Goal: Task Accomplishment & Management: Manage account settings

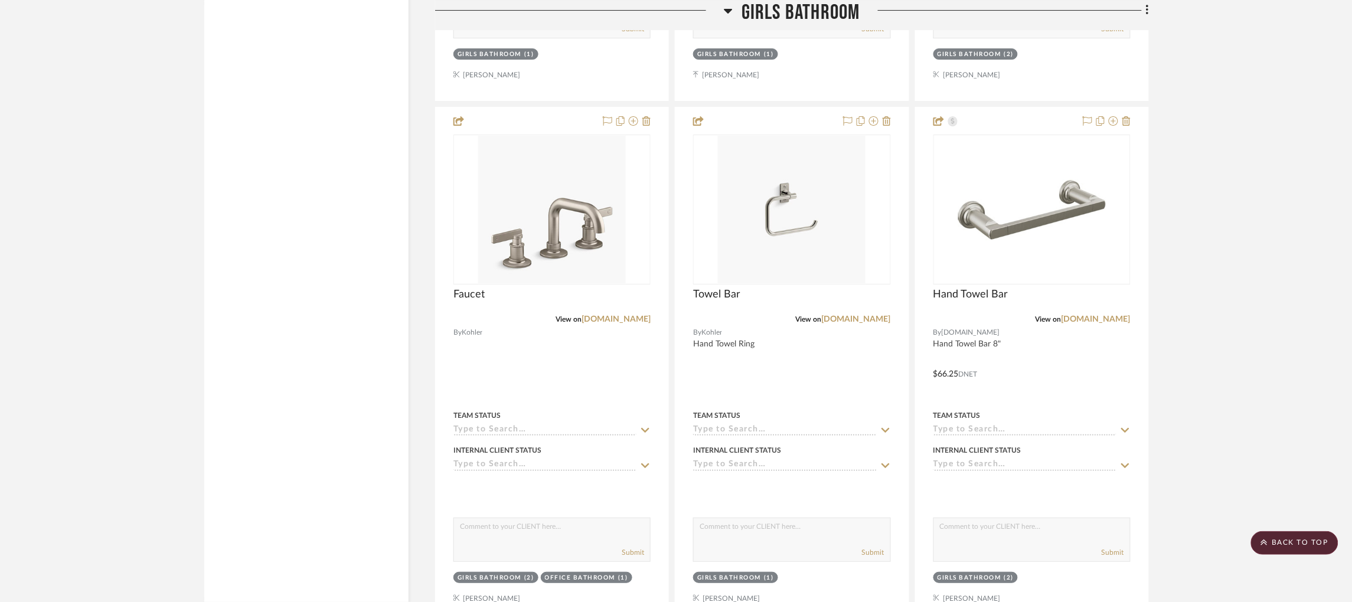
scroll to position [6488, 0]
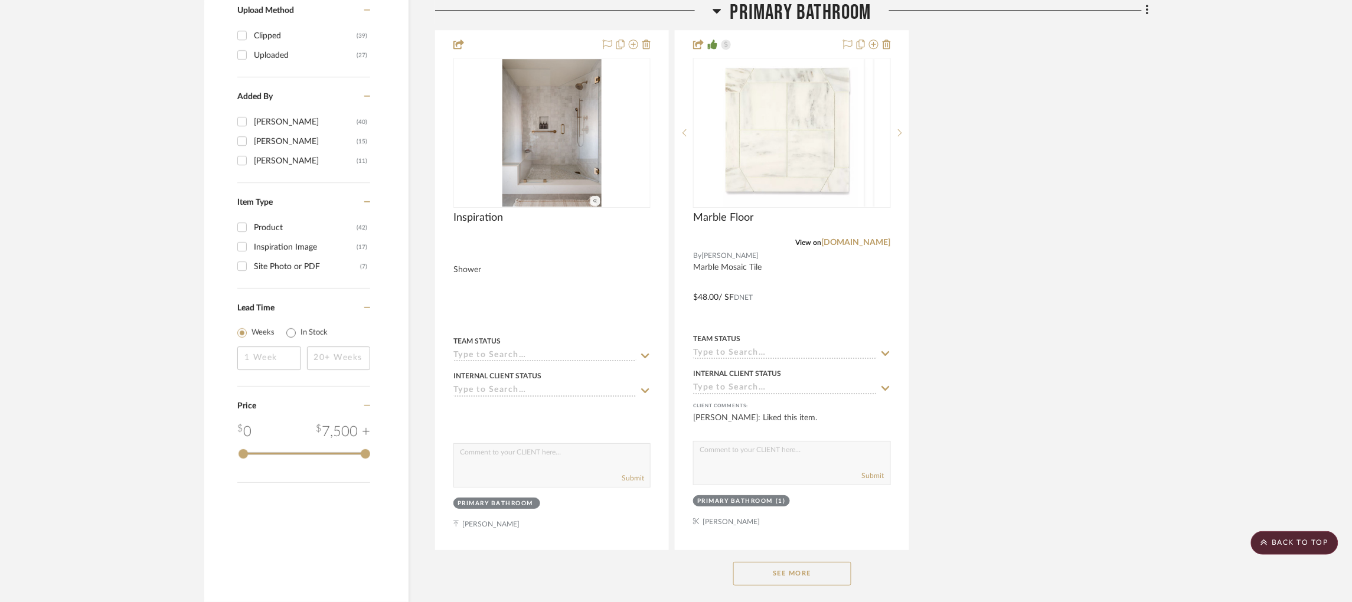
scroll to position [1593, 0]
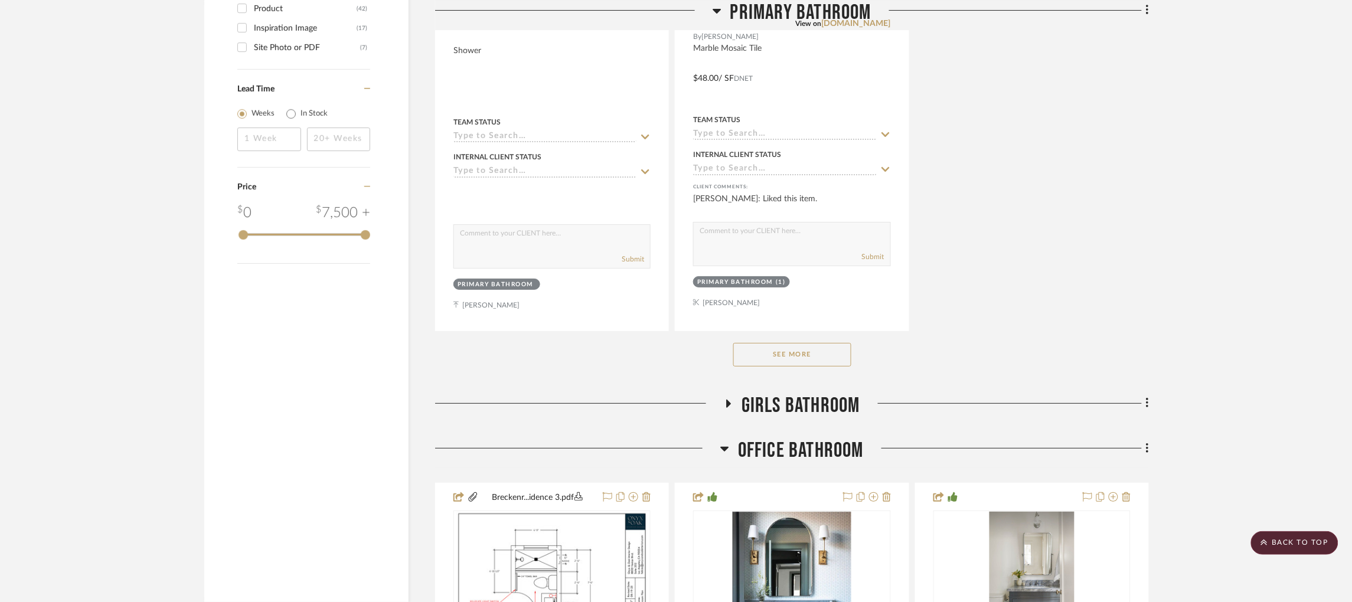
click at [777, 358] on button "See More" at bounding box center [792, 355] width 118 height 24
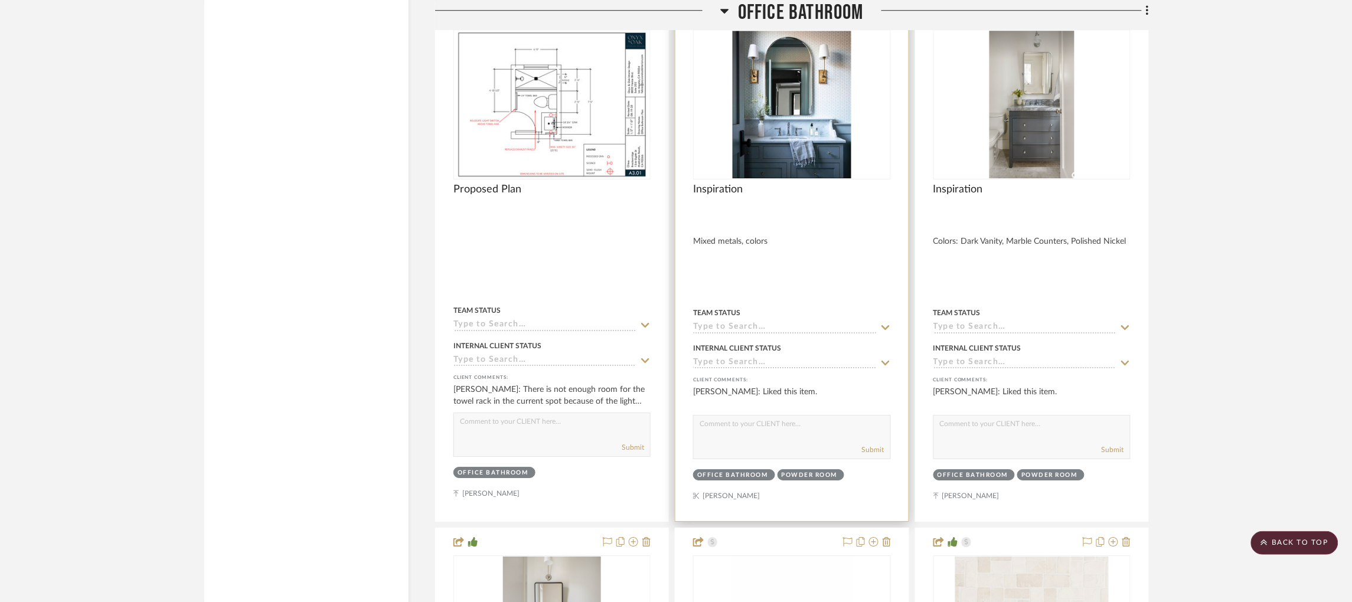
scroll to position [4516, 0]
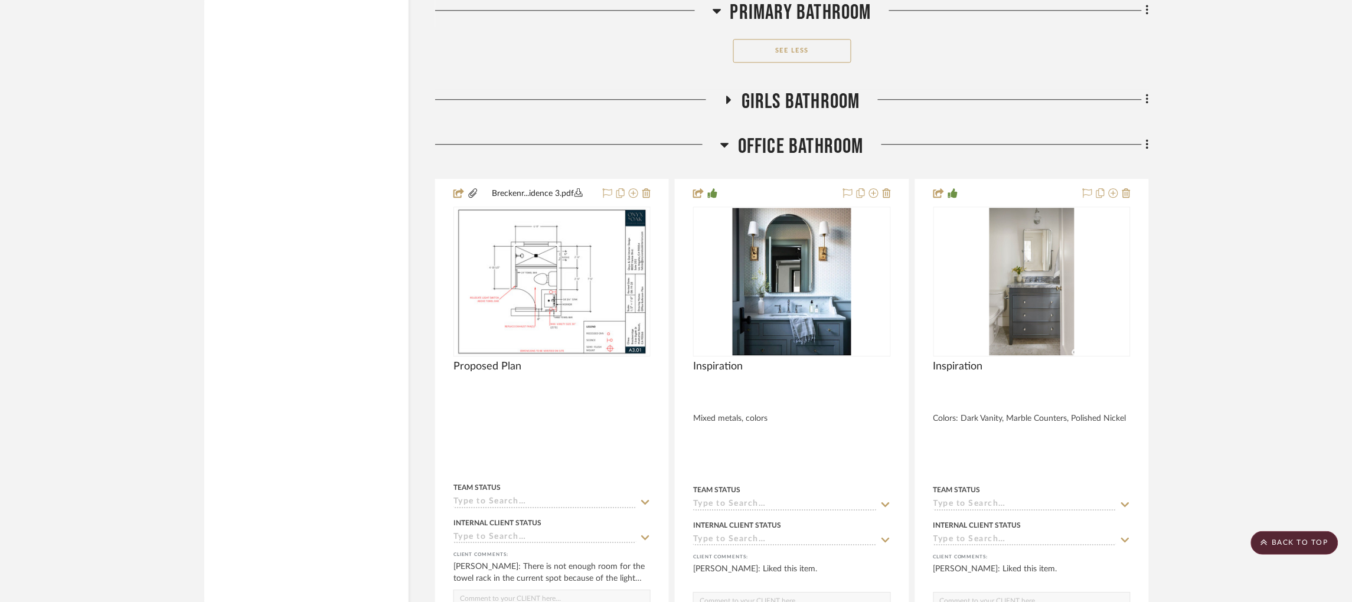
click at [738, 109] on h3 "Girls Bathroom" at bounding box center [792, 101] width 136 height 25
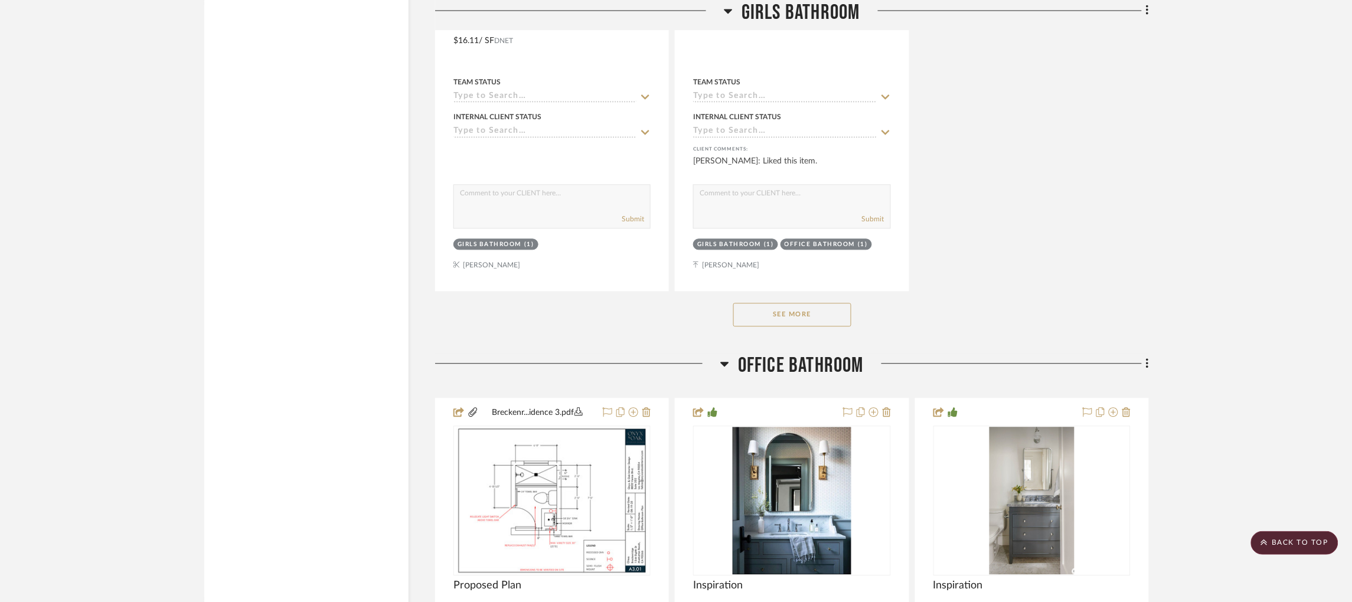
scroll to position [5933, 0]
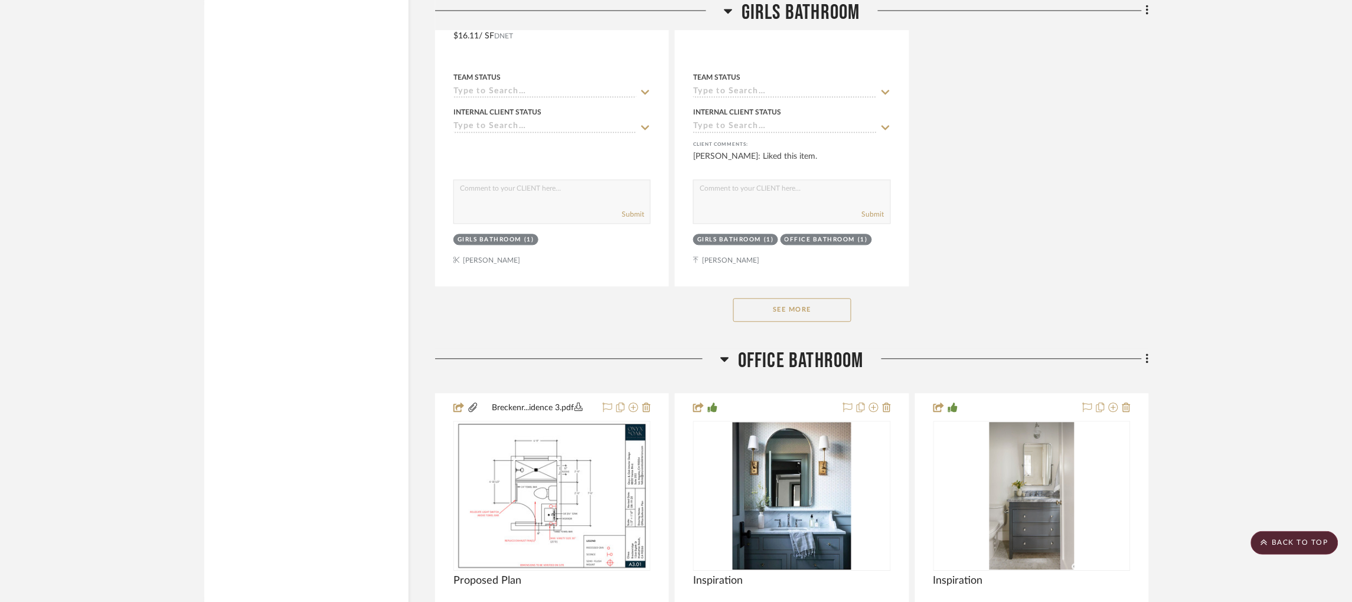
click at [807, 321] on button "See More" at bounding box center [792, 310] width 118 height 24
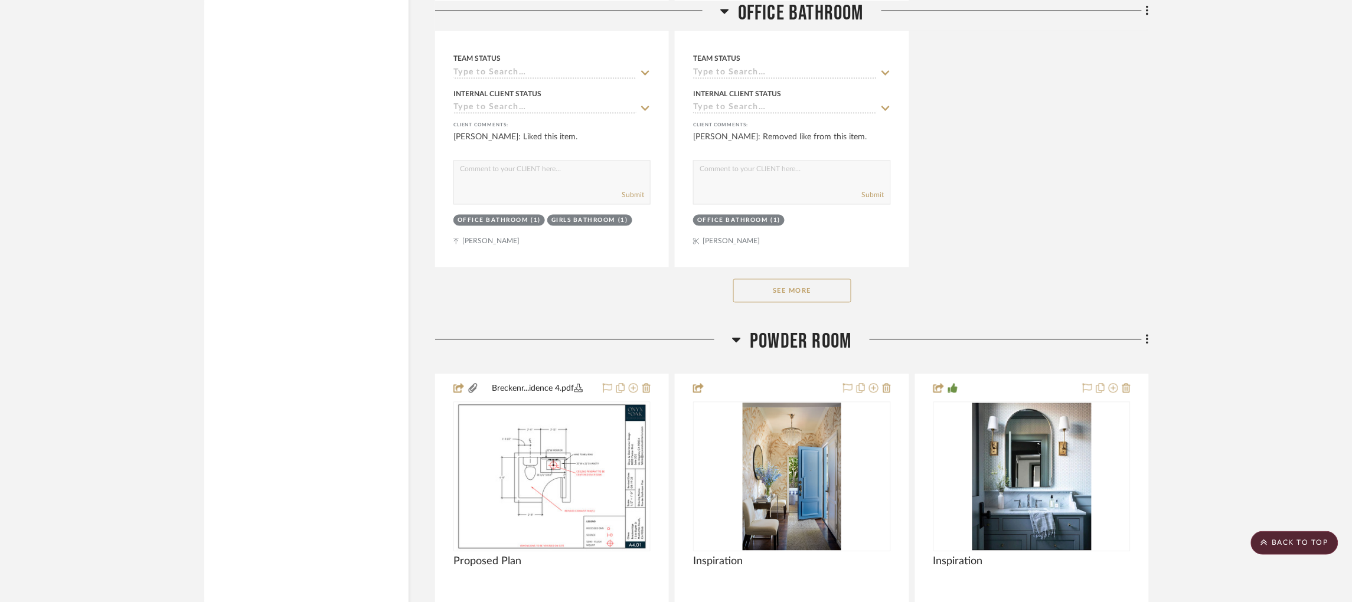
scroll to position [9210, 0]
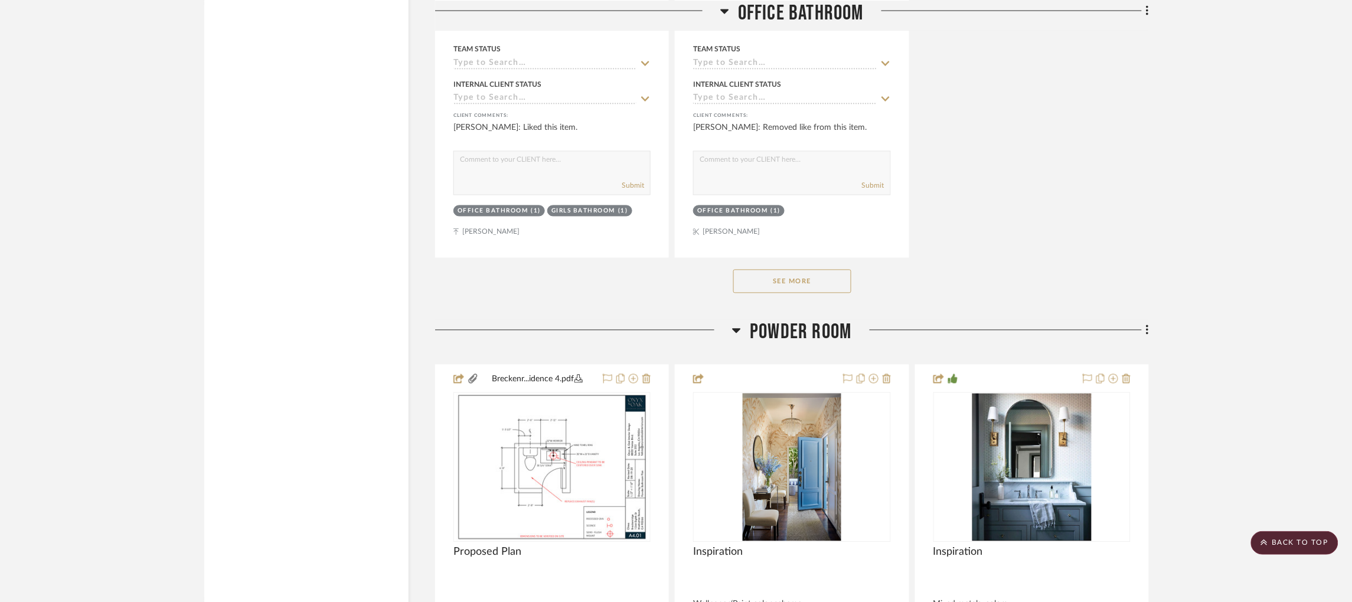
click at [823, 293] on button "See More" at bounding box center [792, 282] width 118 height 24
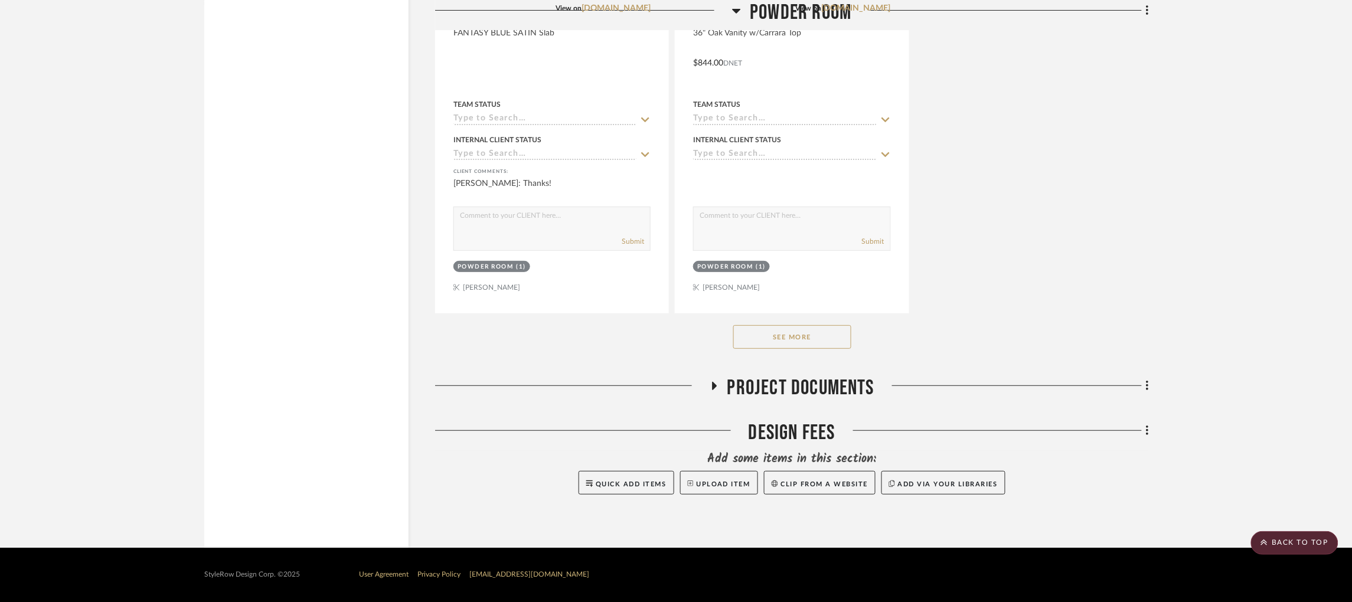
scroll to position [11898, 0]
click at [816, 340] on button "See More" at bounding box center [792, 337] width 118 height 24
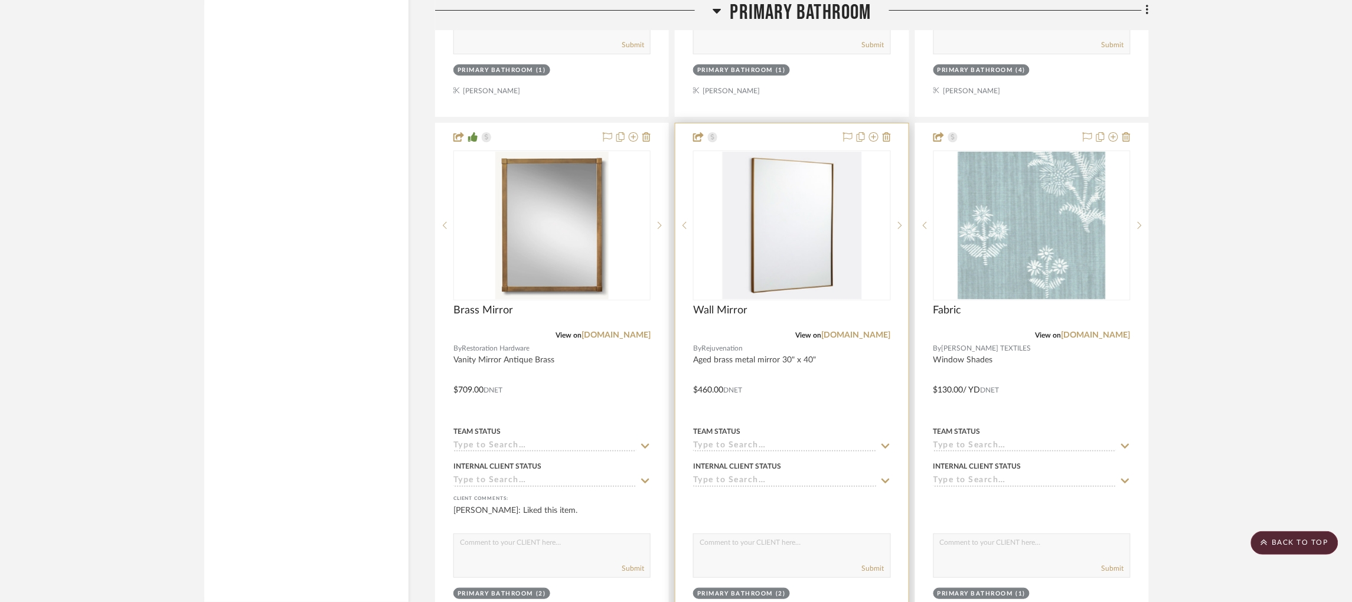
scroll to position [3382, 2]
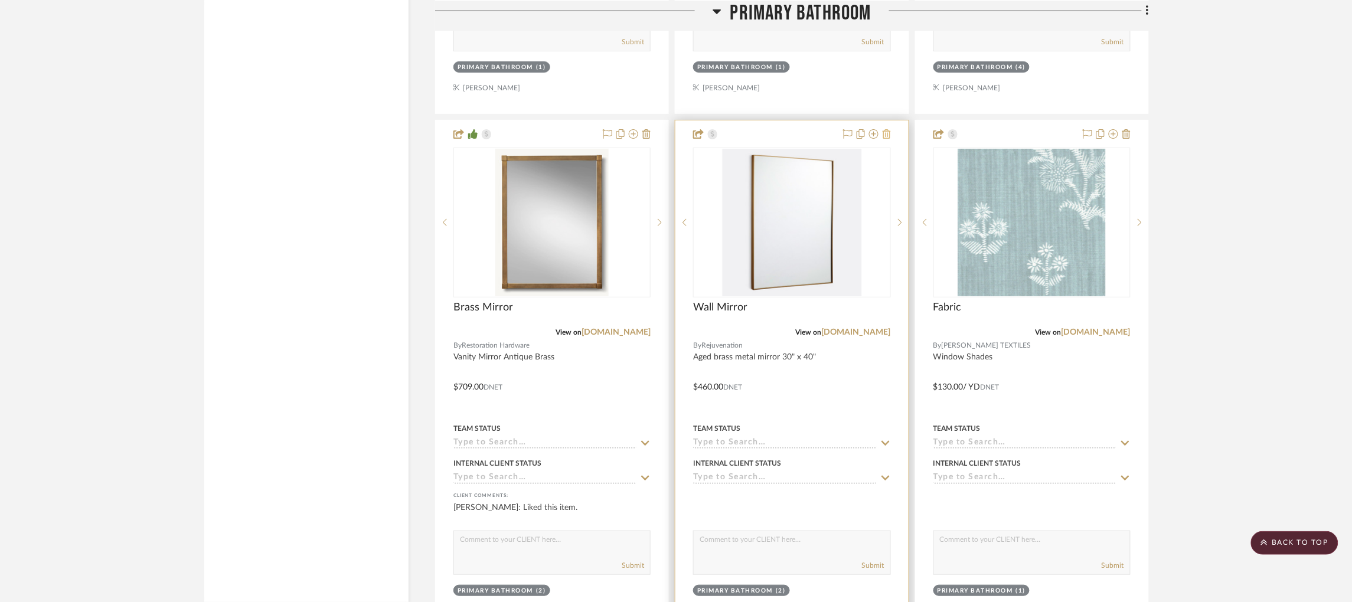
click at [886, 139] on icon at bounding box center [887, 133] width 8 height 9
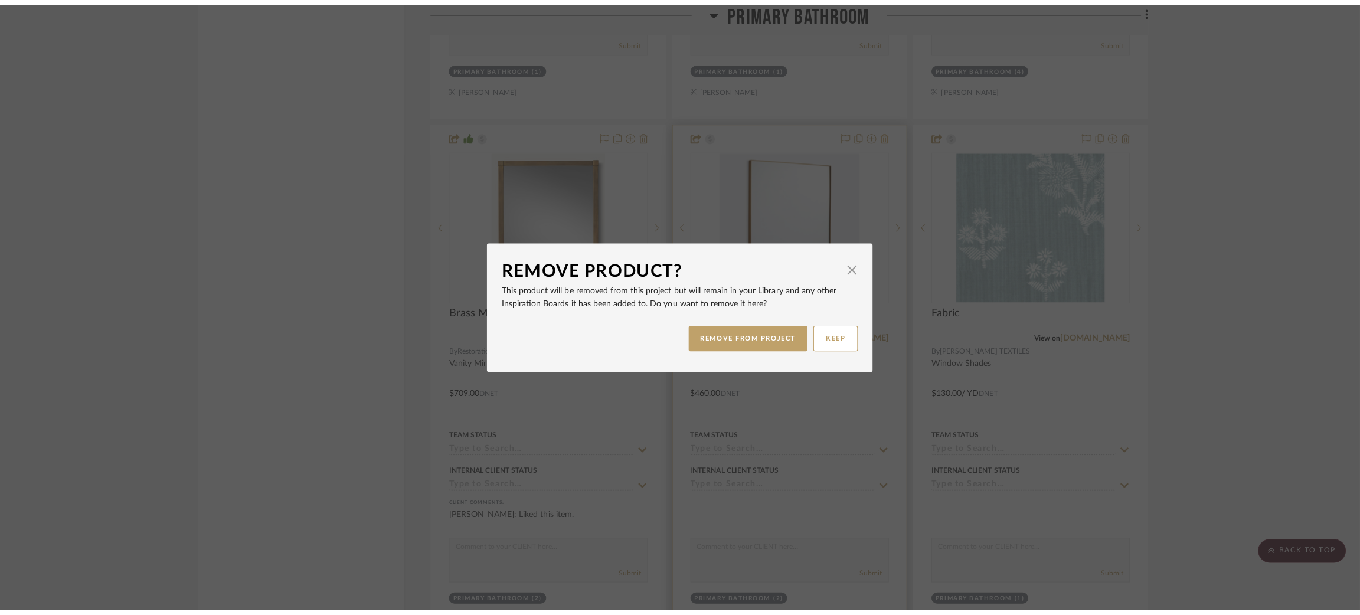
scroll to position [0, 0]
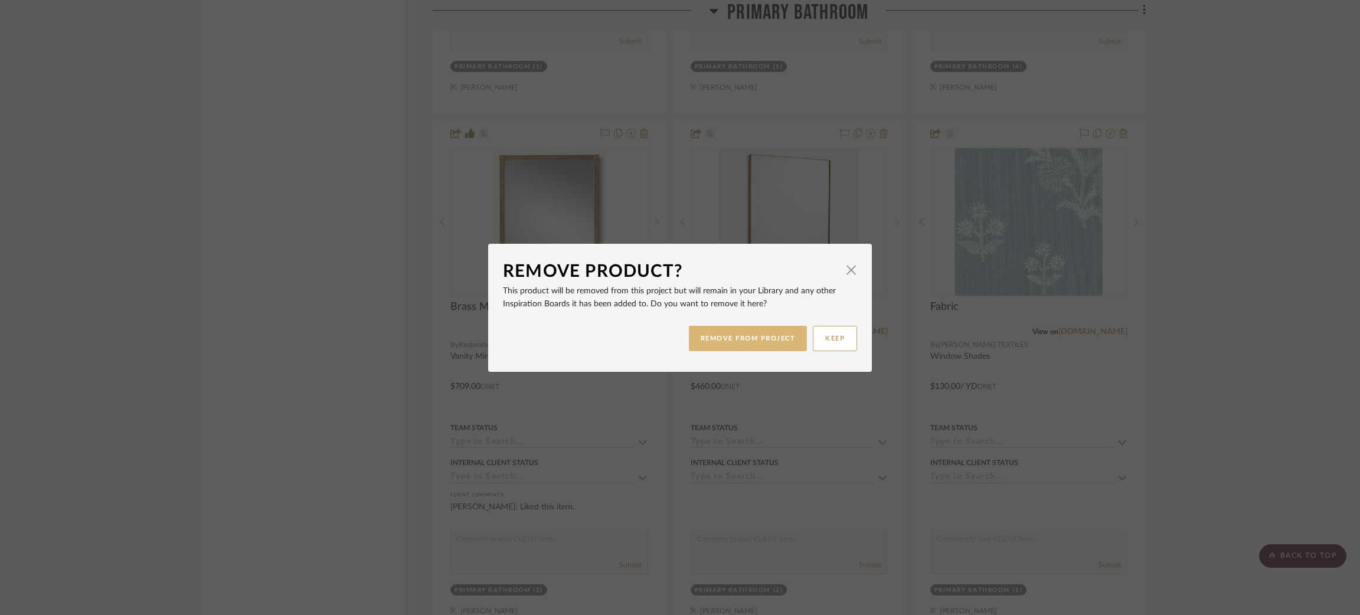
click at [733, 342] on button "REMOVE FROM PROJECT" at bounding box center [748, 338] width 119 height 25
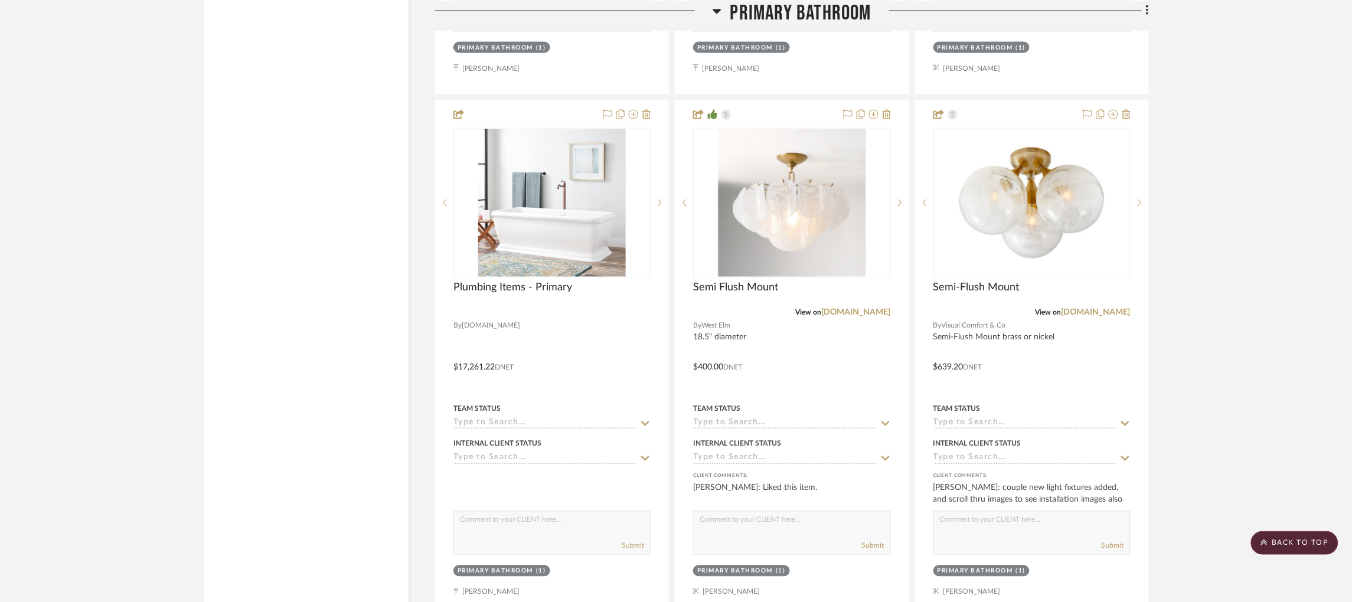
scroll to position [2353, 2]
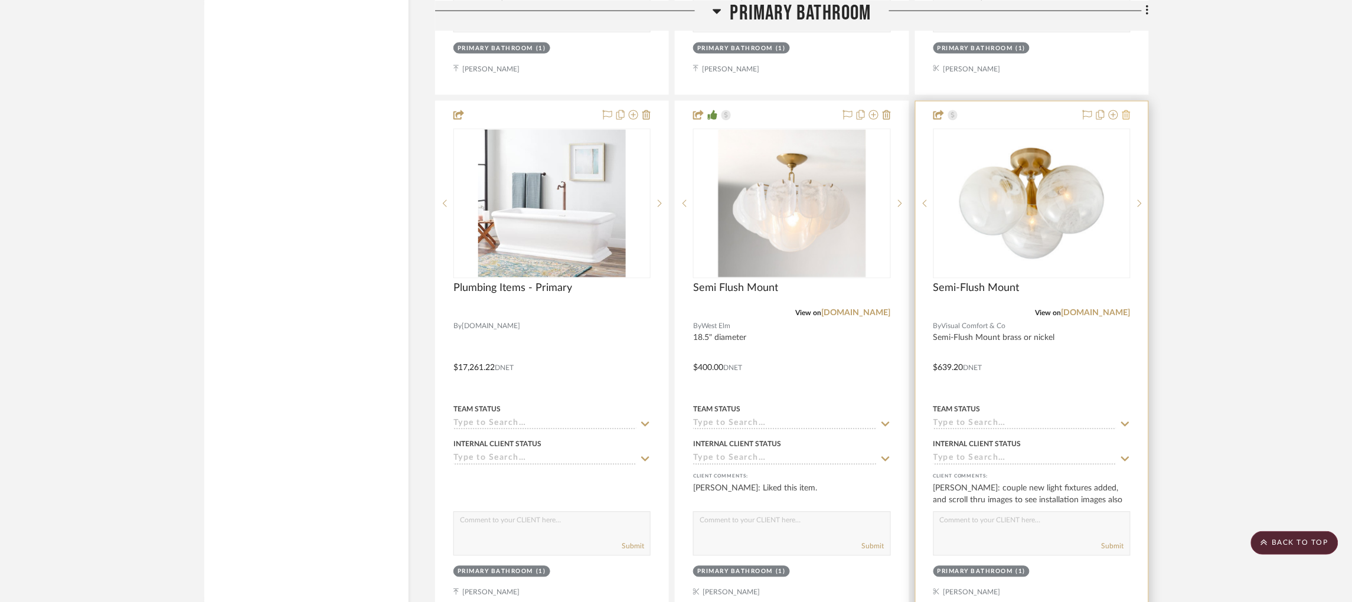
click at [1125, 119] on icon at bounding box center [1126, 114] width 8 height 9
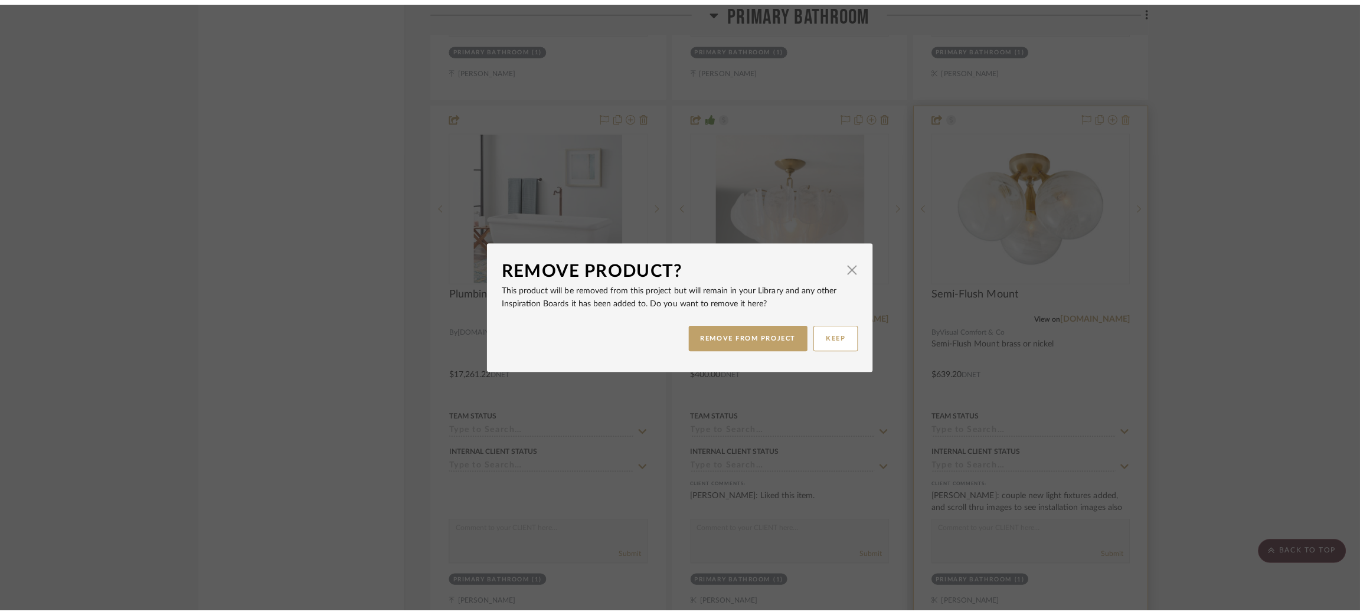
scroll to position [0, 0]
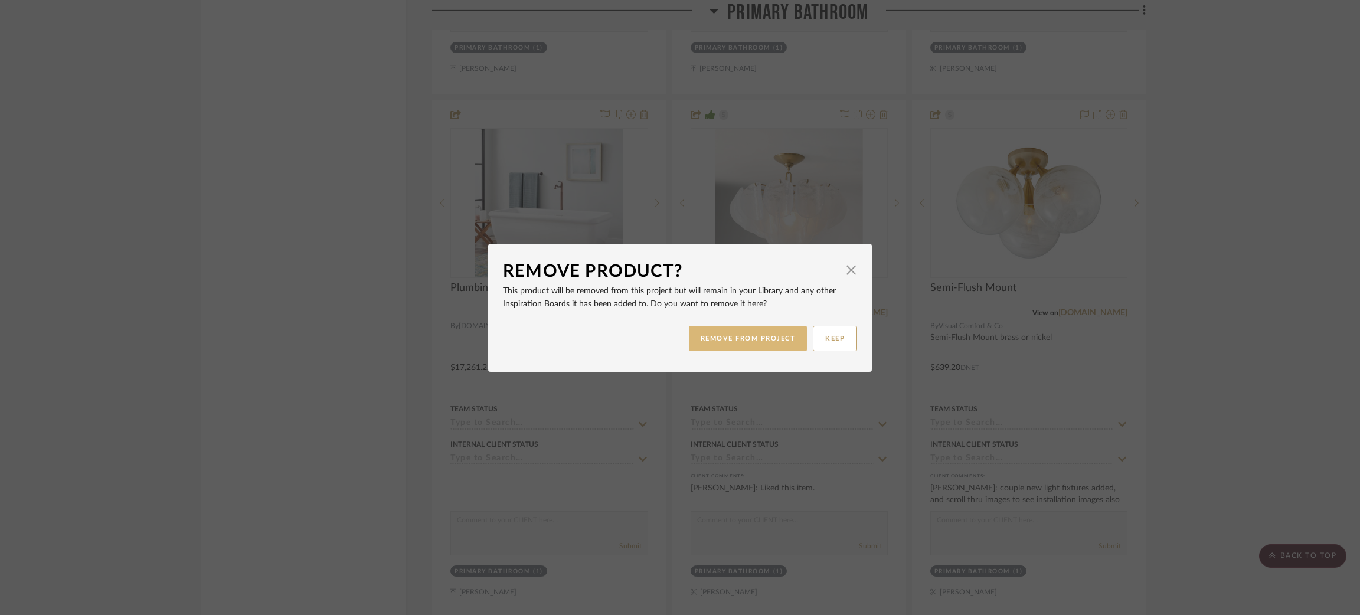
click at [739, 335] on button "REMOVE FROM PROJECT" at bounding box center [748, 338] width 119 height 25
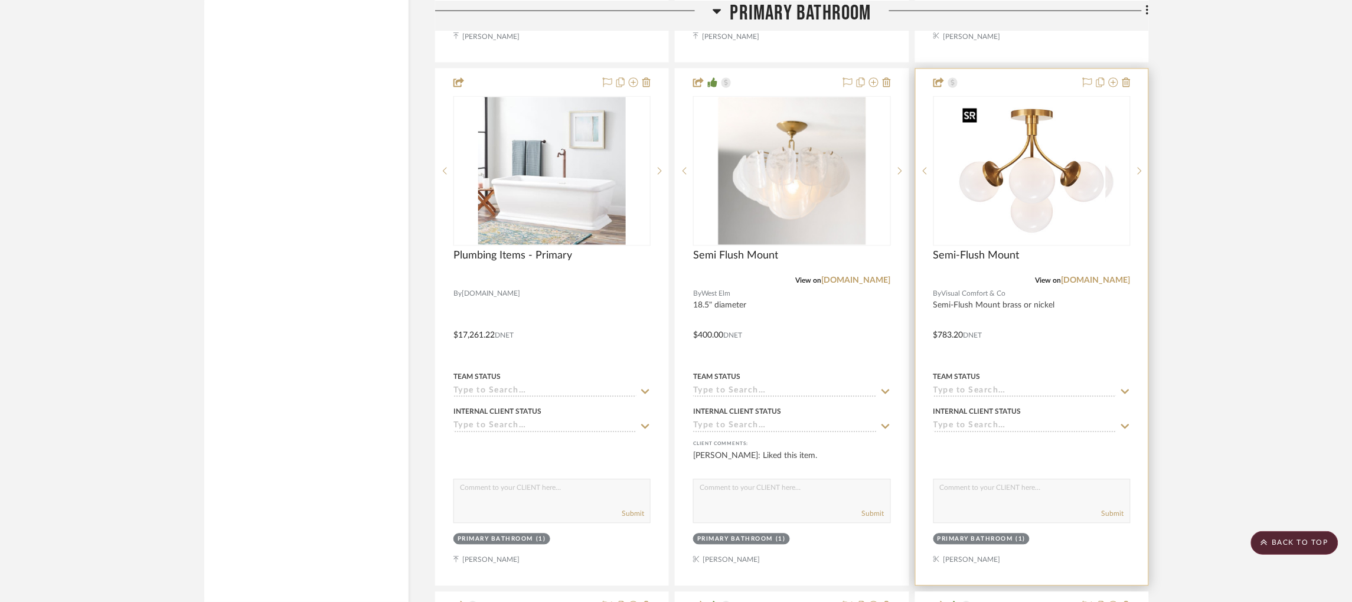
scroll to position [2375, 2]
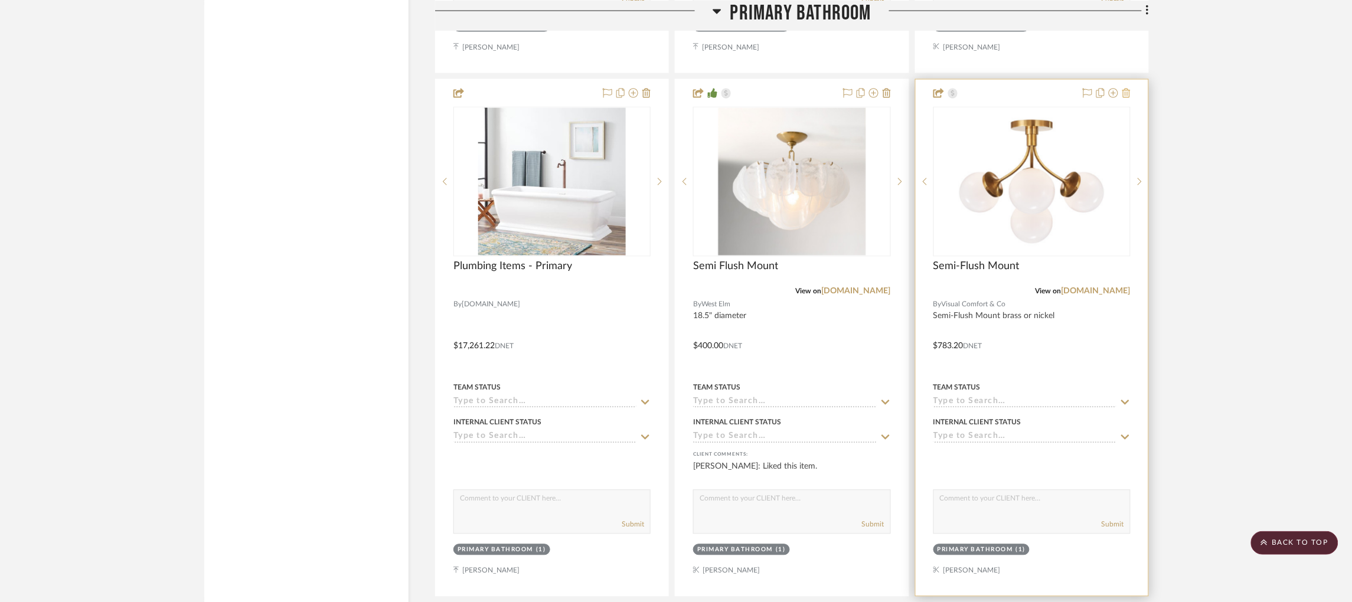
click at [1125, 96] on icon at bounding box center [1126, 93] width 8 height 9
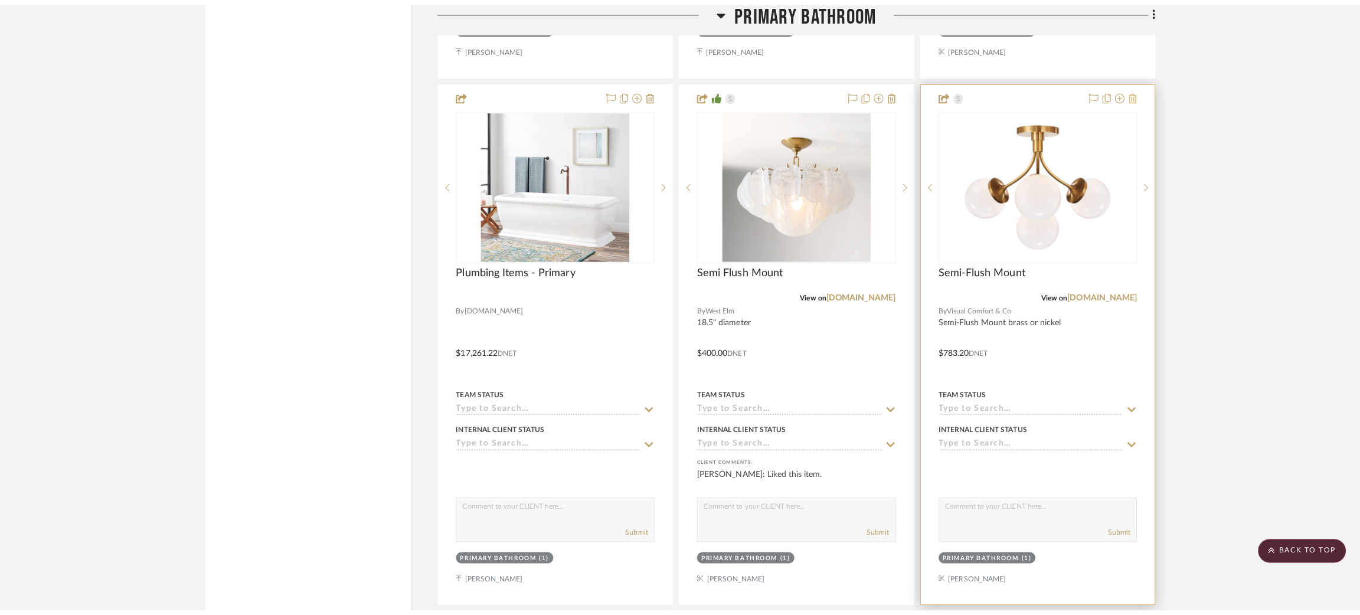
scroll to position [0, 0]
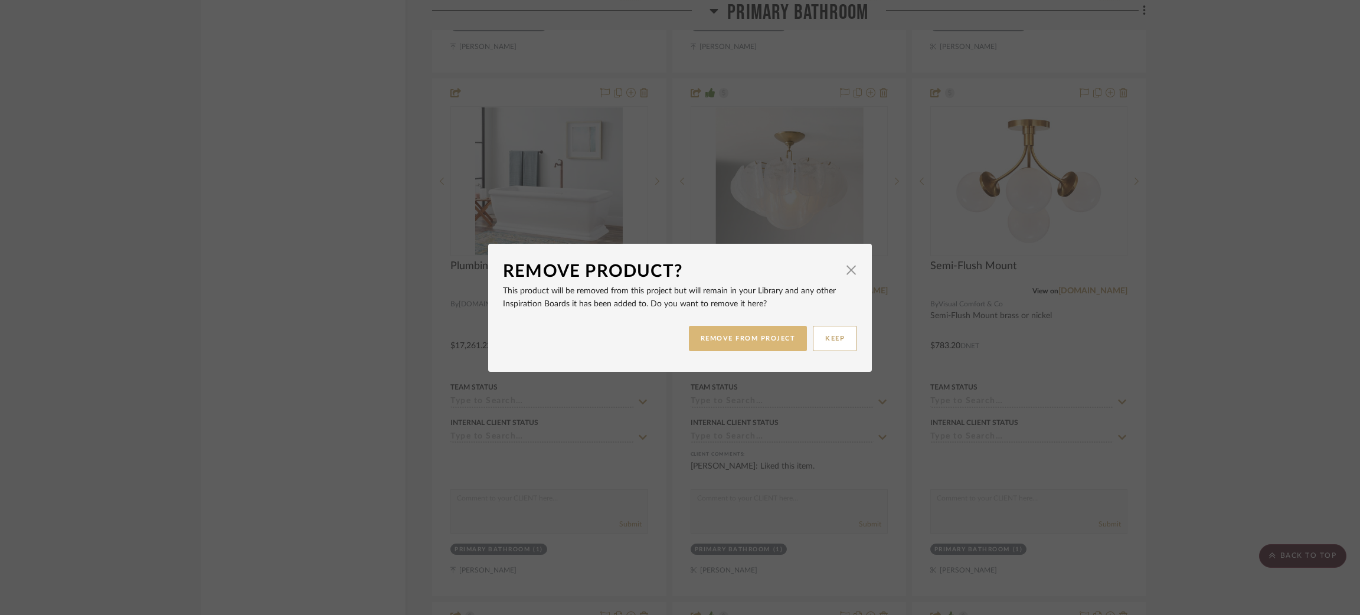
click at [739, 331] on button "REMOVE FROM PROJECT" at bounding box center [748, 338] width 119 height 25
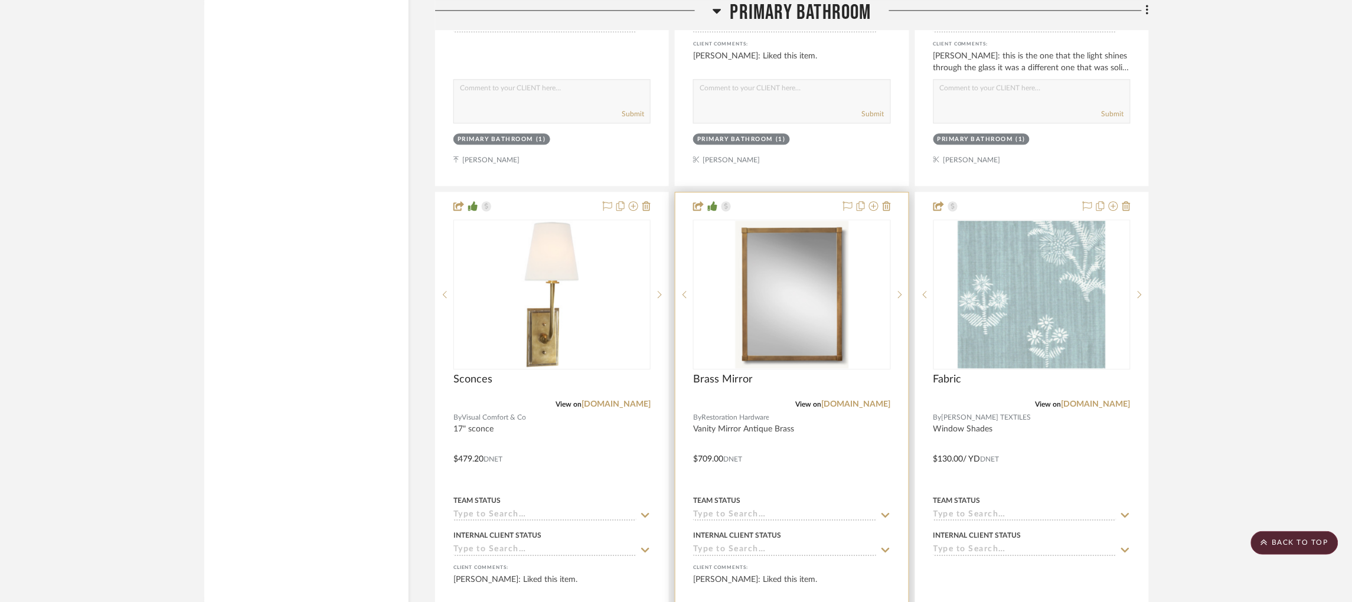
scroll to position [2788, 0]
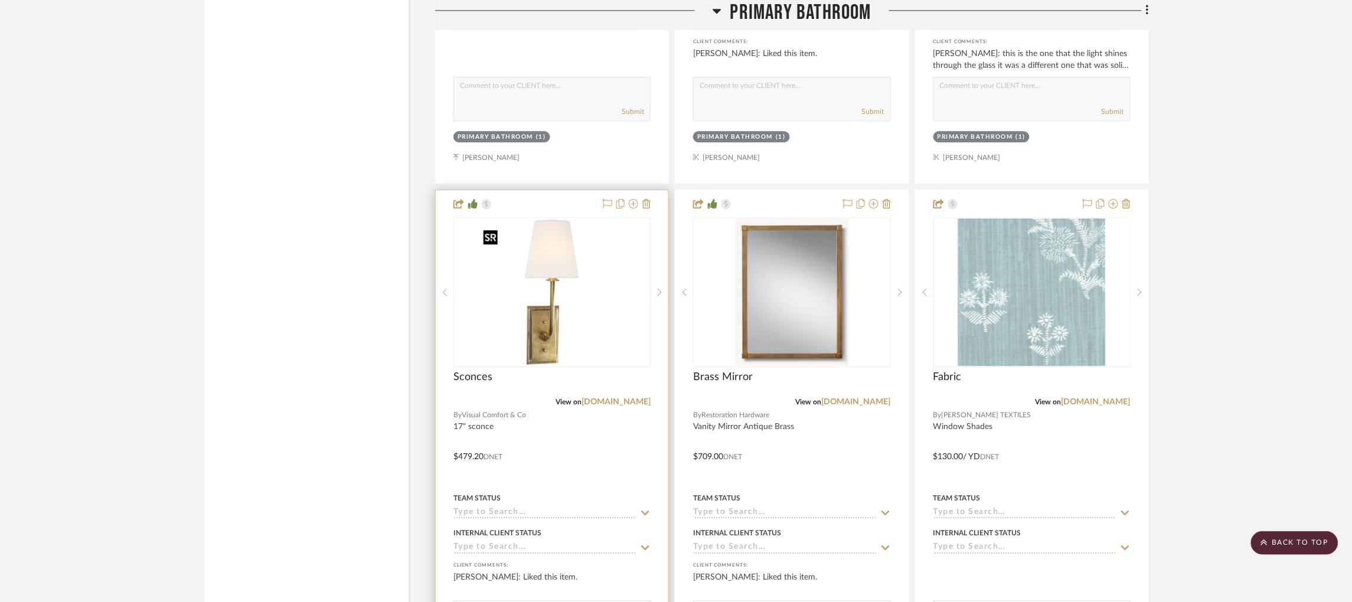
click at [526, 314] on img "0" at bounding box center [552, 292] width 148 height 148
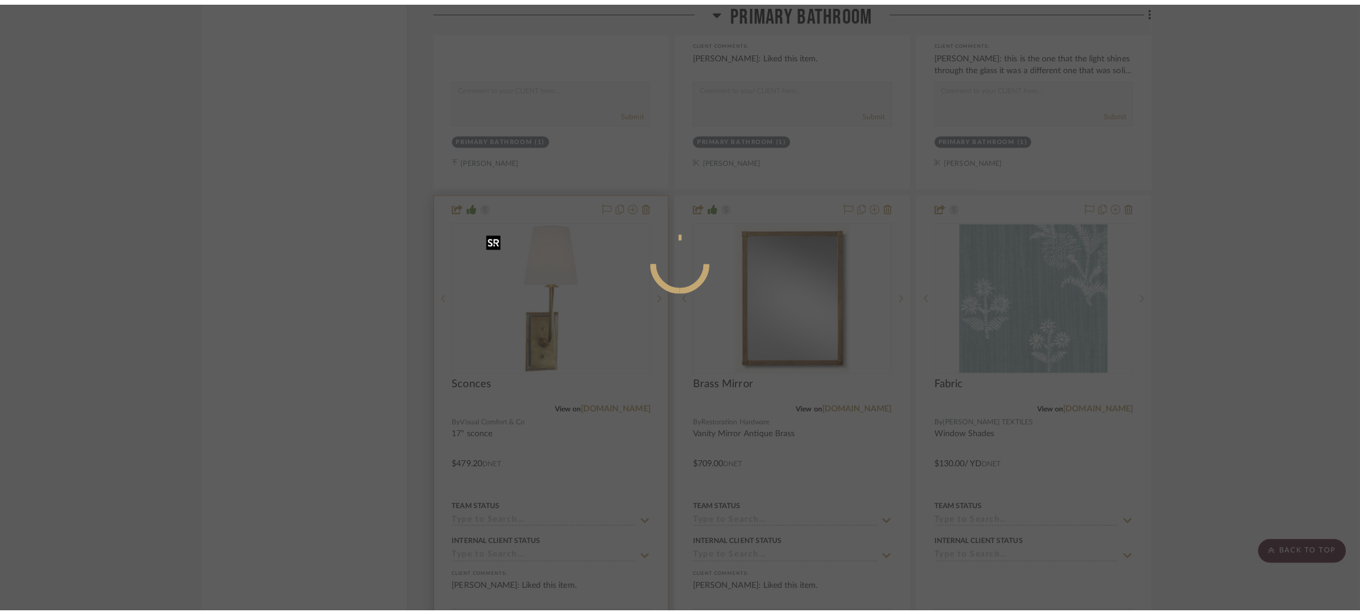
scroll to position [0, 0]
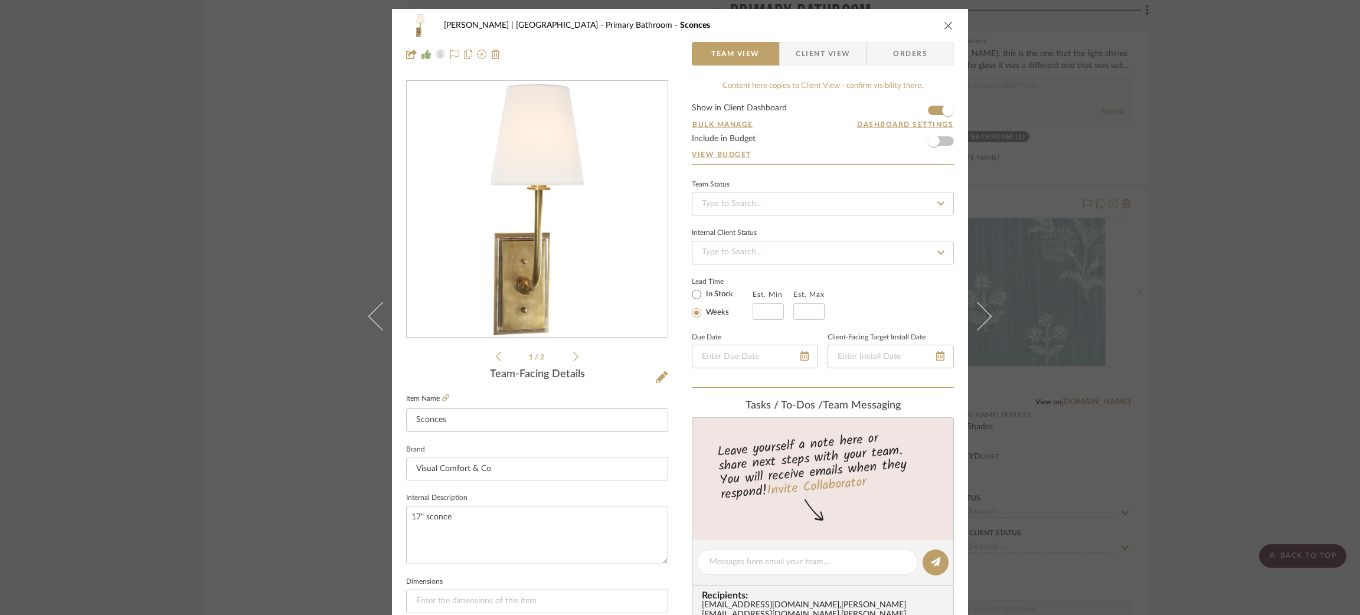
click at [263, 286] on div "Breckenridge-Tchen | Manhattan Beach Primary Bathroom Sconces Team View Client …" at bounding box center [680, 307] width 1360 height 615
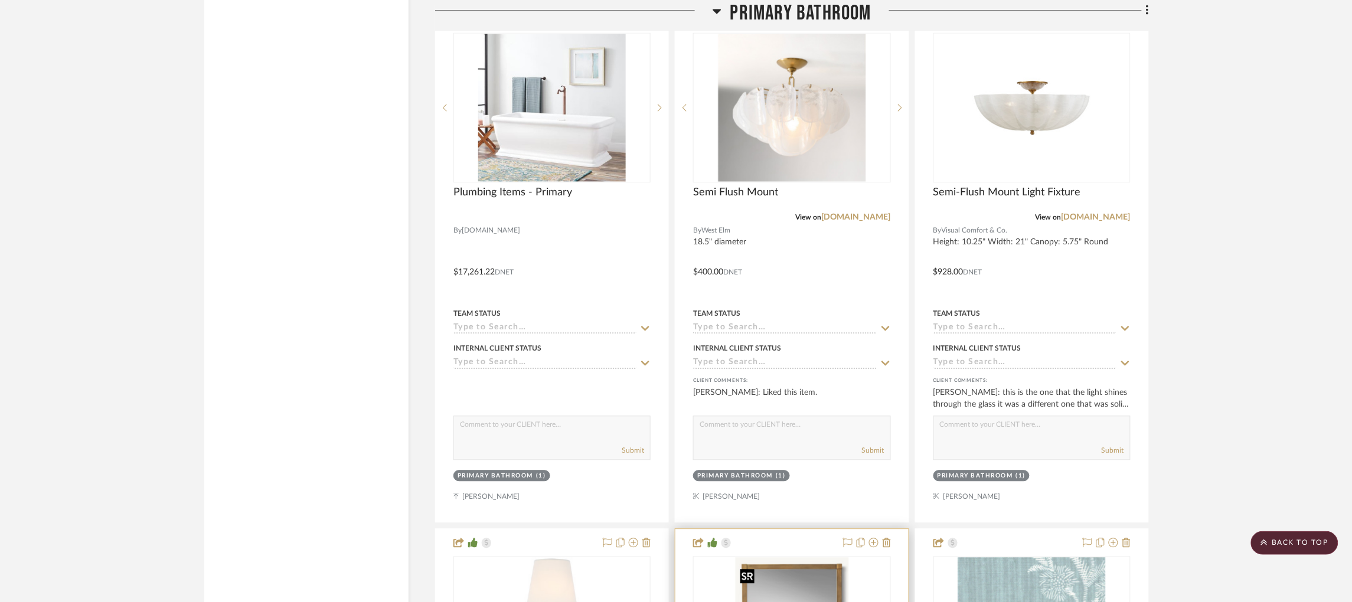
scroll to position [2325, 0]
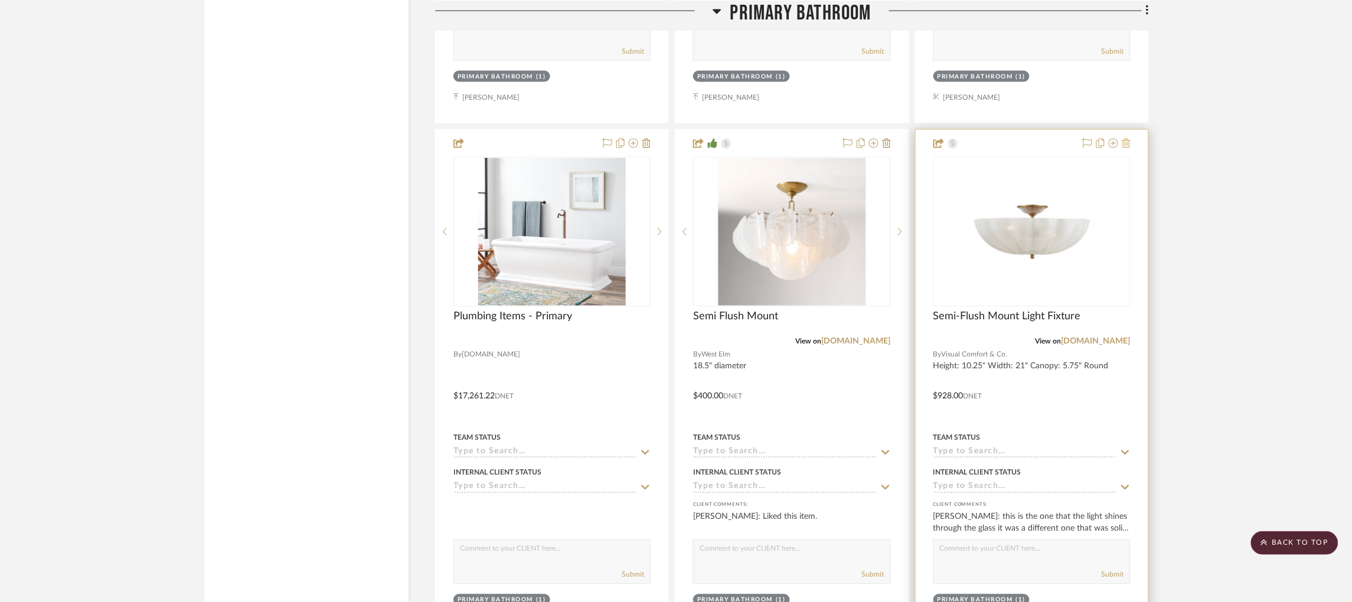
click at [1127, 148] on icon at bounding box center [1126, 143] width 8 height 9
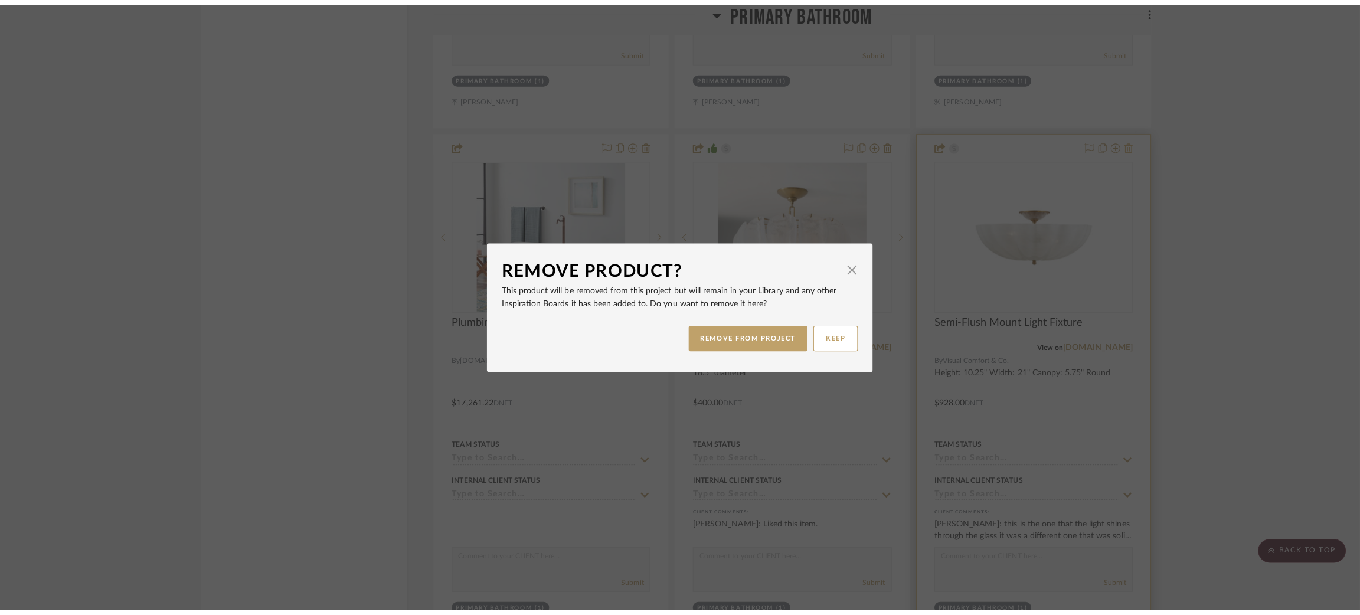
scroll to position [0, 0]
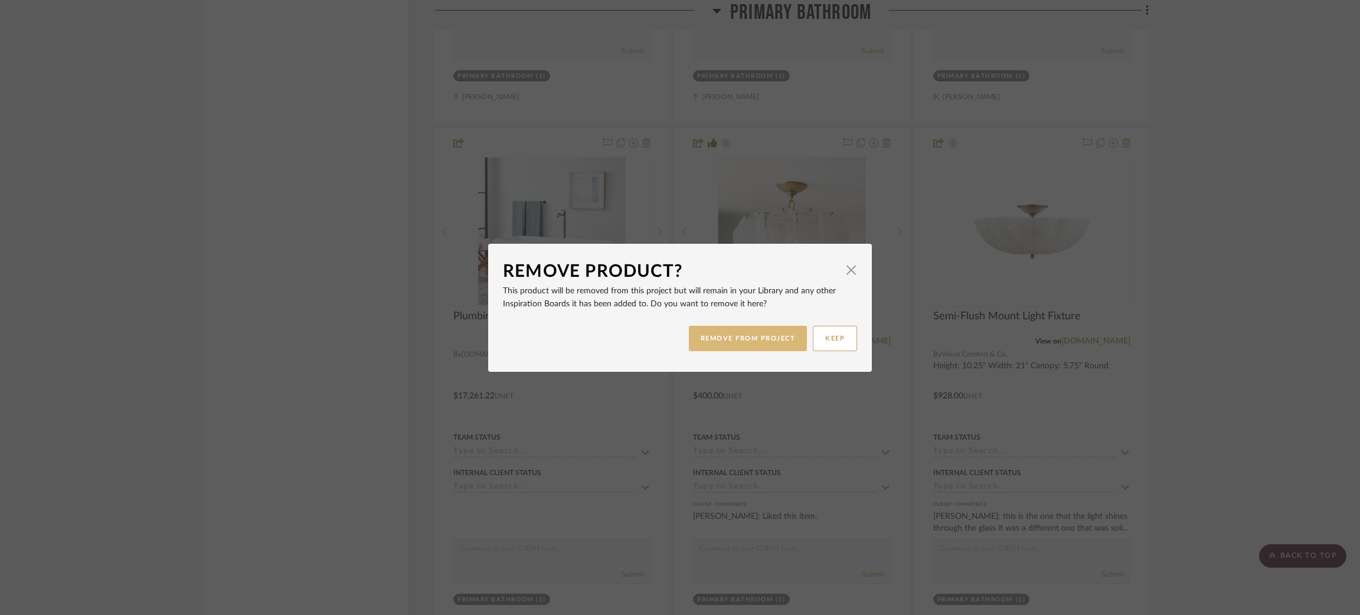
click at [732, 338] on button "REMOVE FROM PROJECT" at bounding box center [748, 338] width 119 height 25
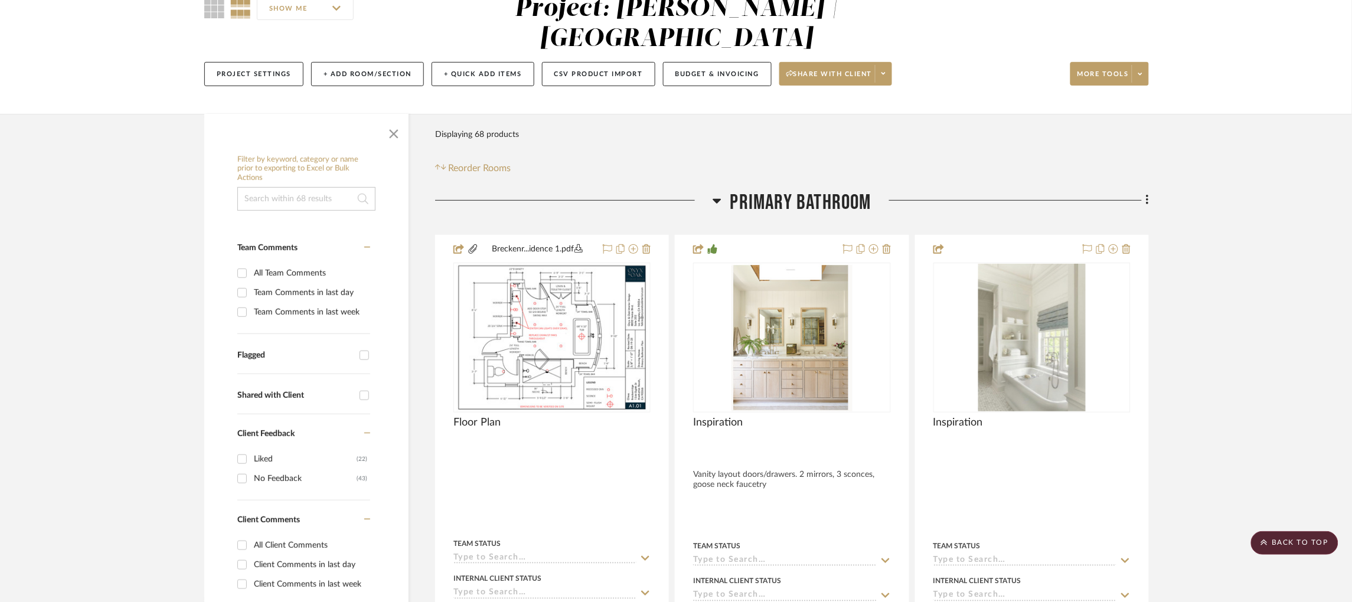
scroll to position [115, 3]
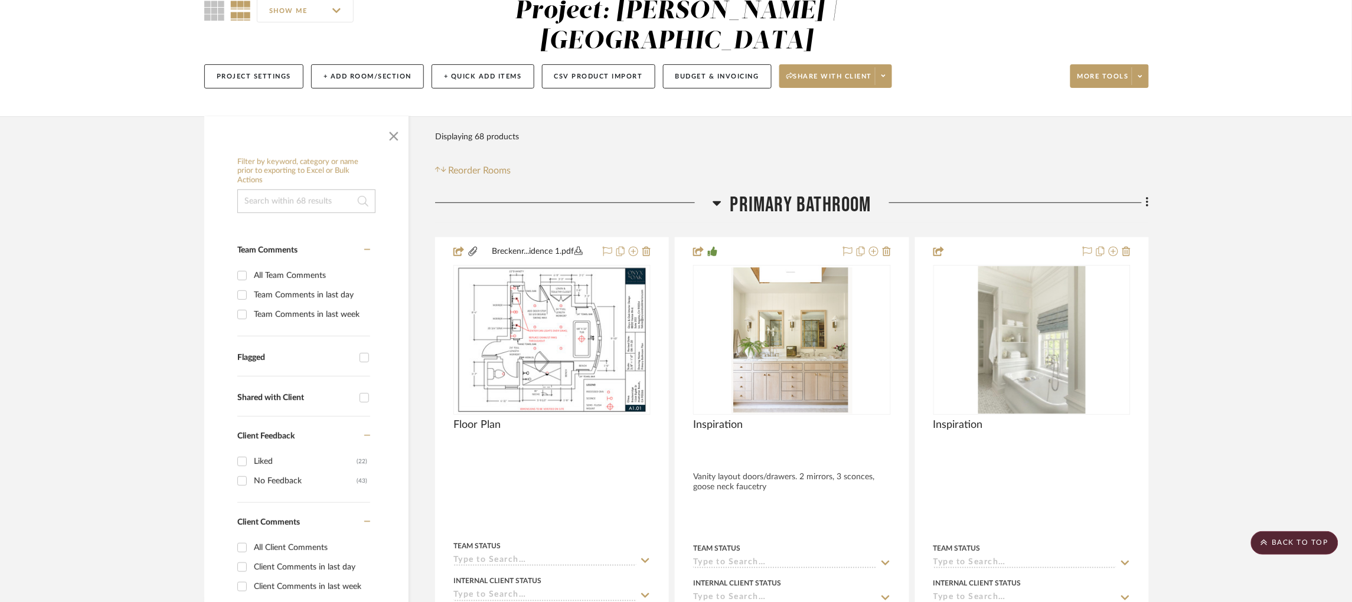
click at [713, 204] on icon at bounding box center [717, 203] width 9 height 14
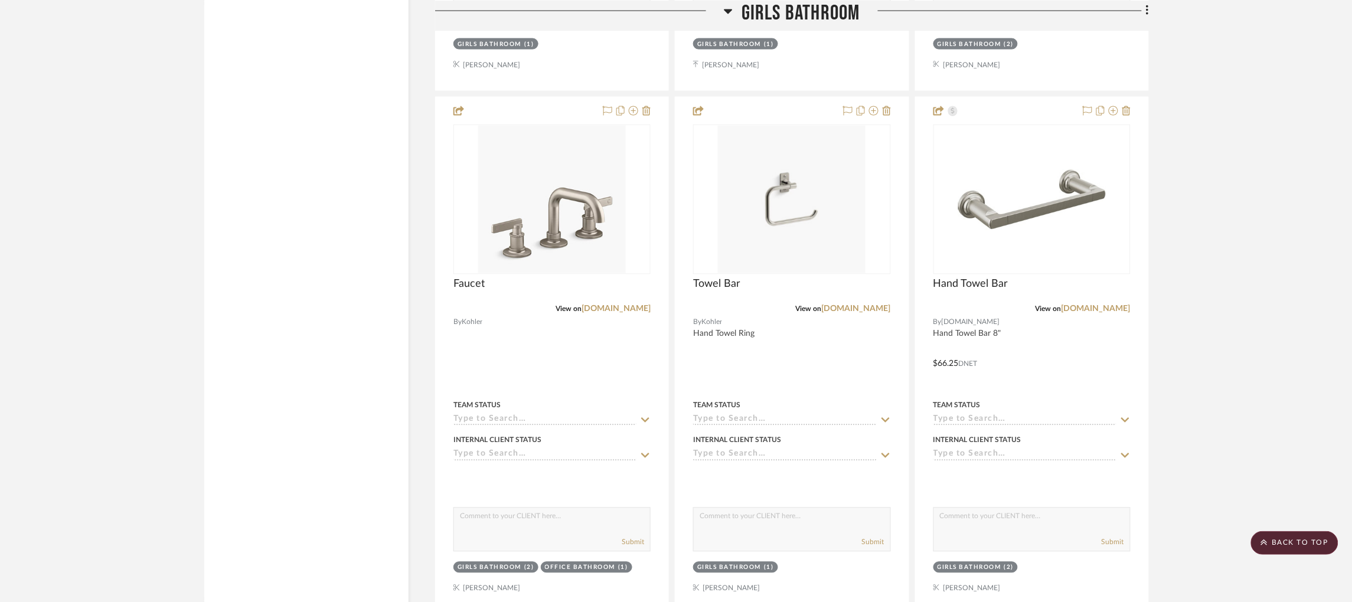
scroll to position [2403, 3]
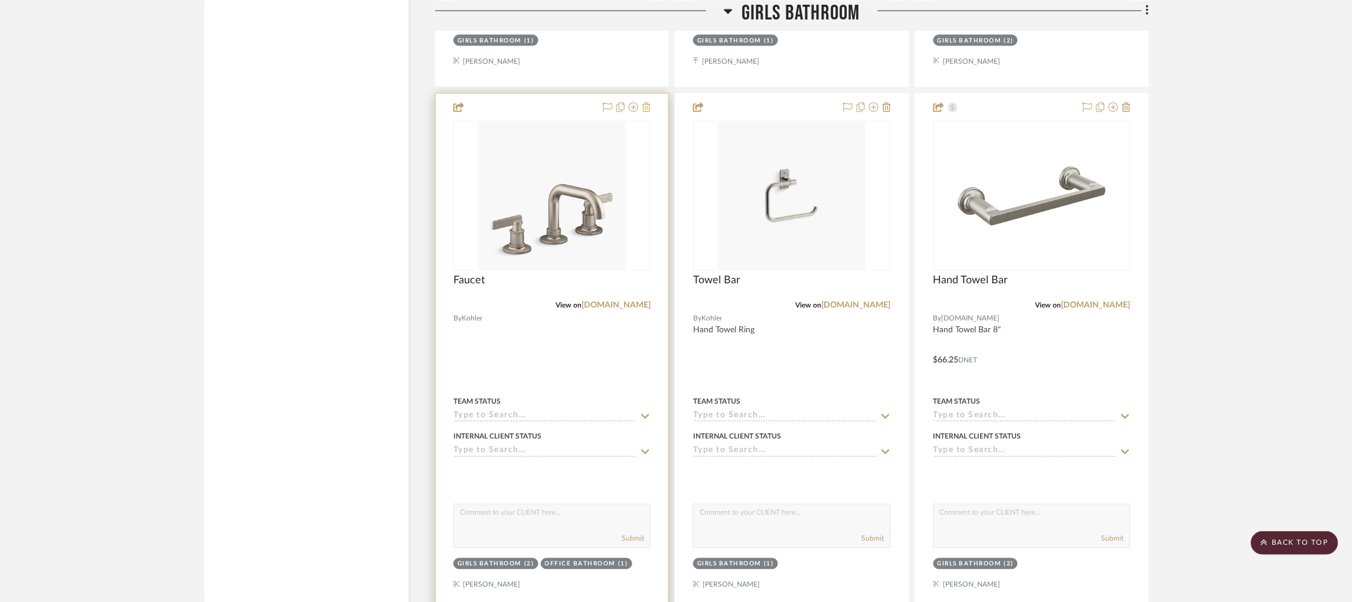
click at [643, 112] on icon at bounding box center [646, 107] width 8 height 9
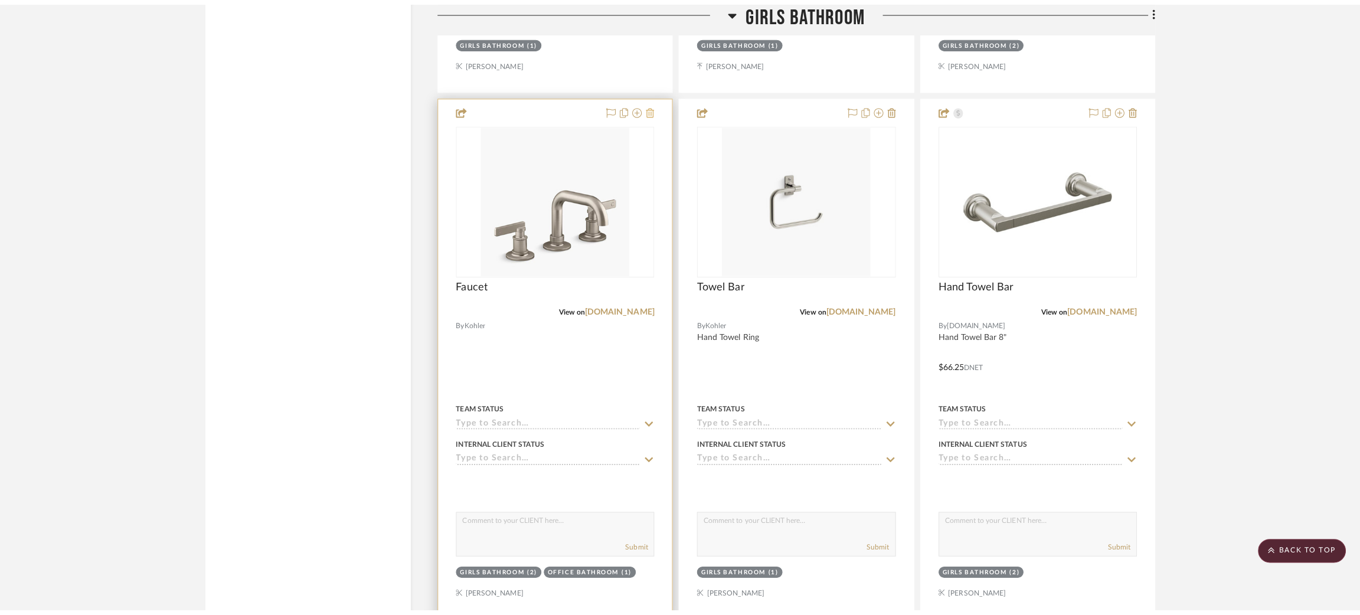
scroll to position [0, 0]
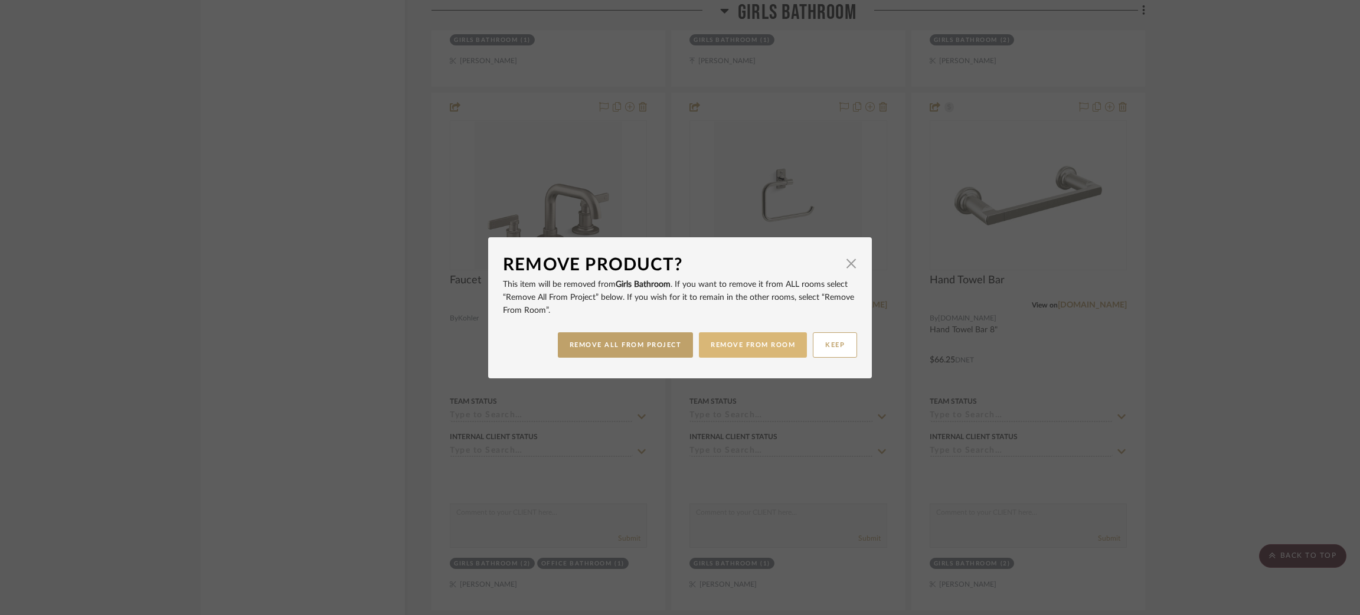
click at [740, 346] on button "REMOVE FROM ROOM" at bounding box center [753, 344] width 108 height 25
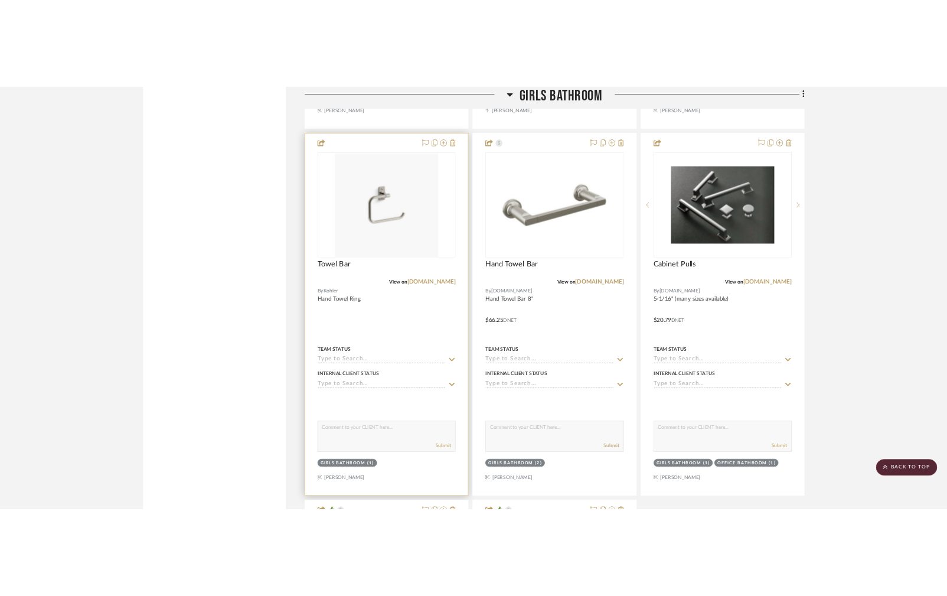
scroll to position [2431, 0]
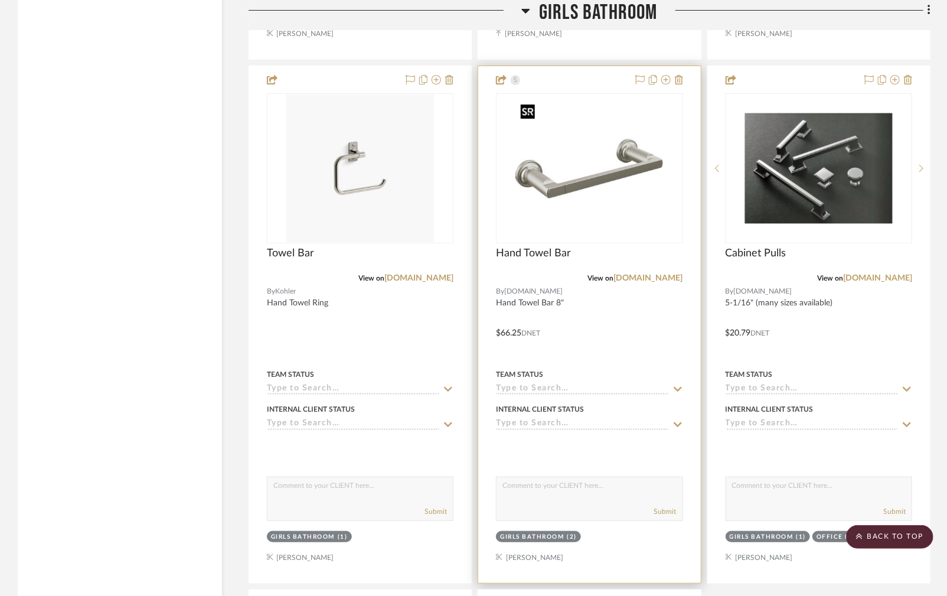
click at [556, 185] on img "0" at bounding box center [589, 168] width 148 height 148
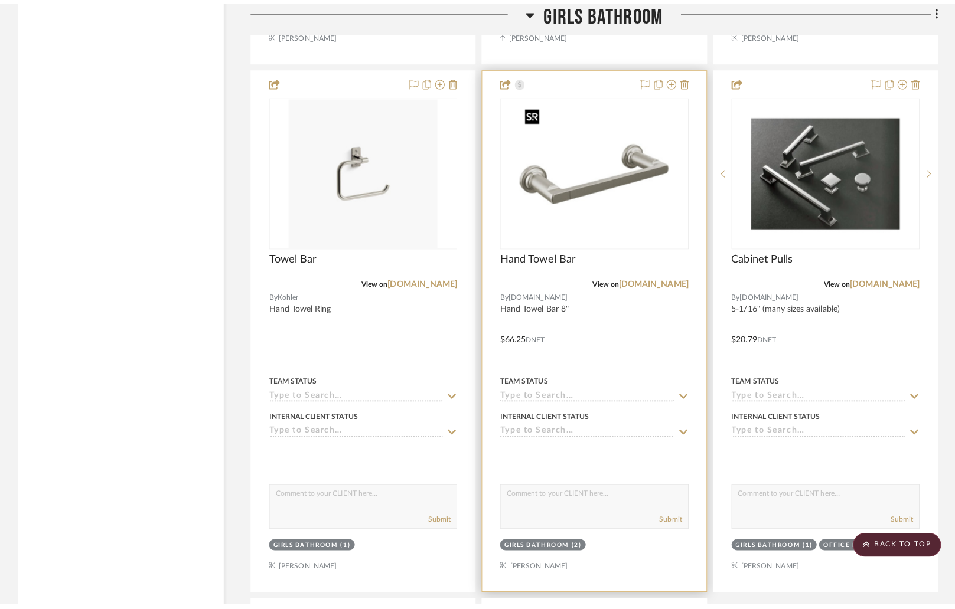
scroll to position [0, 0]
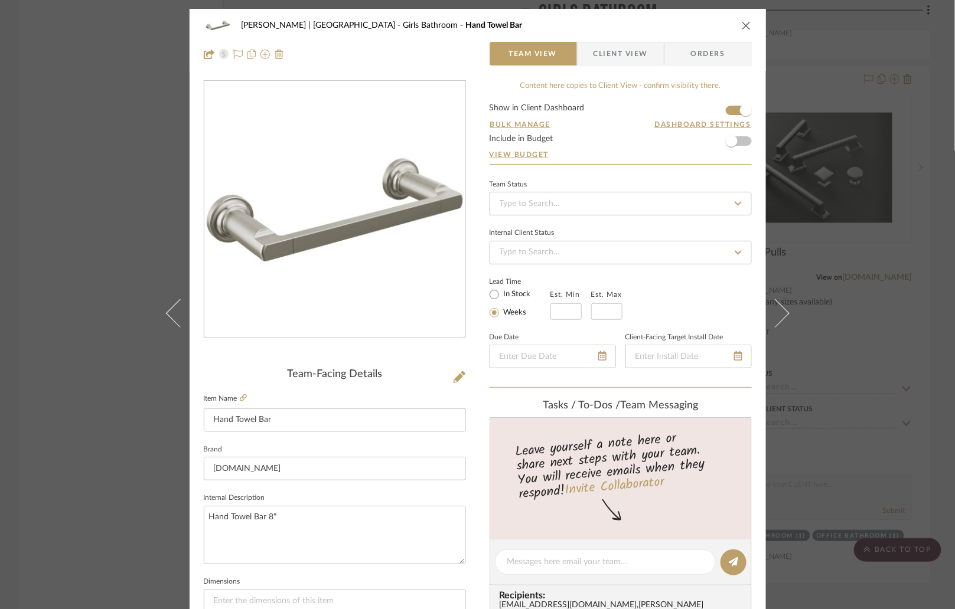
click at [880, 226] on div "Breckenridge-Tchen | Manhattan Beach Girls Bathroom Hand Towel Bar Team View Cl…" at bounding box center [477, 304] width 955 height 609
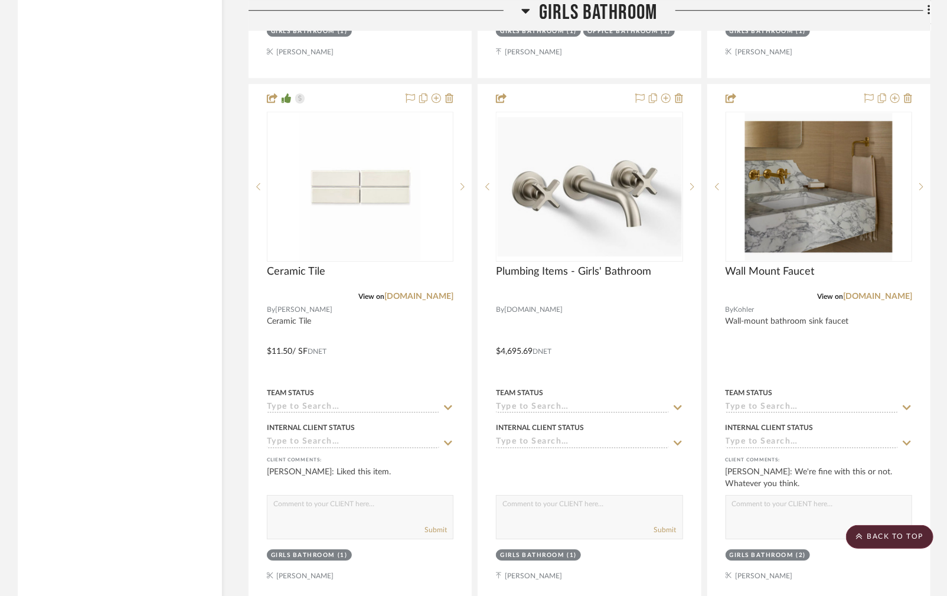
scroll to position [1889, 49]
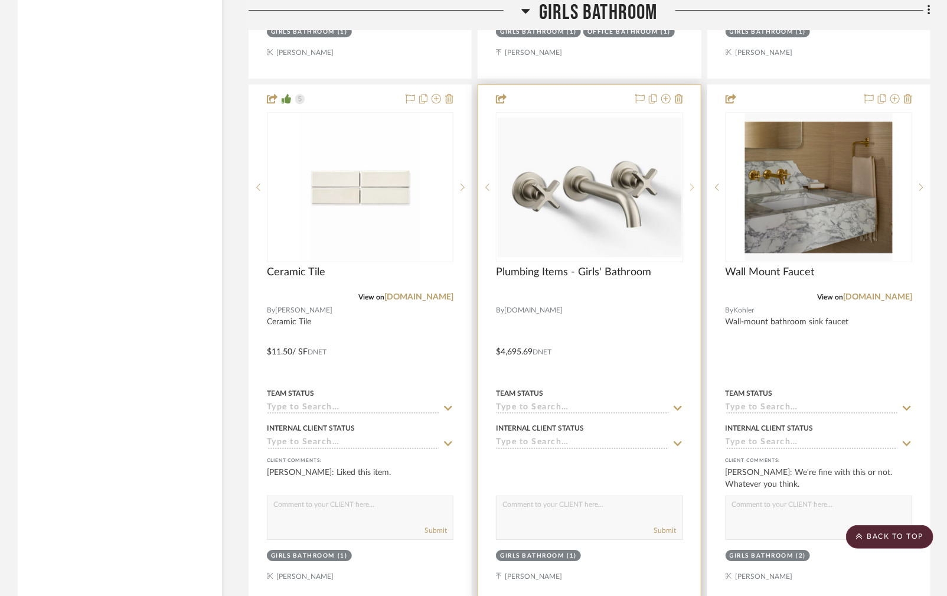
click at [683, 196] on div at bounding box center [692, 187] width 18 height 150
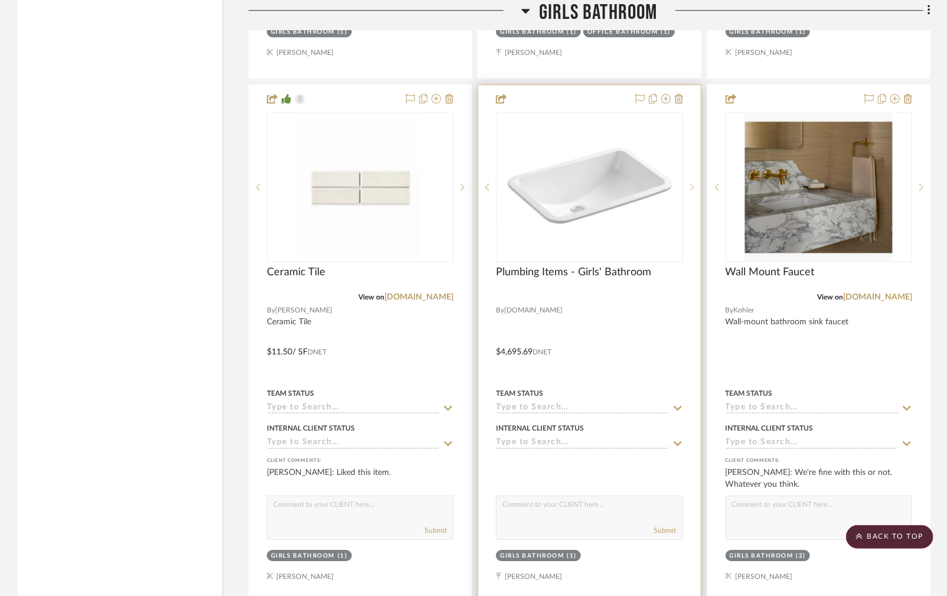
click at [683, 187] on sr-next-btn at bounding box center [692, 187] width 18 height 8
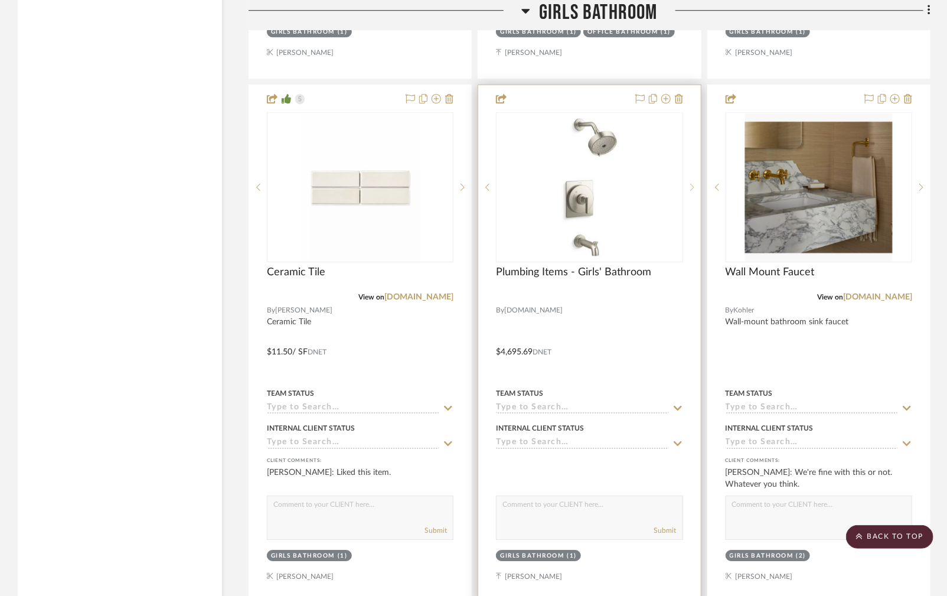
click at [690, 187] on icon at bounding box center [692, 187] width 4 height 8
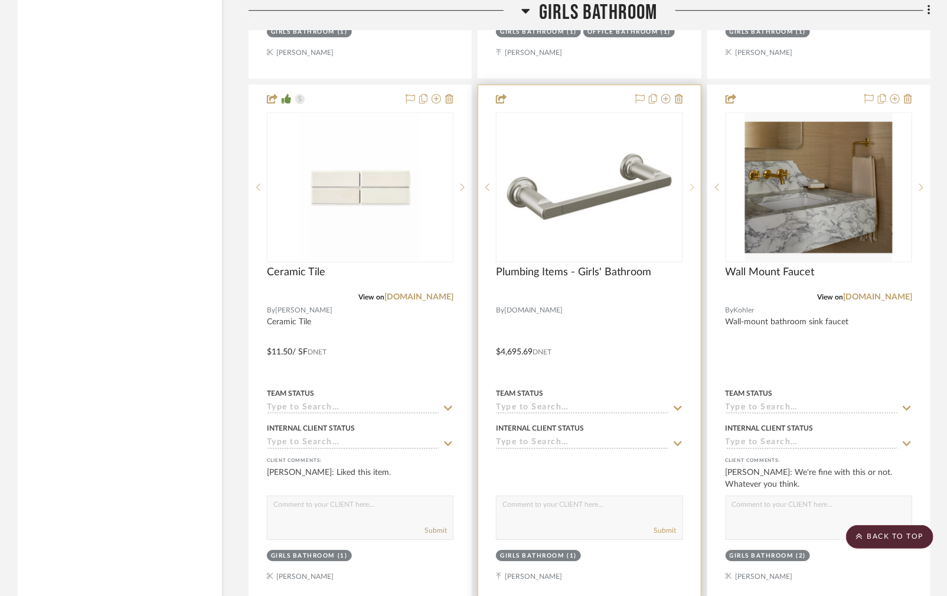
click at [690, 187] on icon at bounding box center [692, 187] width 4 height 8
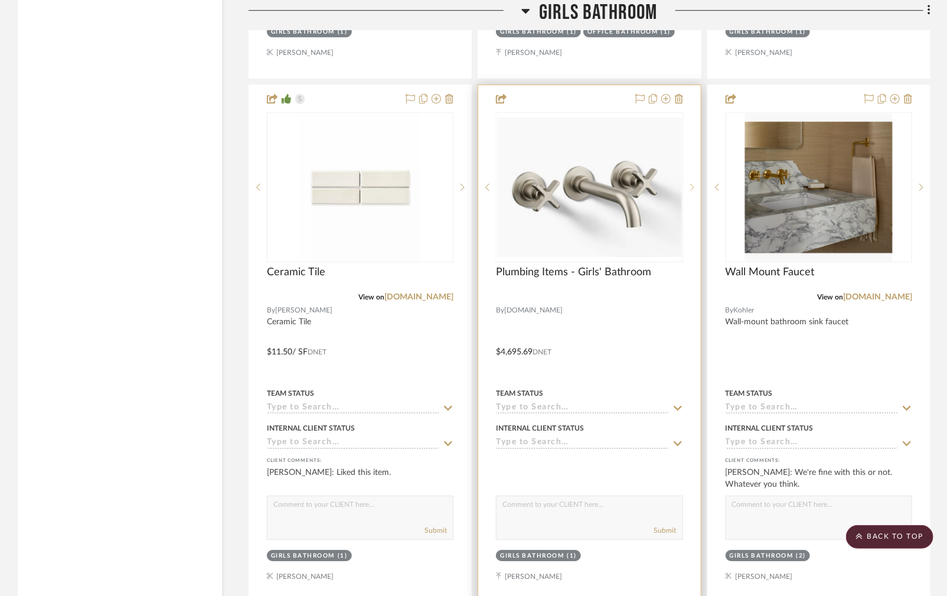
click at [690, 187] on icon at bounding box center [692, 187] width 4 height 8
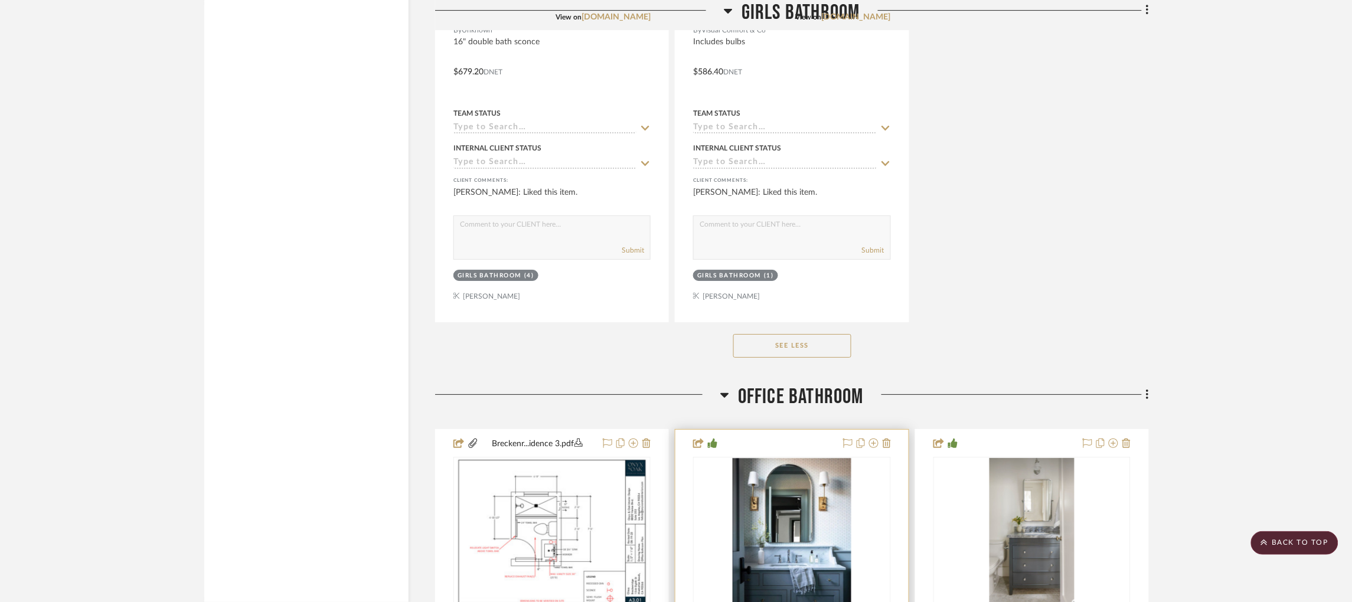
scroll to position [3215, 3]
click at [721, 399] on icon at bounding box center [725, 396] width 8 height 5
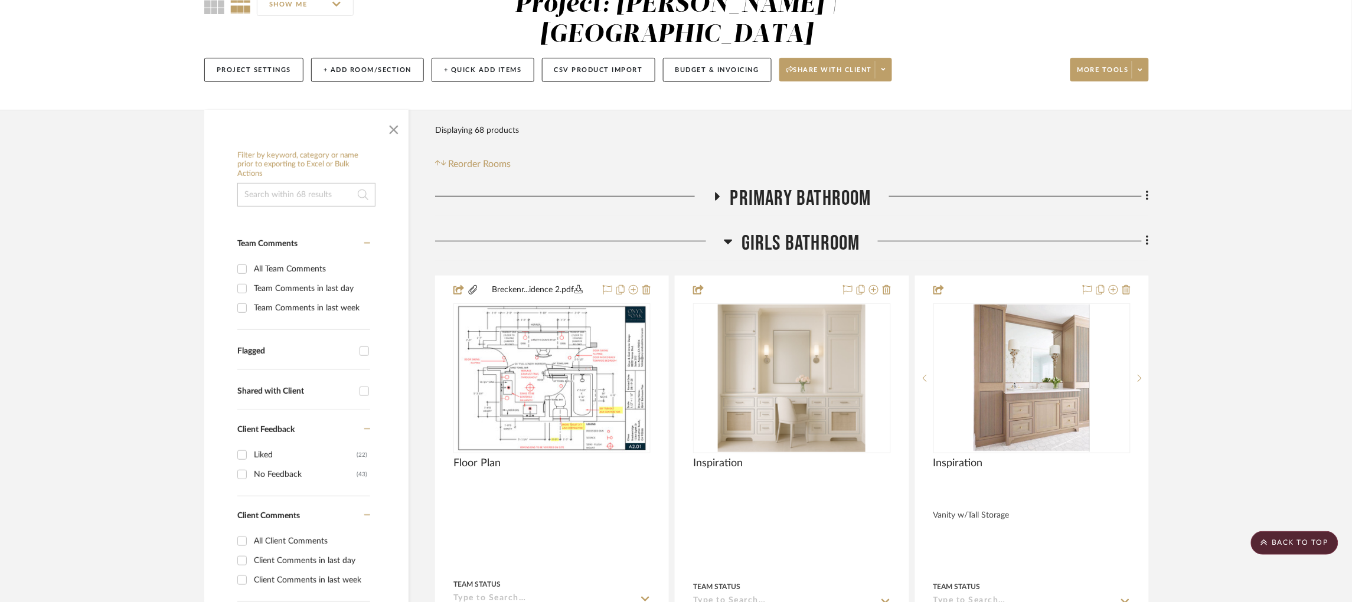
scroll to position [0, 0]
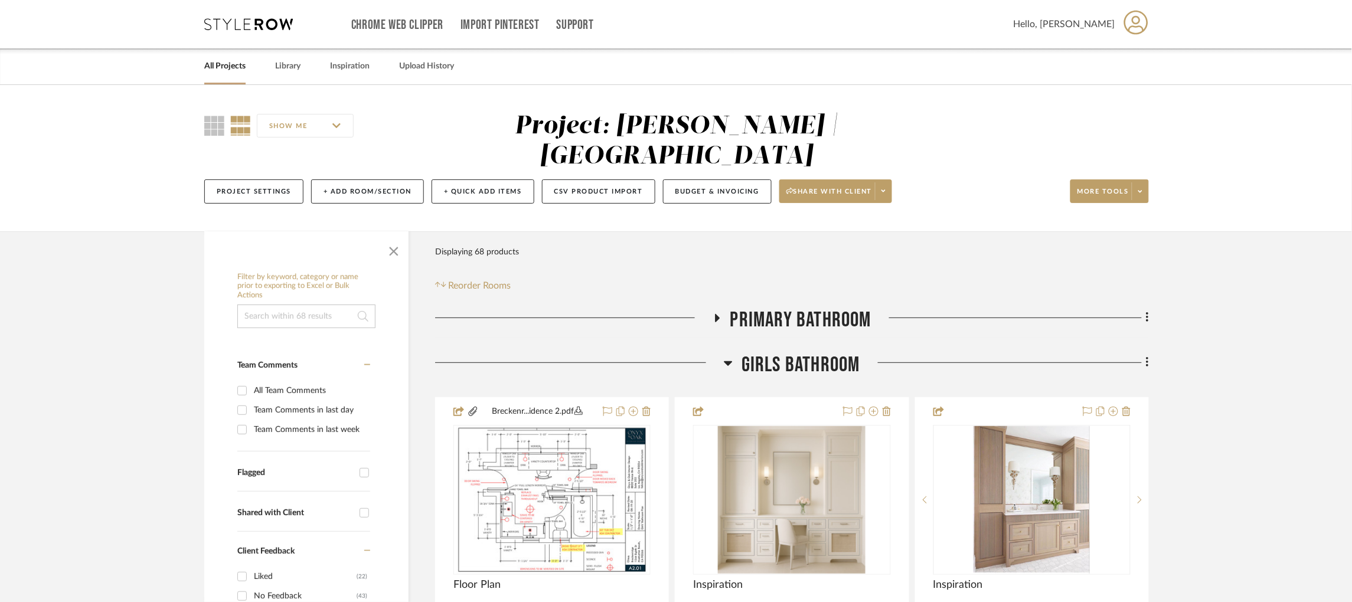
click at [730, 363] on icon at bounding box center [728, 363] width 8 height 5
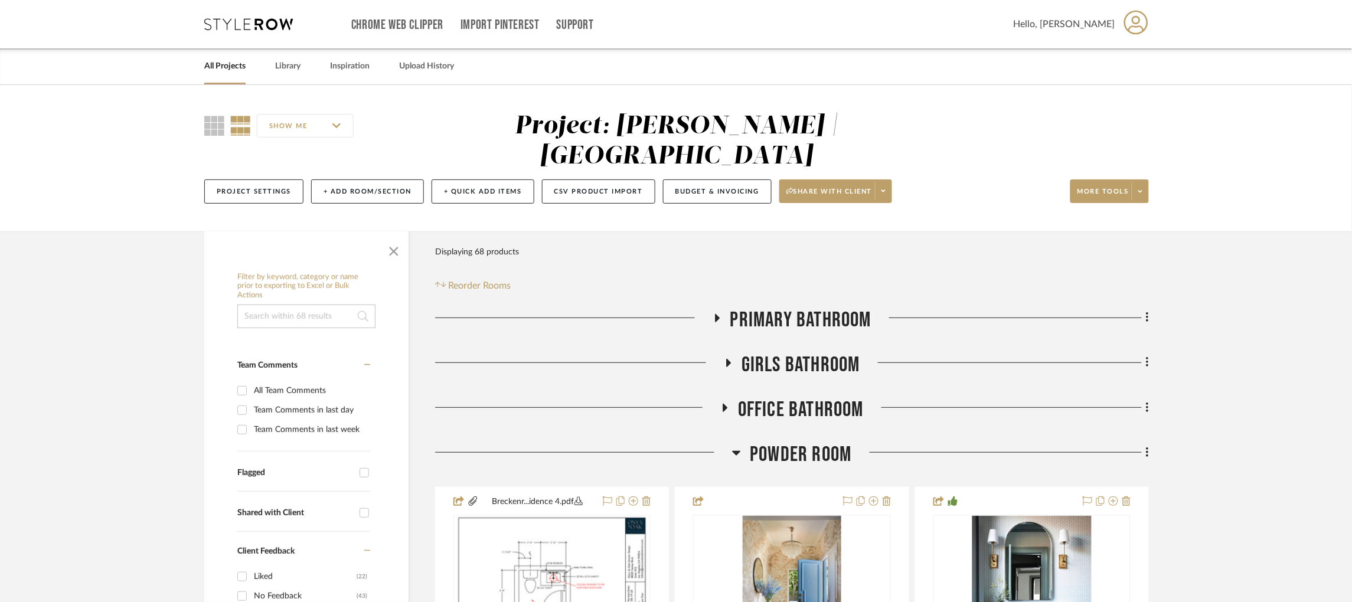
click at [717, 319] on icon at bounding box center [717, 318] width 5 height 8
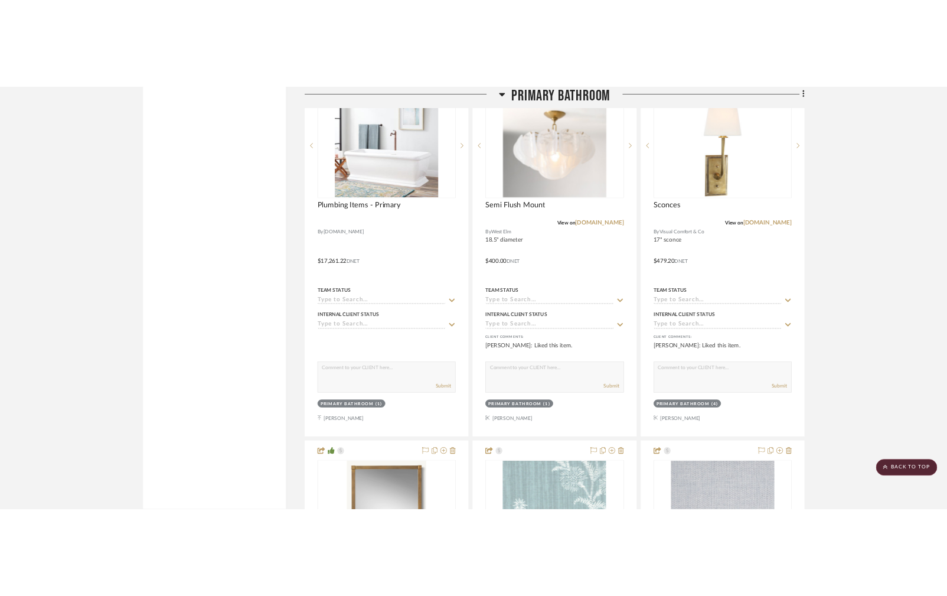
scroll to position [2473, 0]
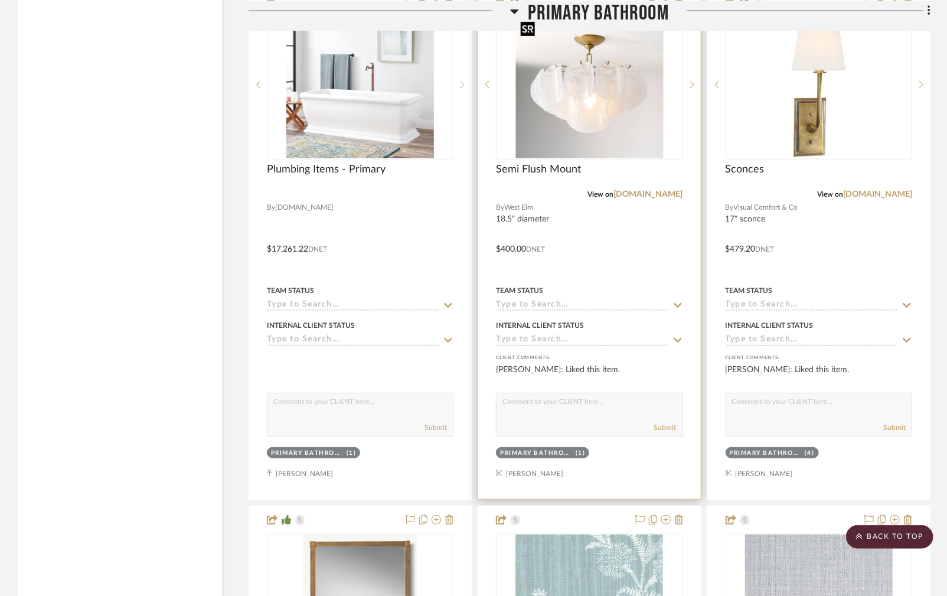
click at [565, 115] on img "0" at bounding box center [589, 85] width 148 height 148
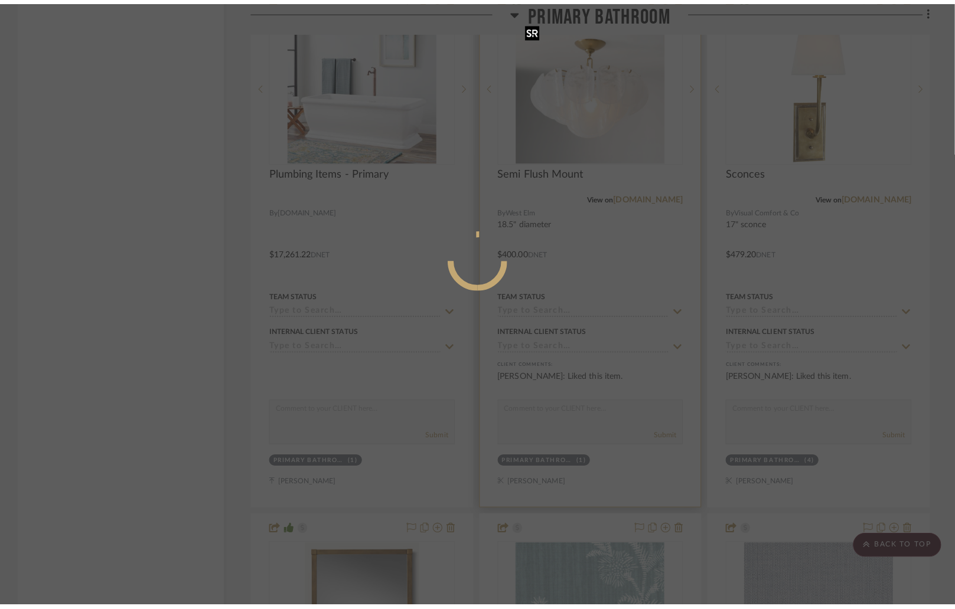
scroll to position [0, 0]
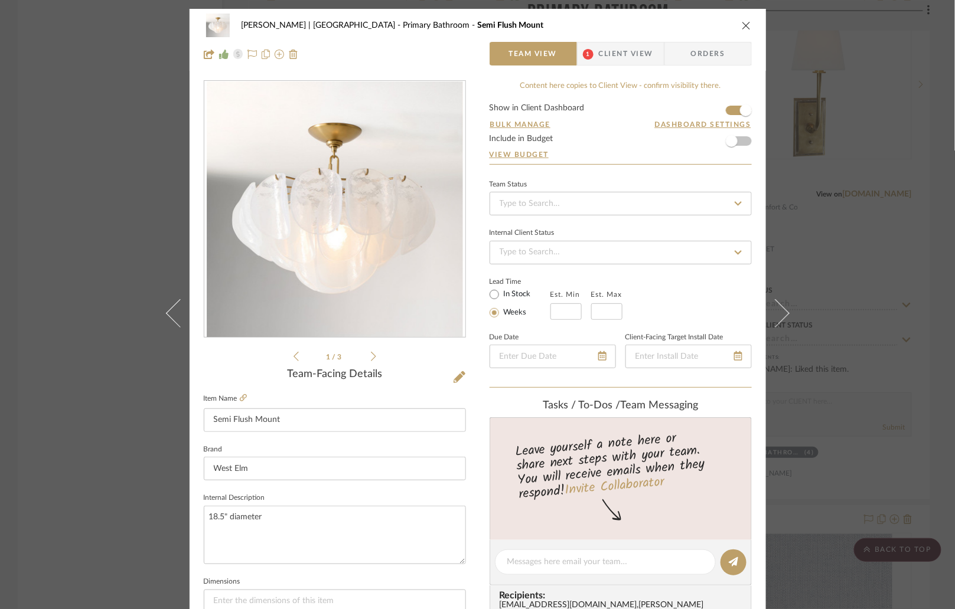
click at [371, 354] on icon at bounding box center [373, 356] width 5 height 11
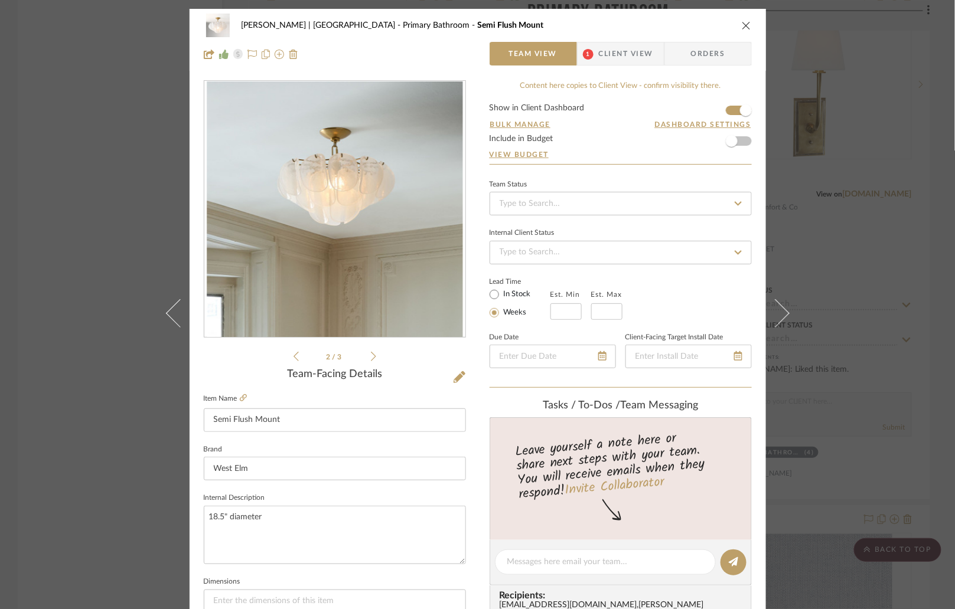
click at [293, 358] on icon at bounding box center [295, 356] width 5 height 11
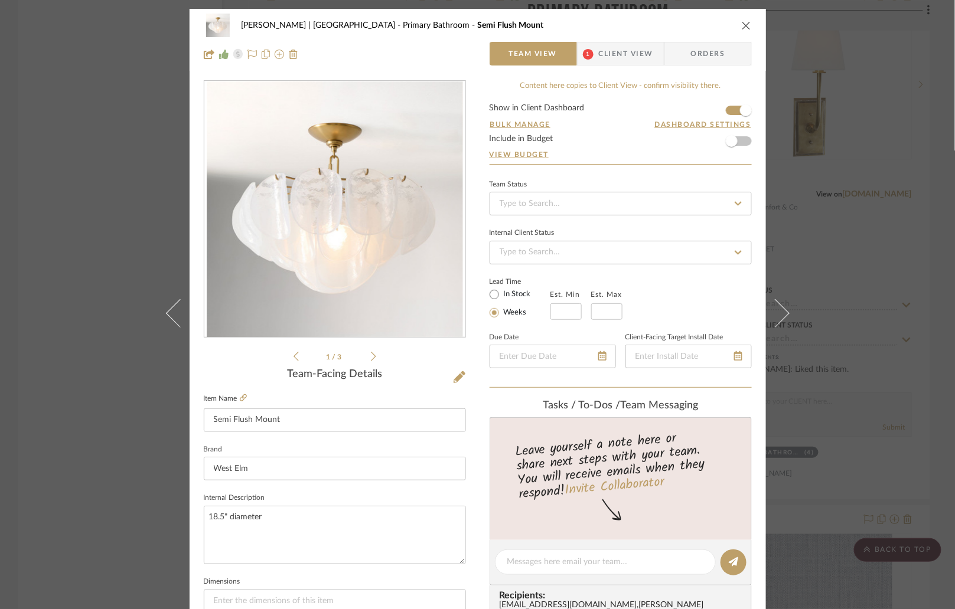
click at [106, 184] on div "Breckenridge-Tchen | Manhattan Beach Primary Bathroom Semi Flush Mount Team Vie…" at bounding box center [477, 304] width 955 height 609
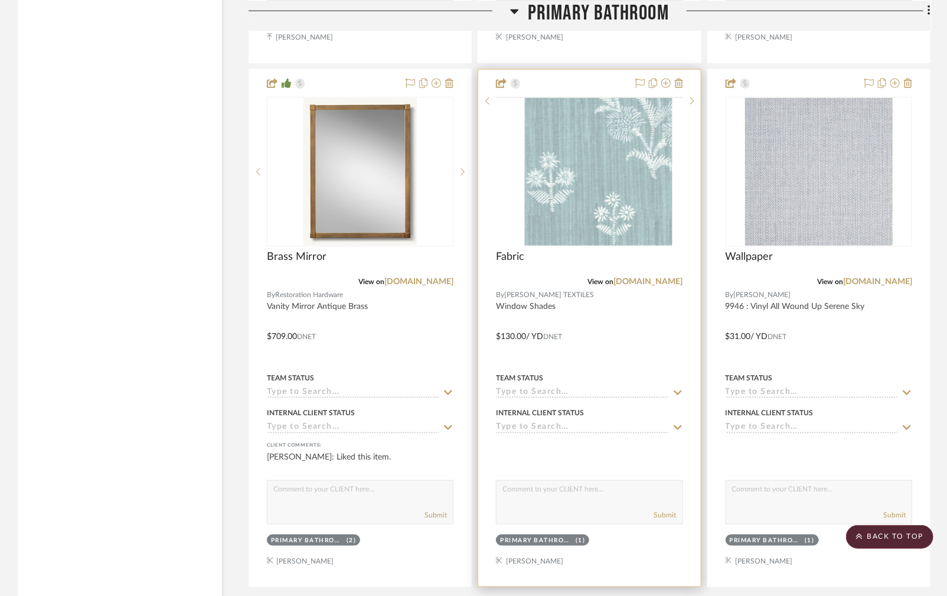
scroll to position [2915, 0]
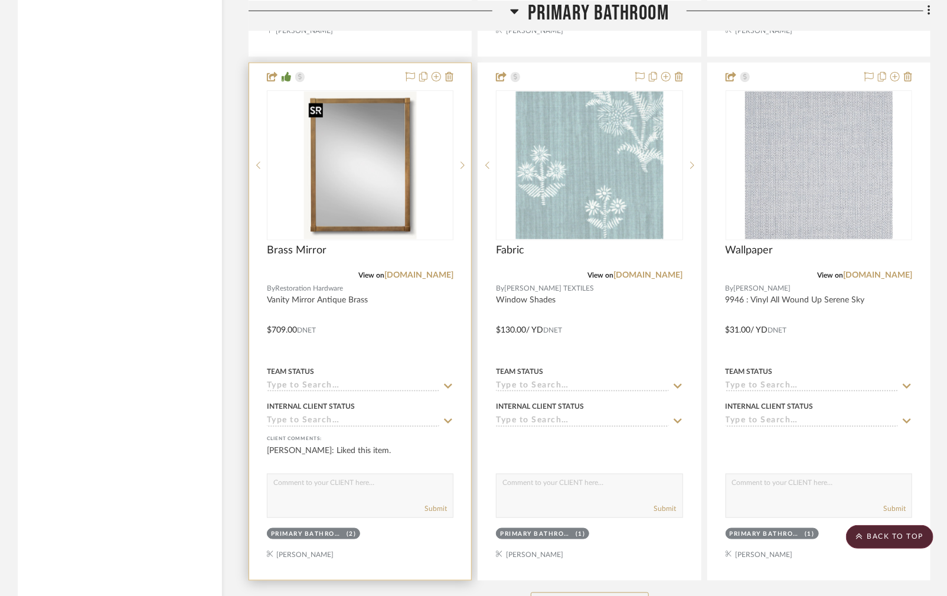
click at [396, 148] on img "0" at bounding box center [359, 166] width 113 height 148
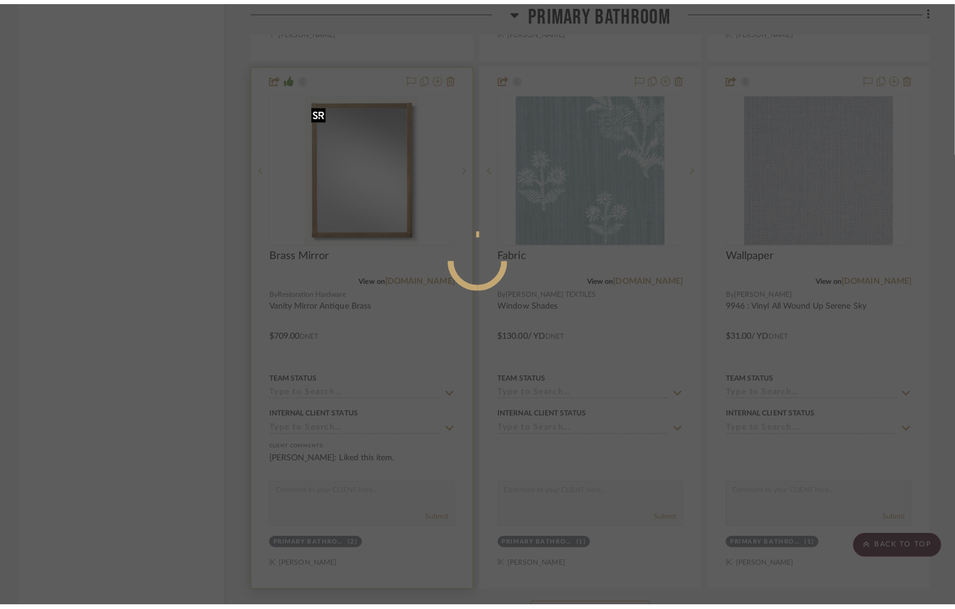
scroll to position [0, 0]
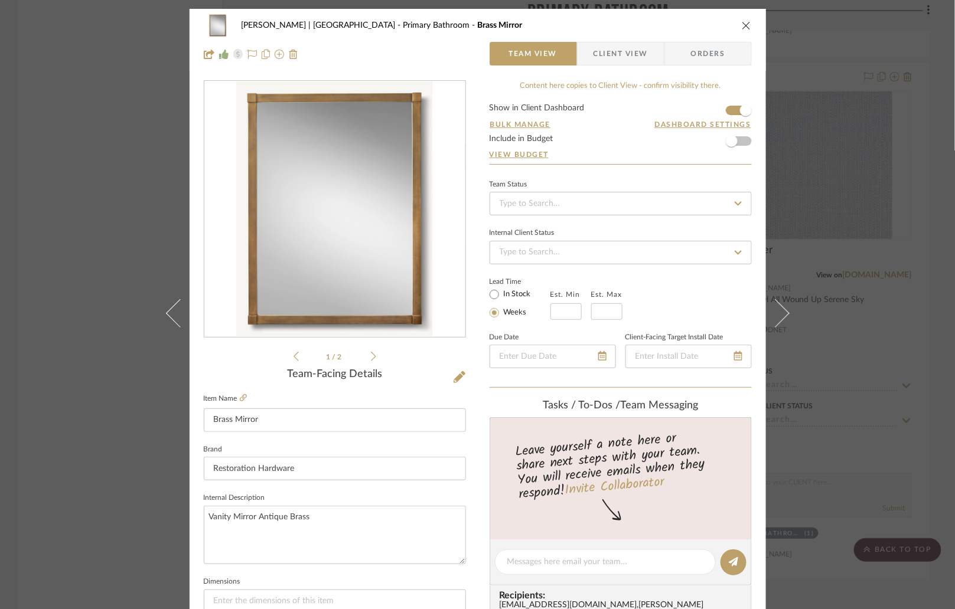
click at [90, 214] on div "Breckenridge-Tchen | Manhattan Beach Primary Bathroom Brass Mirror Team View Cl…" at bounding box center [477, 304] width 955 height 609
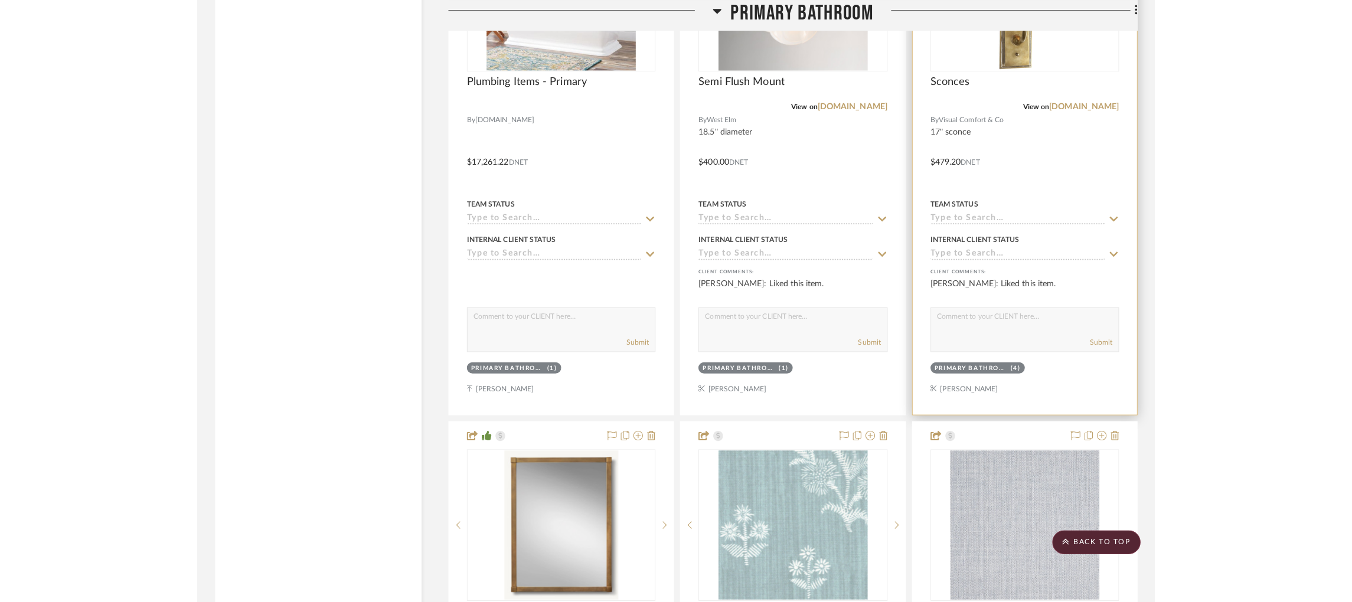
scroll to position [2473, 0]
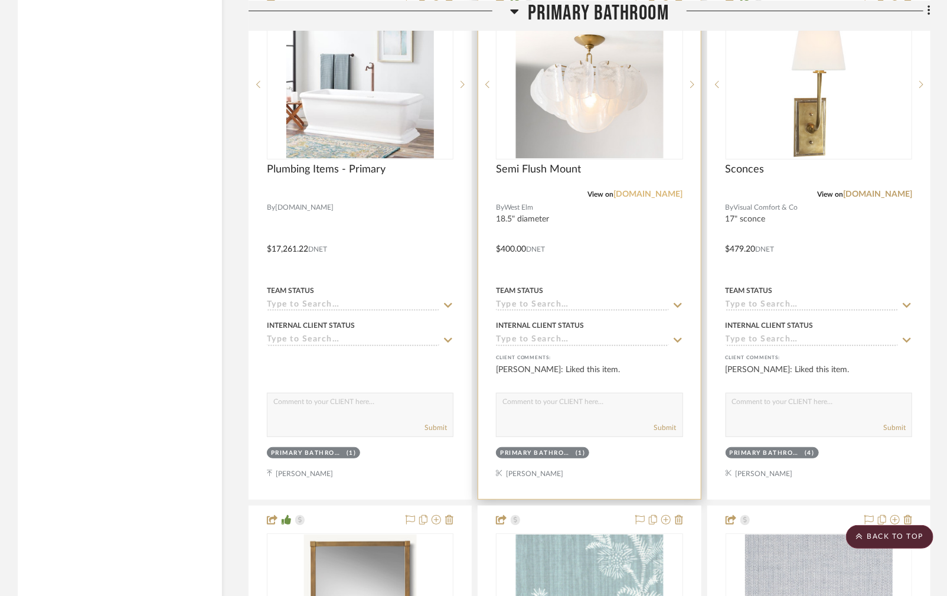
click at [661, 197] on link "[DOMAIN_NAME]" at bounding box center [648, 194] width 69 height 8
click at [651, 197] on link "[DOMAIN_NAME]" at bounding box center [648, 194] width 69 height 8
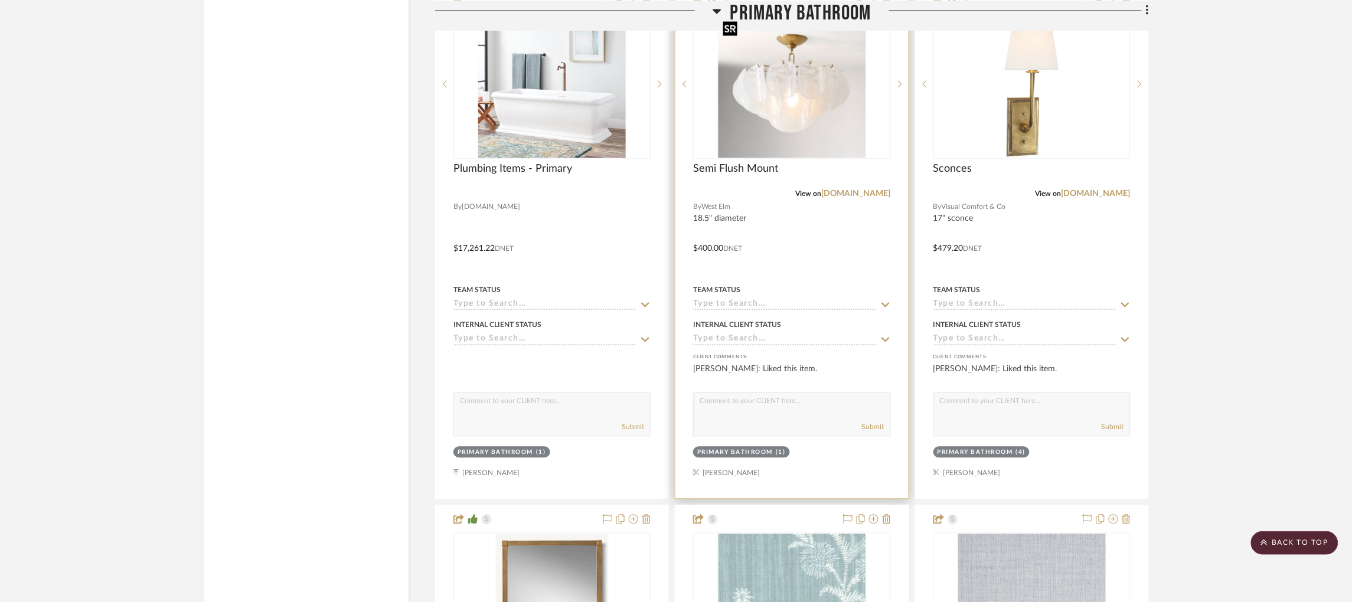
click at [772, 66] on img "0" at bounding box center [792, 85] width 148 height 148
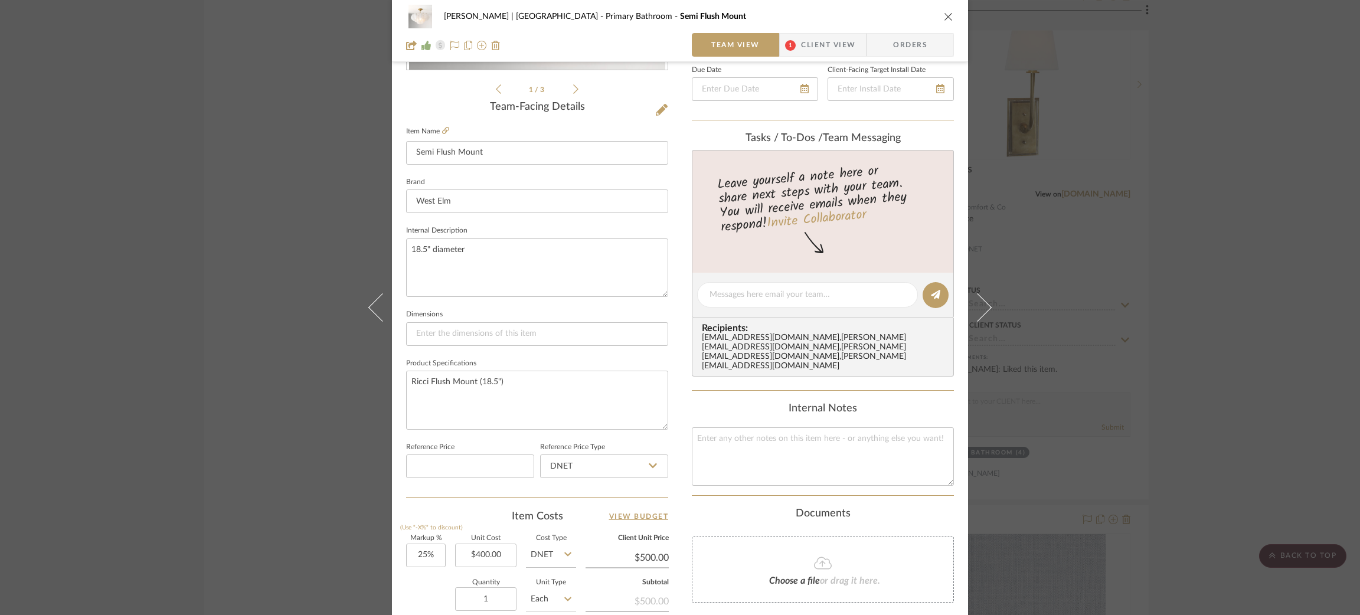
scroll to position [269, 0]
click at [236, 191] on div "Breckenridge-Tchen | Manhattan Beach Primary Bathroom Semi Flush Mount Team Vie…" at bounding box center [680, 307] width 1360 height 615
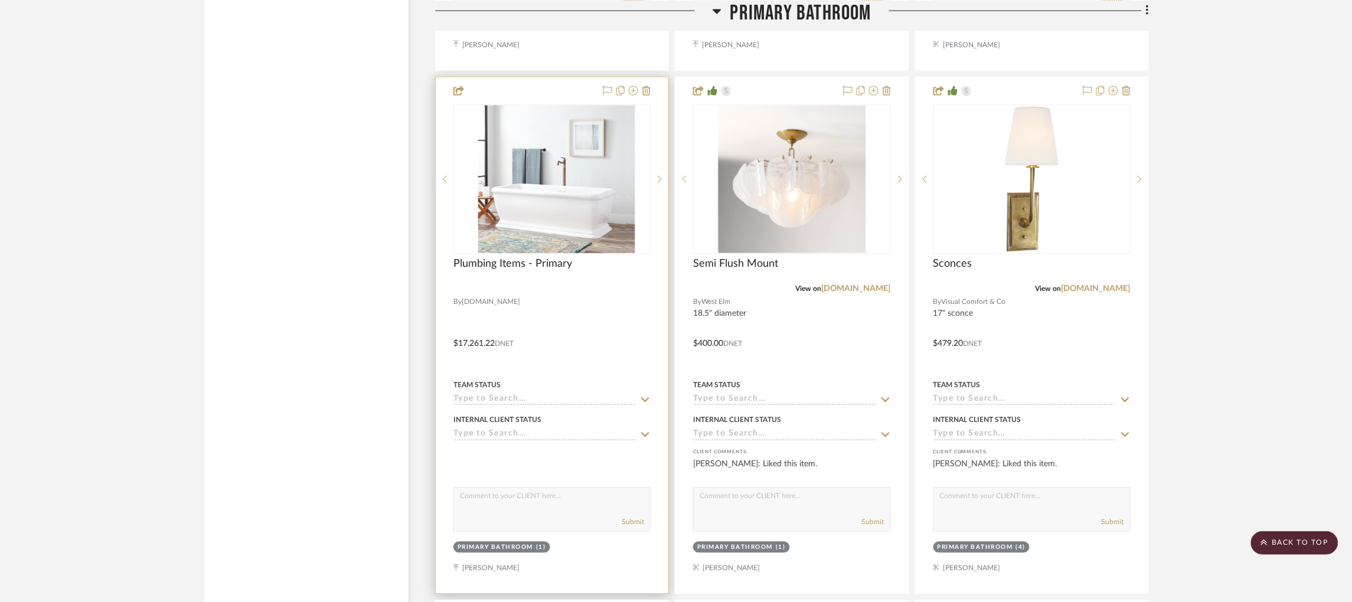
scroll to position [2376, 0]
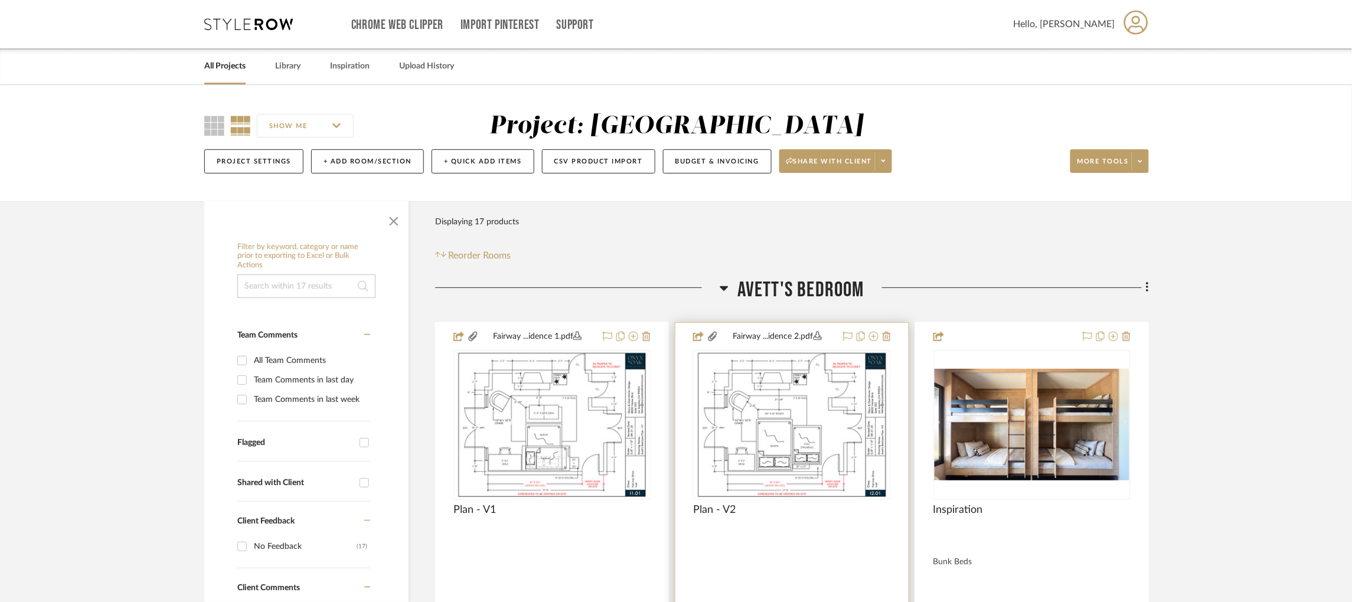
scroll to position [89, 0]
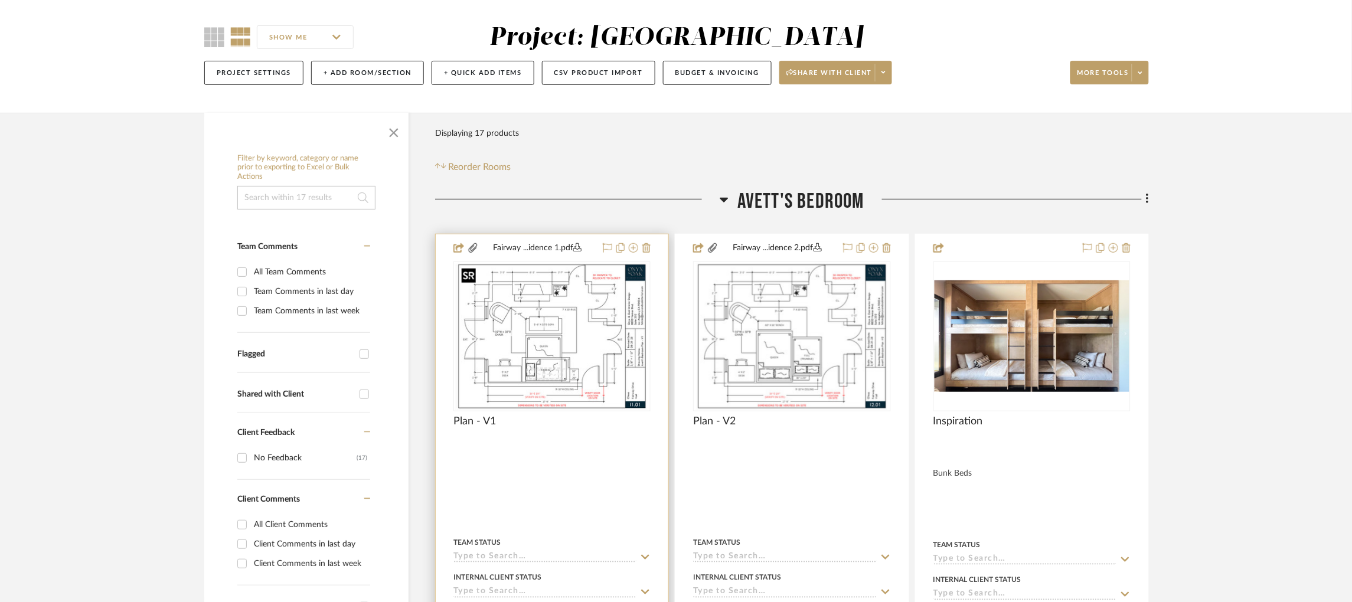
click at [595, 348] on div at bounding box center [551, 337] width 197 height 150
click at [566, 338] on img "0" at bounding box center [551, 337] width 191 height 148
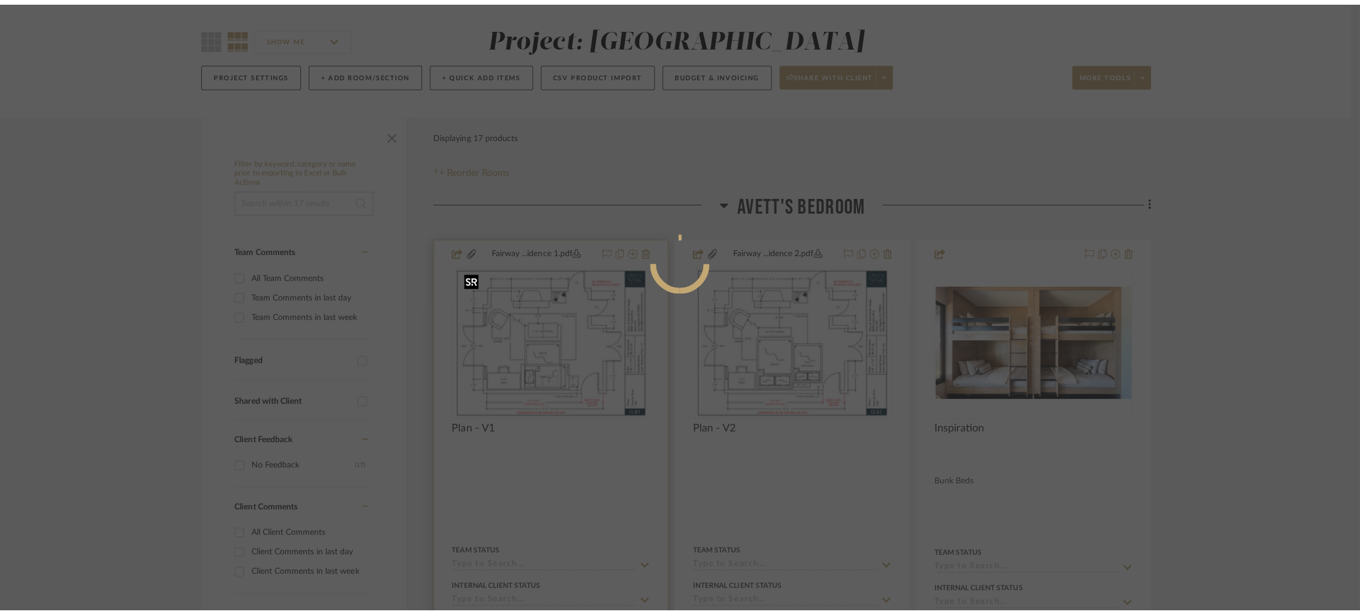
scroll to position [0, 0]
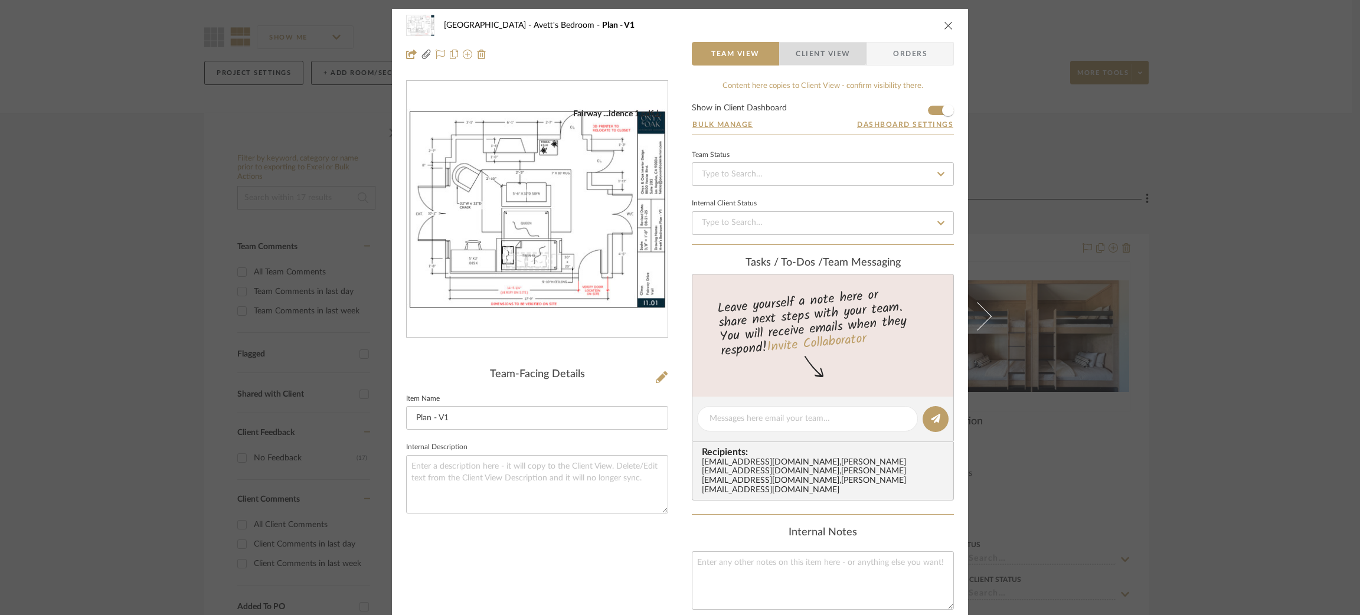
click at [812, 48] on span "Client View" at bounding box center [823, 54] width 54 height 24
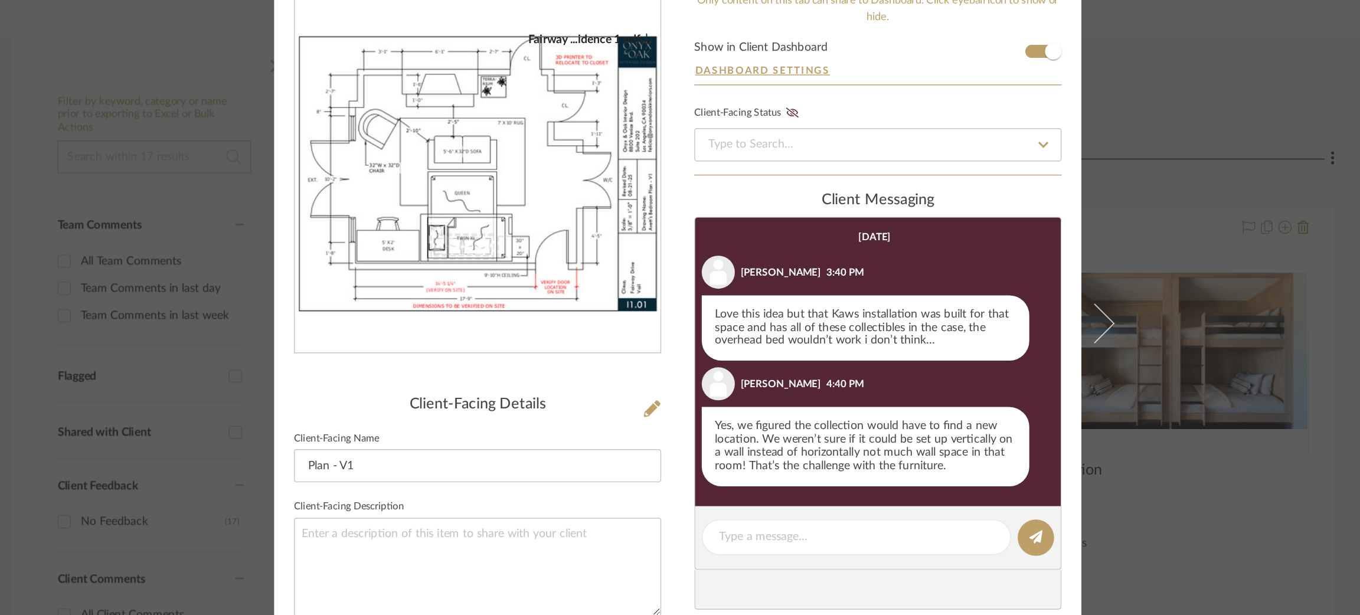
click at [1046, 331] on div "Fairway Drive Avett's Bedroom Plan - V1 Team View Client View Orders Fairway ..…" at bounding box center [680, 307] width 1360 height 615
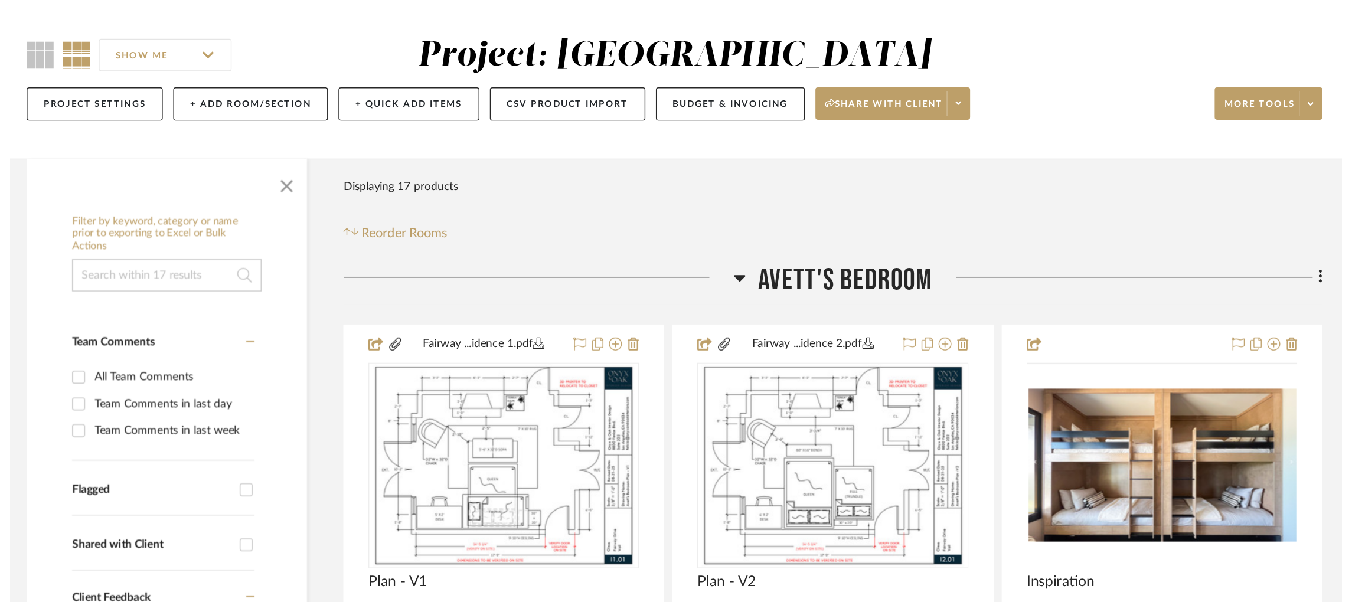
scroll to position [88, 0]
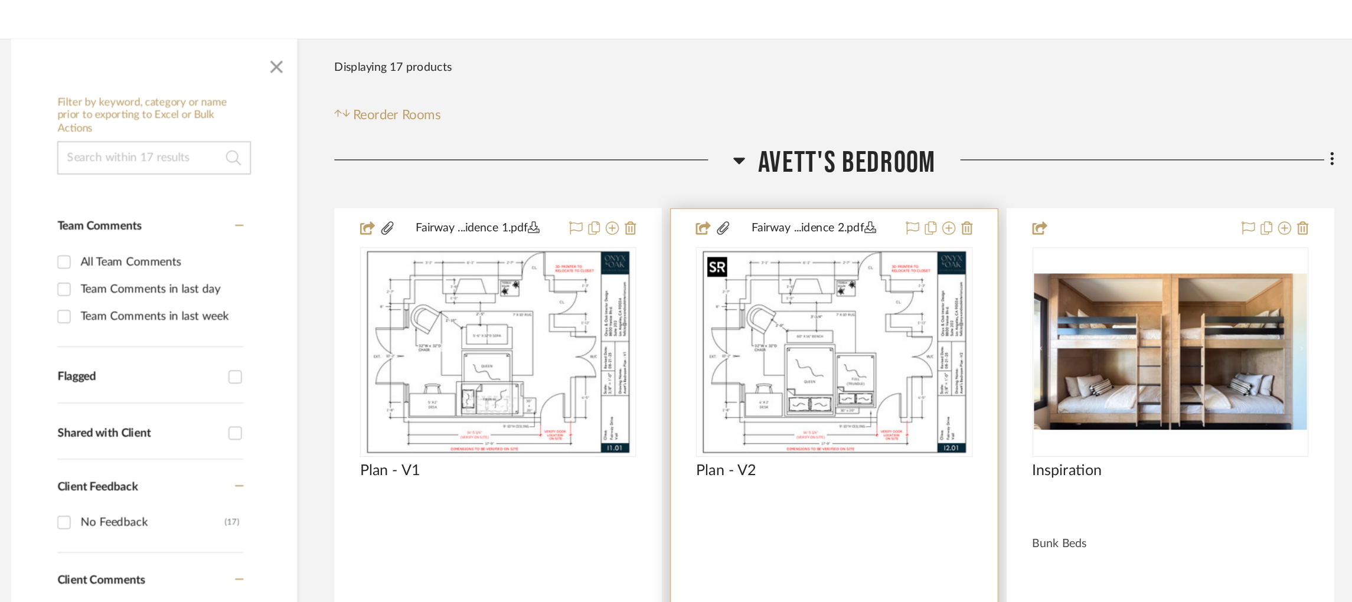
click at [831, 325] on img "0" at bounding box center [791, 337] width 191 height 148
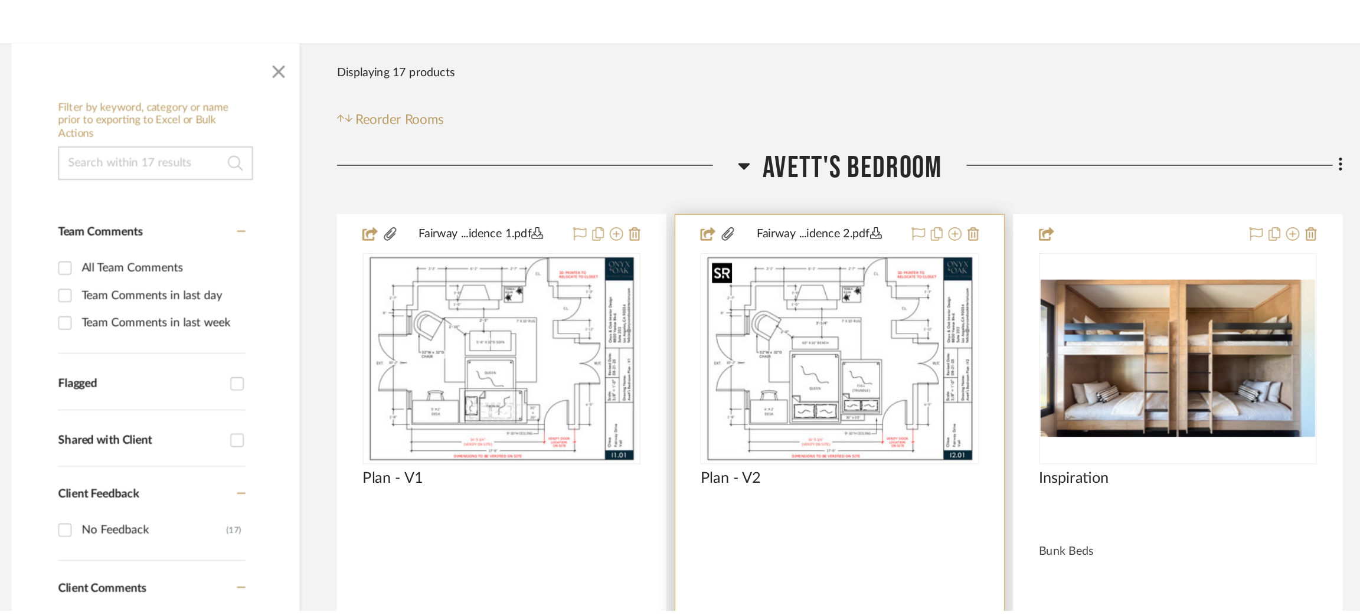
scroll to position [0, 0]
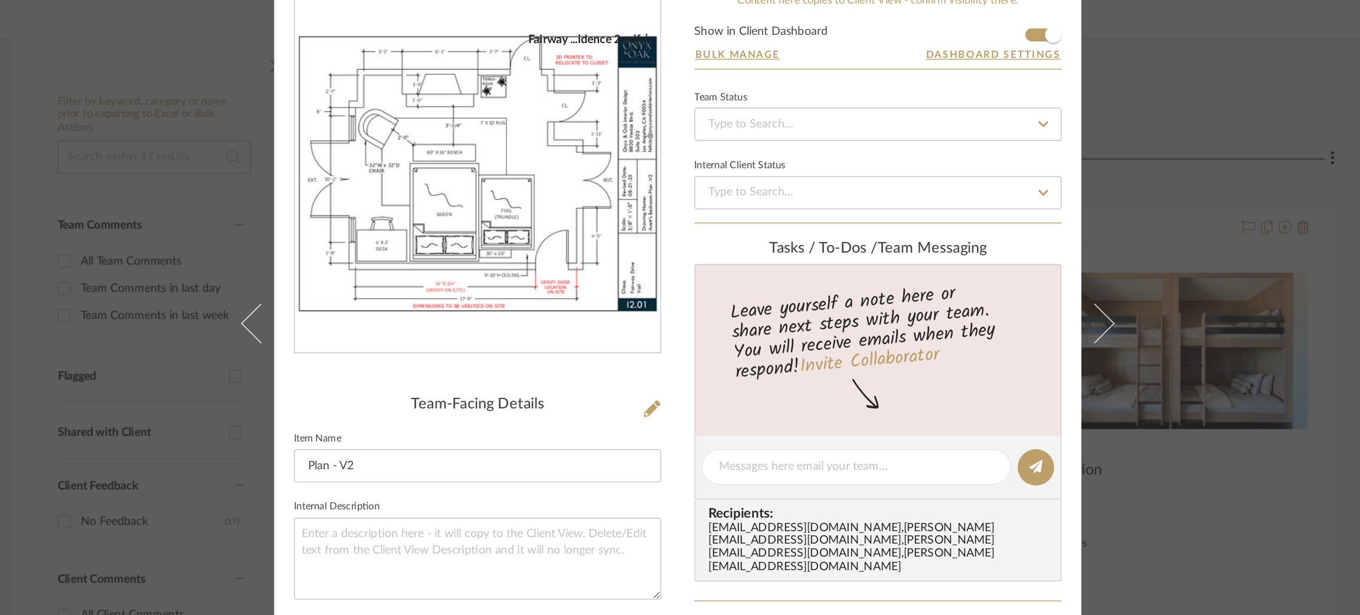
click at [1117, 236] on div "Fairway Drive Avett's Bedroom Plan - V2 Team View Client View Orders Fairway ..…" at bounding box center [680, 307] width 1360 height 615
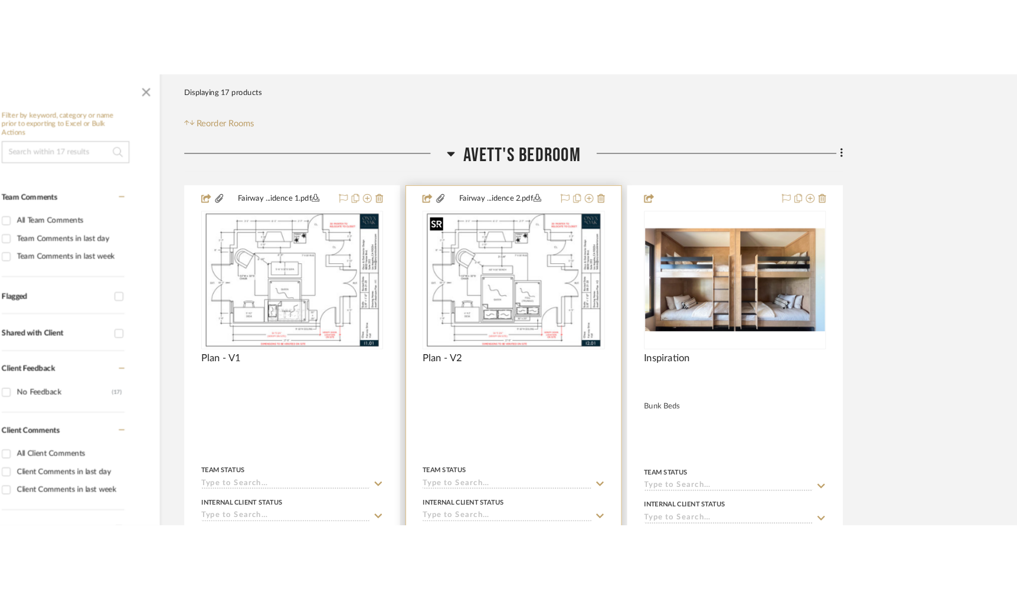
scroll to position [87, 0]
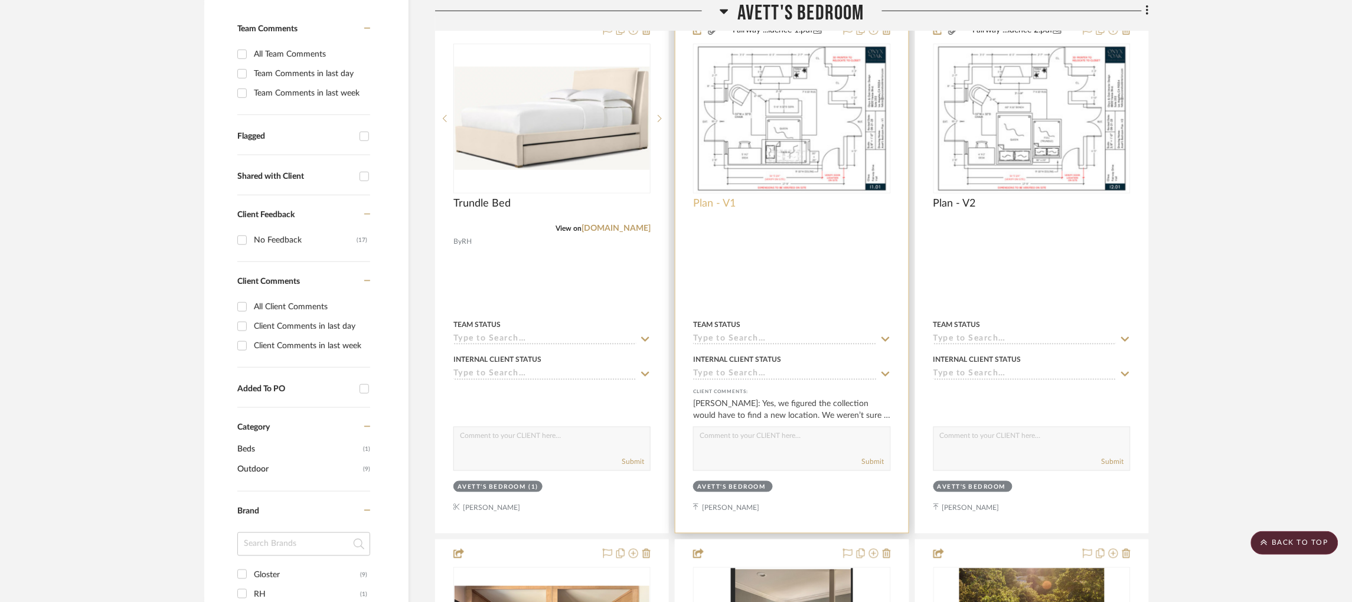
scroll to position [305, 0]
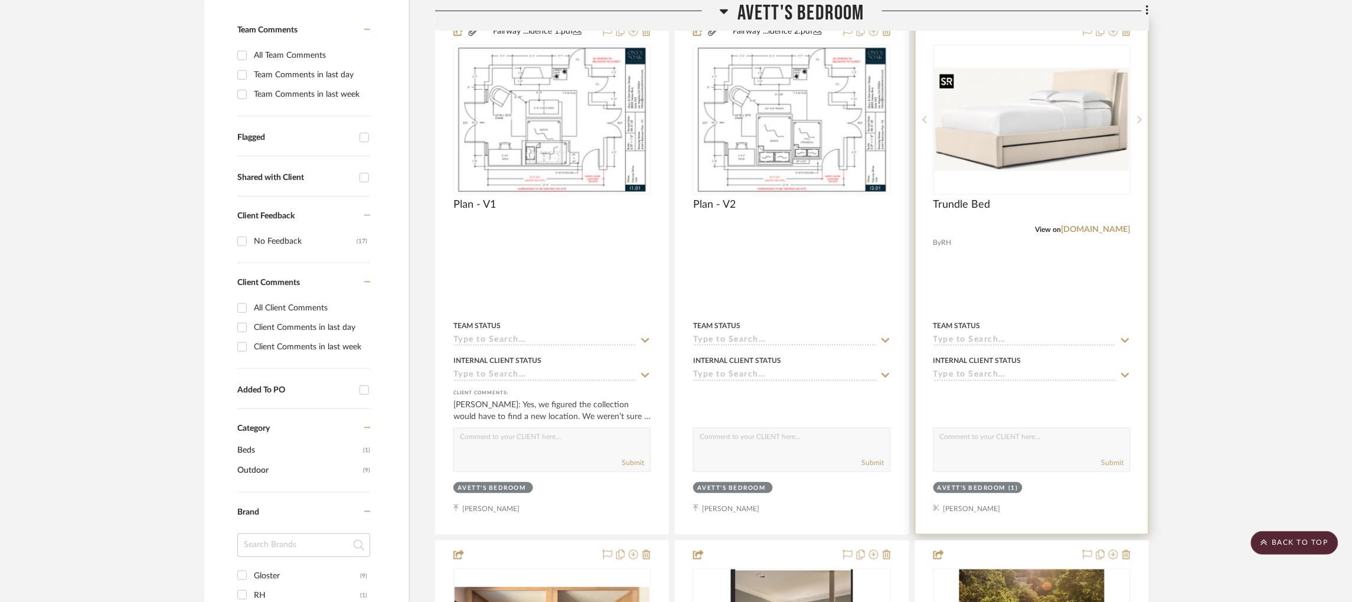
click at [1011, 123] on img "0" at bounding box center [1032, 119] width 195 height 103
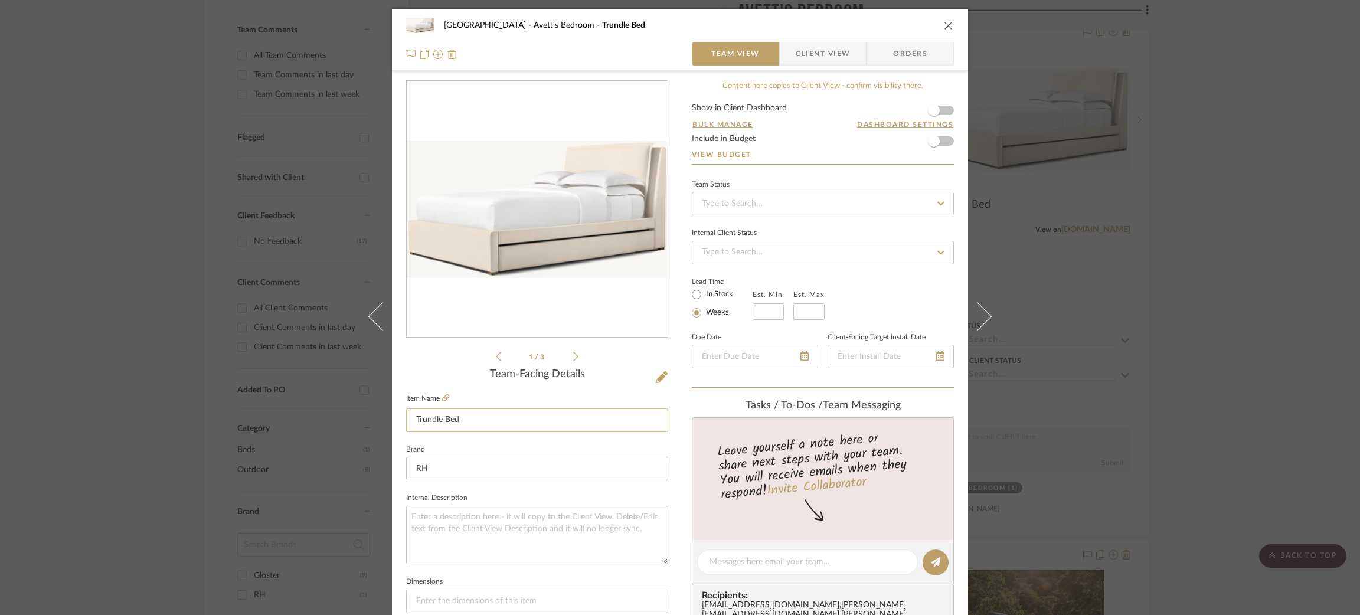
scroll to position [49, 0]
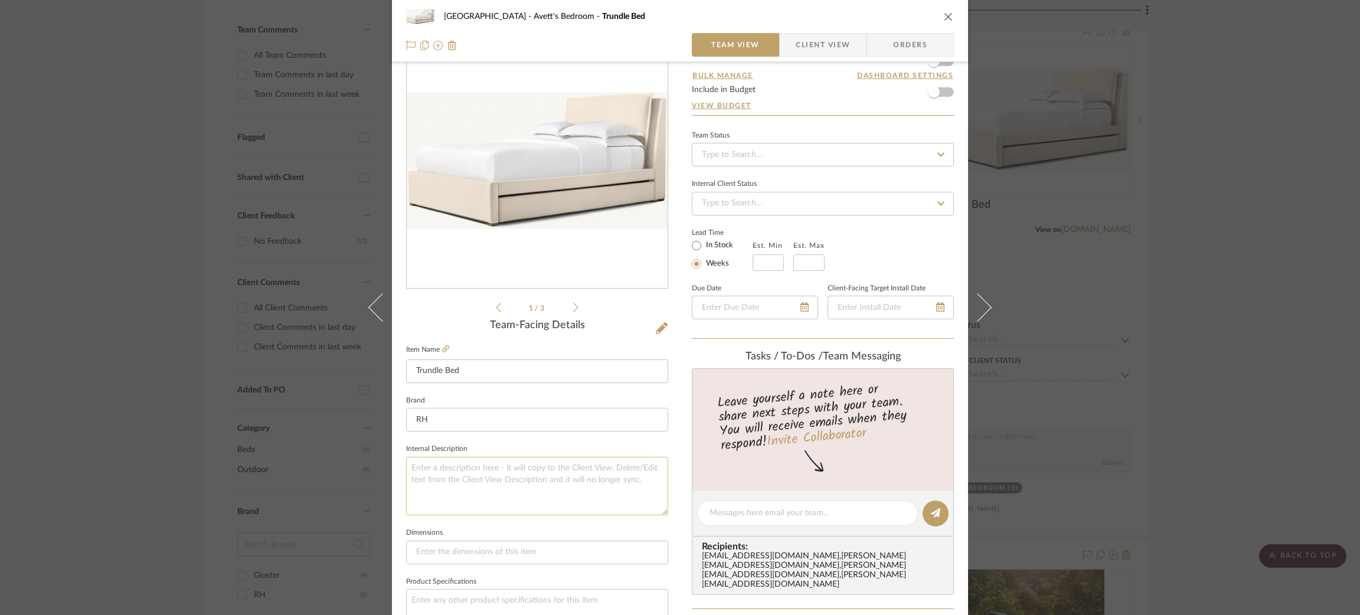
click at [502, 462] on textarea at bounding box center [537, 486] width 262 height 58
type textarea "Queen q/ Full Trundle"
click at [446, 556] on input at bounding box center [537, 553] width 262 height 24
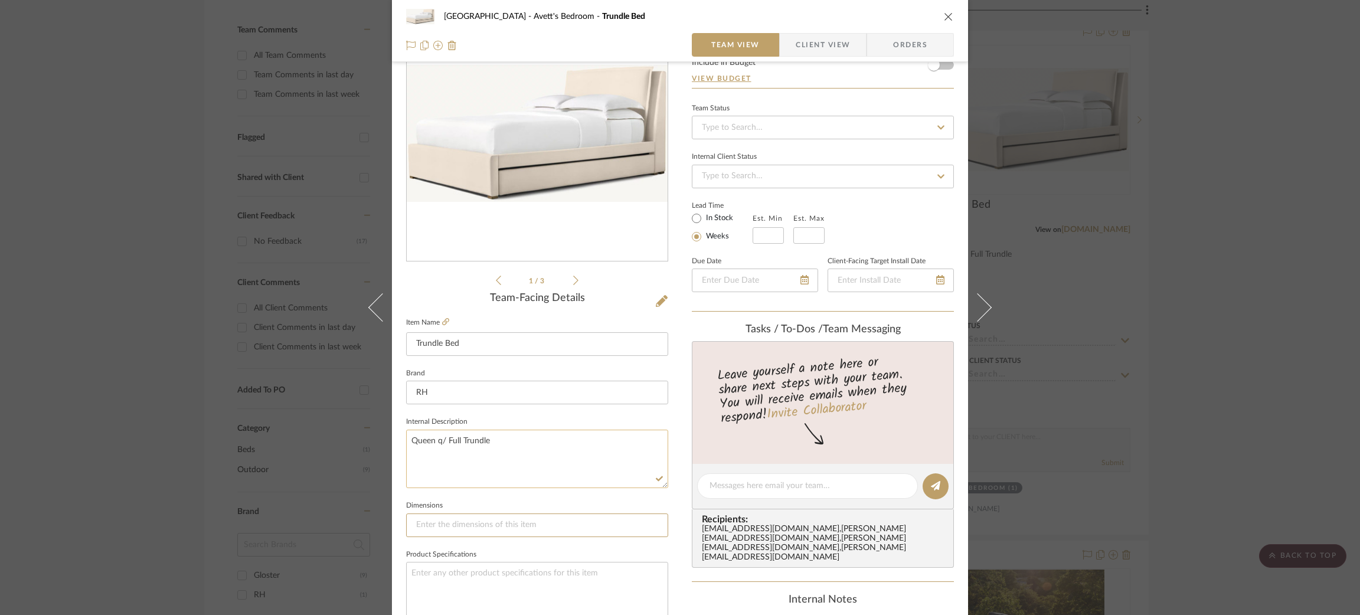
scroll to position [77, 0]
click at [554, 429] on textarea "Queen q/ Full Trundle" at bounding box center [537, 458] width 262 height 58
click at [438, 448] on textarea "Queen q/ Full Trundle Mattress purchased separately" at bounding box center [537, 458] width 262 height 58
type textarea "Queen q/ Full Trundle Mattresses to be purchased separately"
click at [463, 574] on textarea at bounding box center [537, 590] width 262 height 58
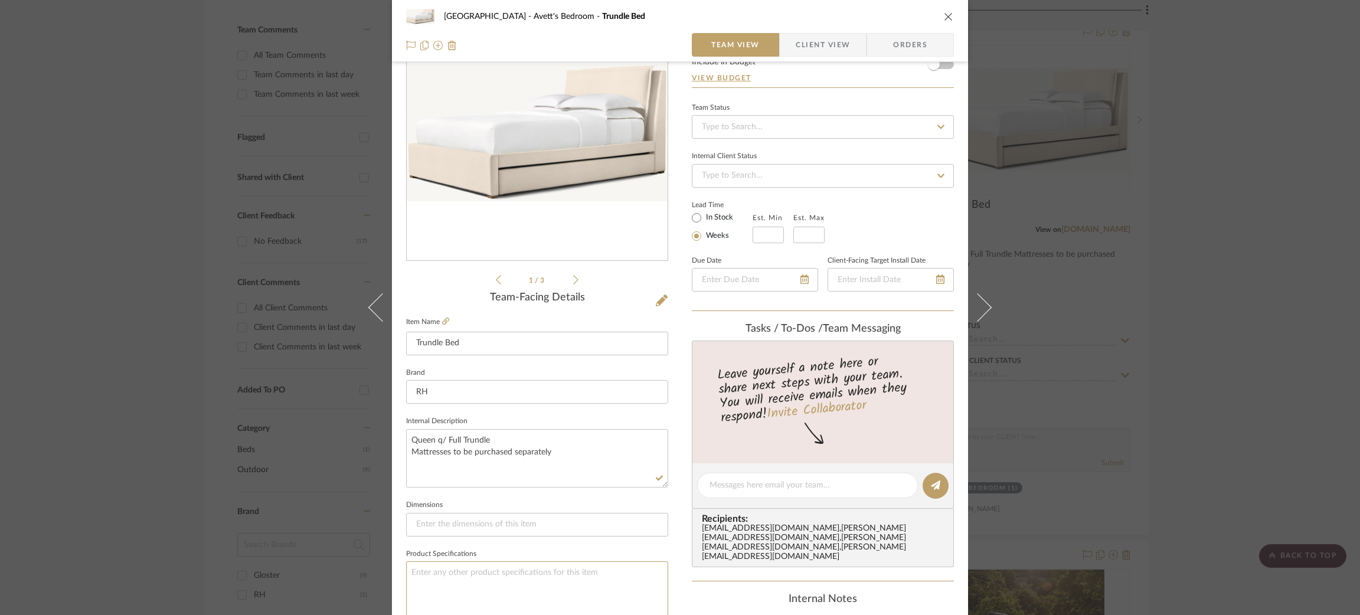
scroll to position [0, 0]
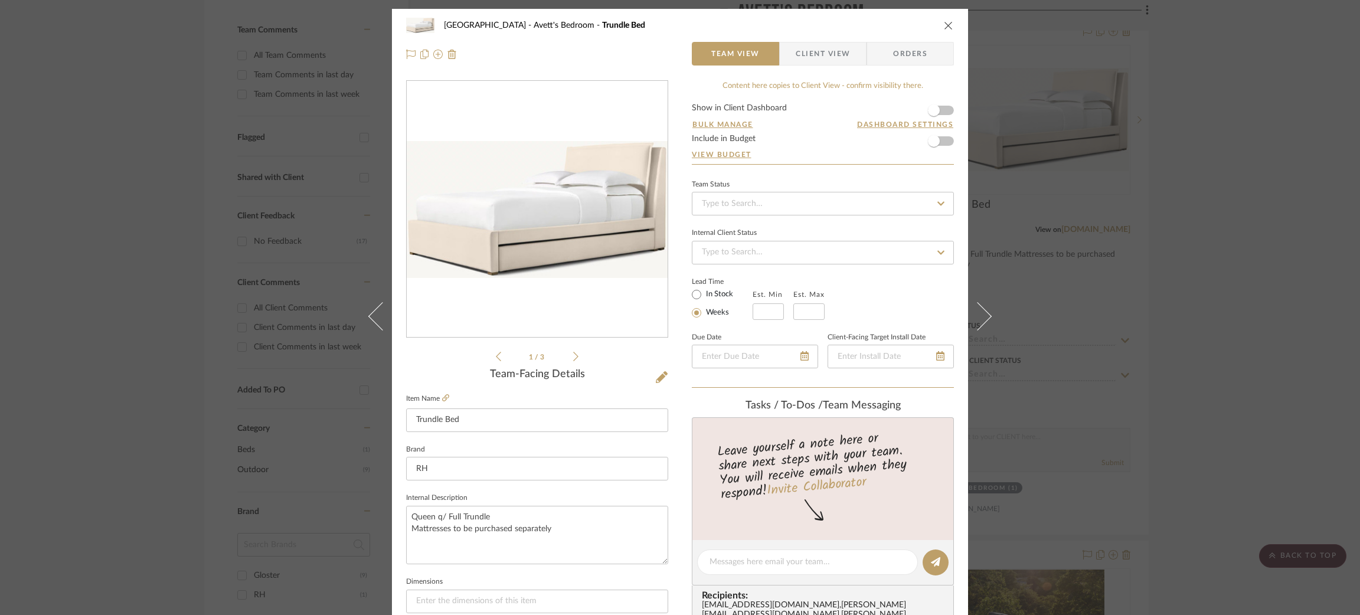
click at [1024, 161] on div "Fairway Drive Avett's Bedroom Trundle Bed Team View Client View Orders 1 / 3 Te…" at bounding box center [680, 307] width 1360 height 615
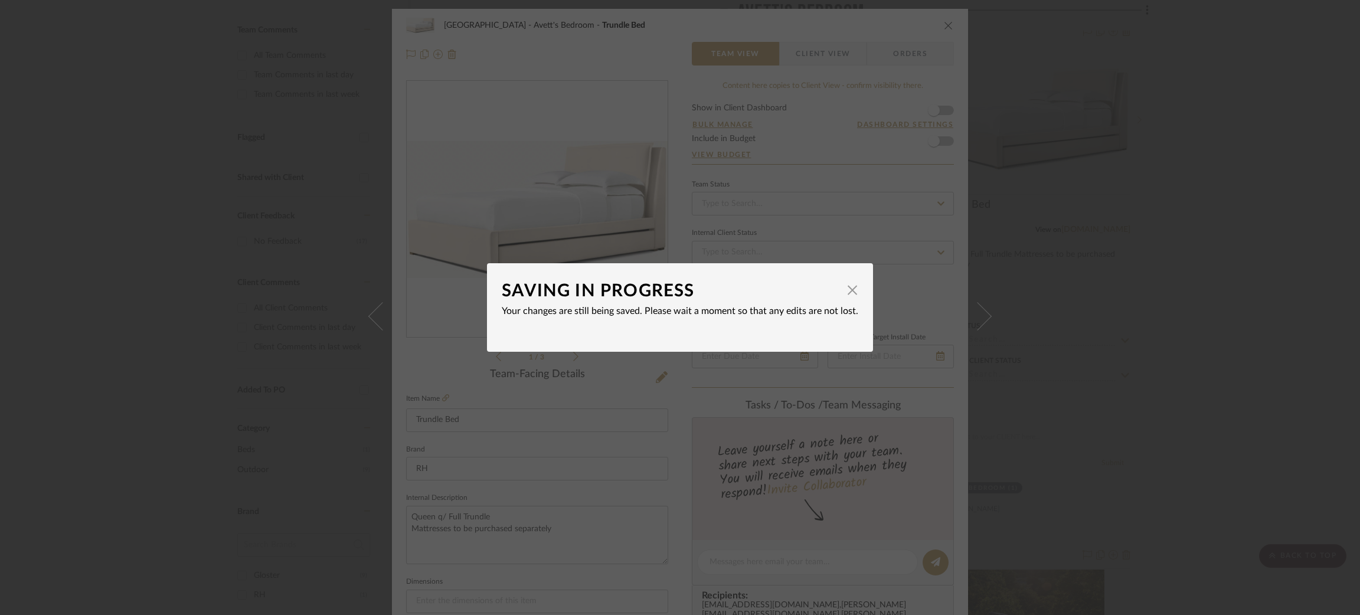
click at [987, 240] on div "SAVING IN PROGRESS × Your changes are still being saved. Please wait a moment s…" at bounding box center [680, 307] width 1360 height 615
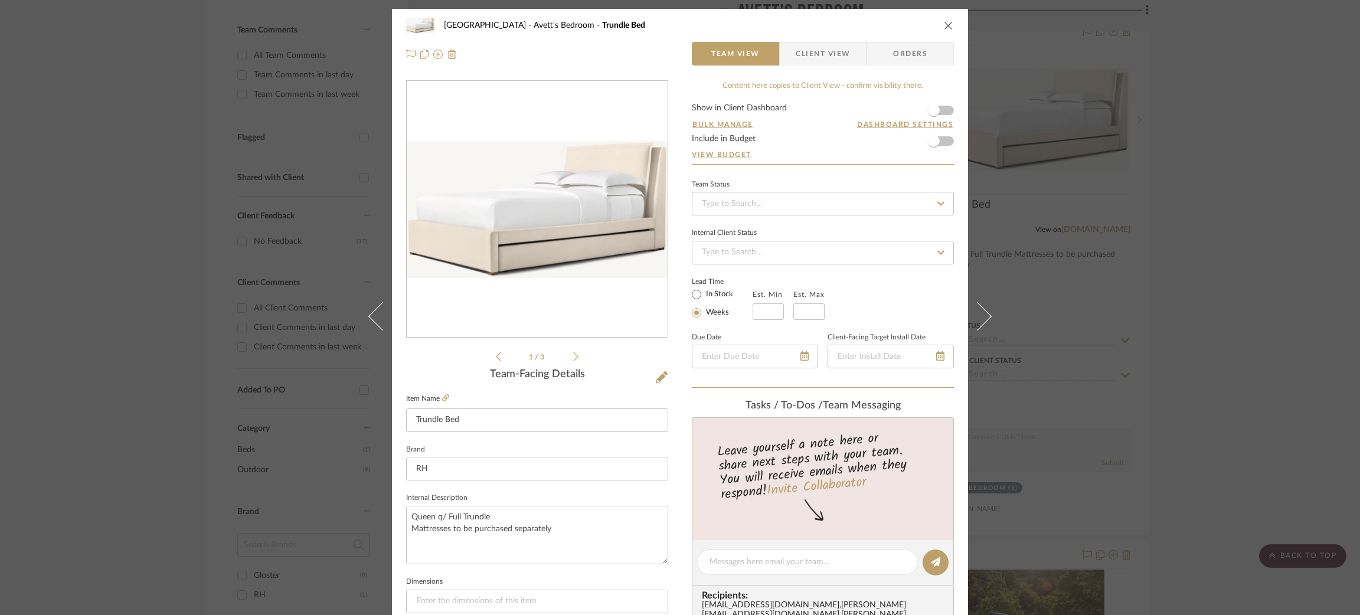
click at [1024, 188] on div "Fairway Drive Avett's Bedroom Trundle Bed Team View Client View Orders 1 / 3 Te…" at bounding box center [680, 307] width 1360 height 615
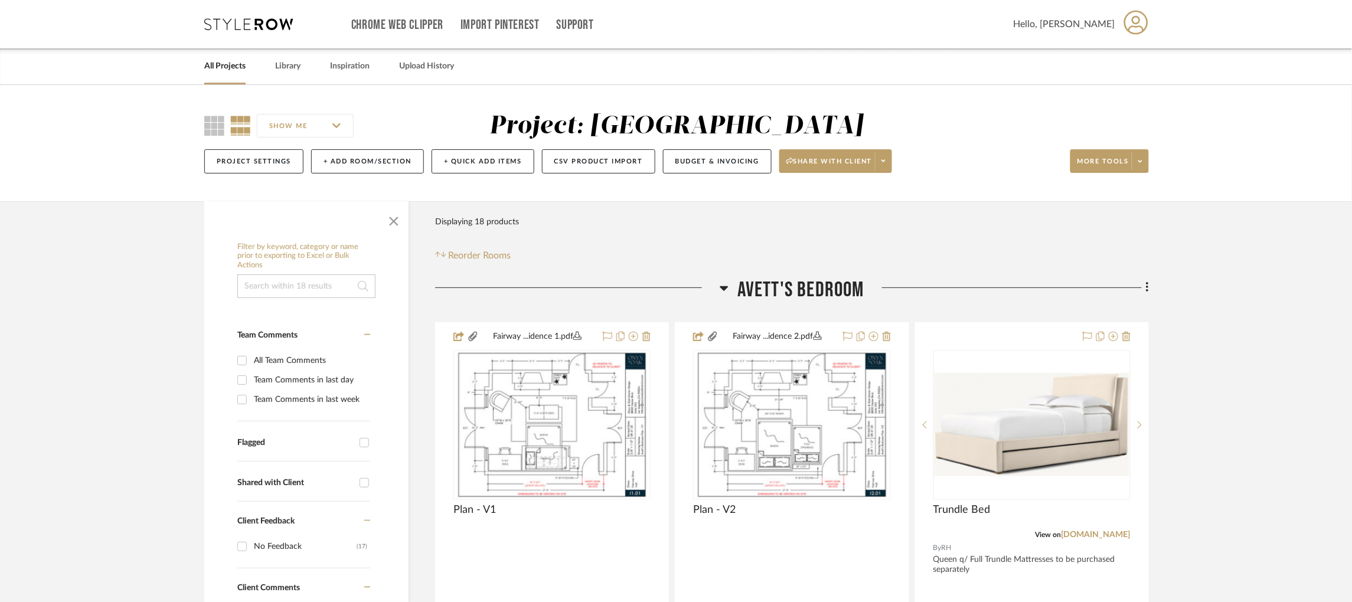
click at [232, 16] on div "Chrome Web Clipper Import Pinterest Support All Projects Library Inspiration Up…" at bounding box center [676, 24] width 945 height 48
click at [233, 24] on icon at bounding box center [248, 24] width 89 height 12
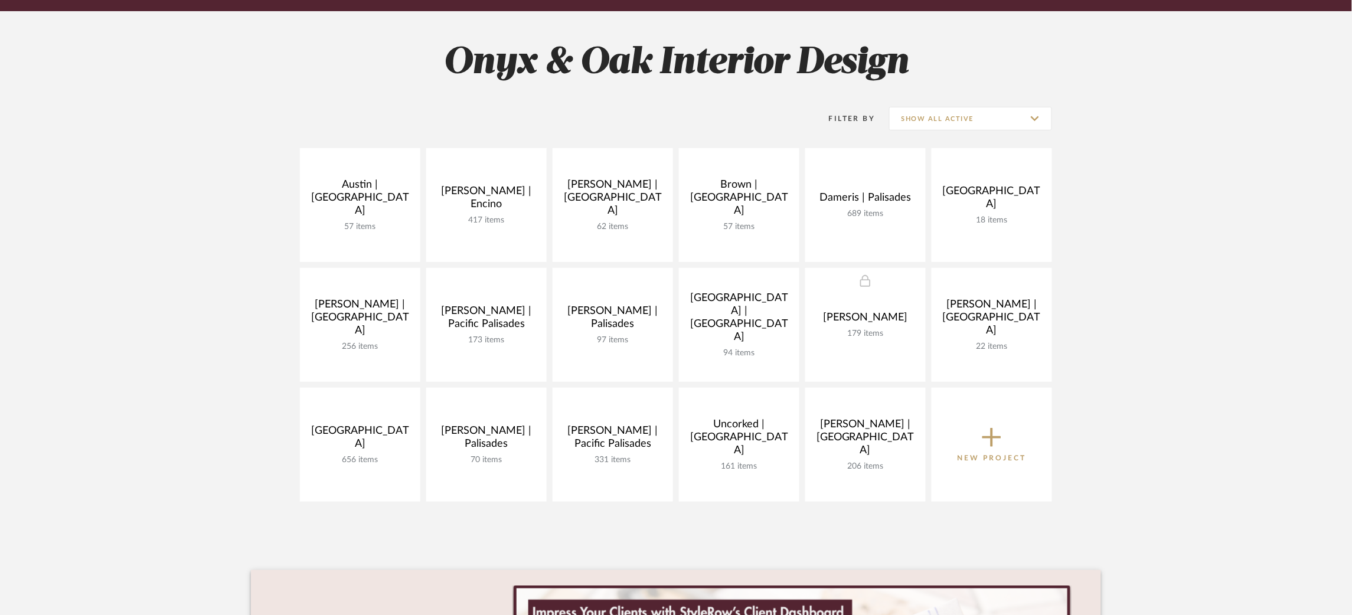
scroll to position [177, 0]
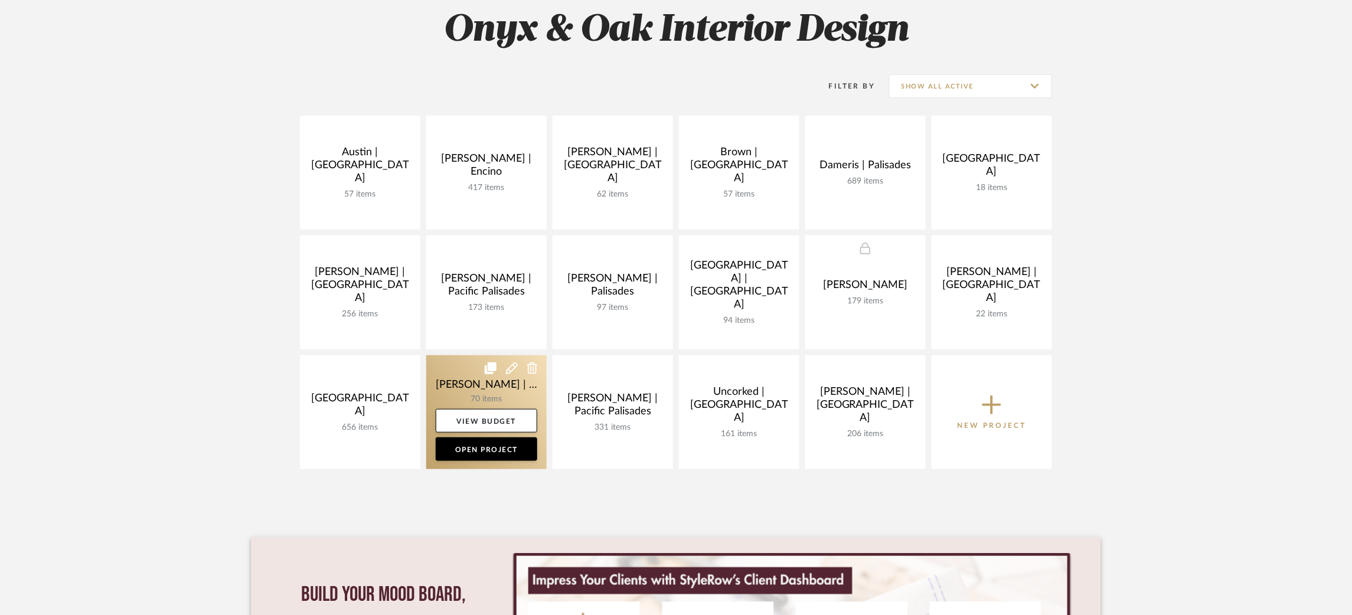
click at [445, 374] on link at bounding box center [486, 412] width 120 height 114
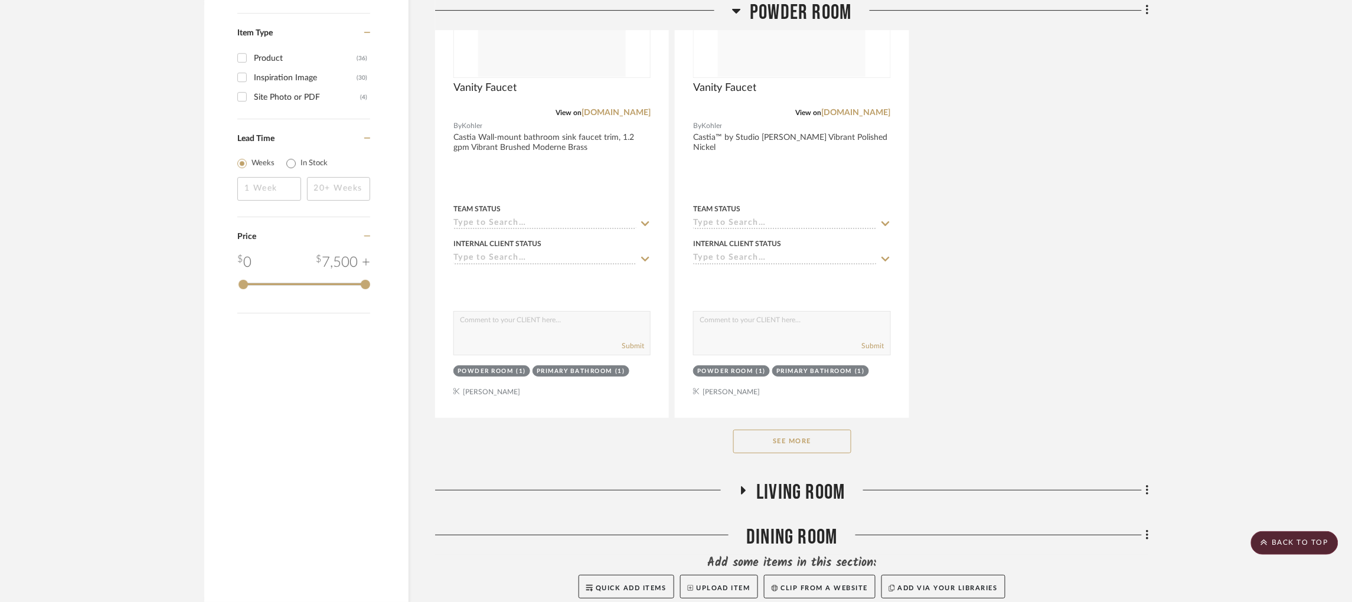
scroll to position [1593, 0]
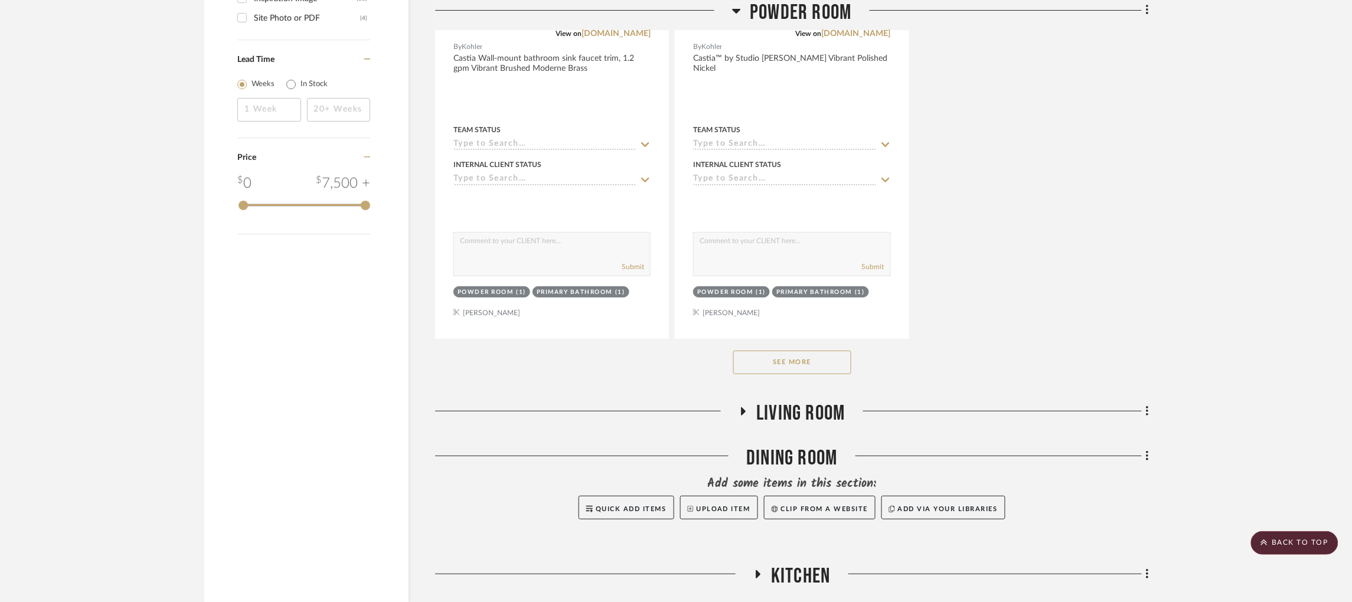
click at [809, 355] on button "See More" at bounding box center [792, 363] width 118 height 24
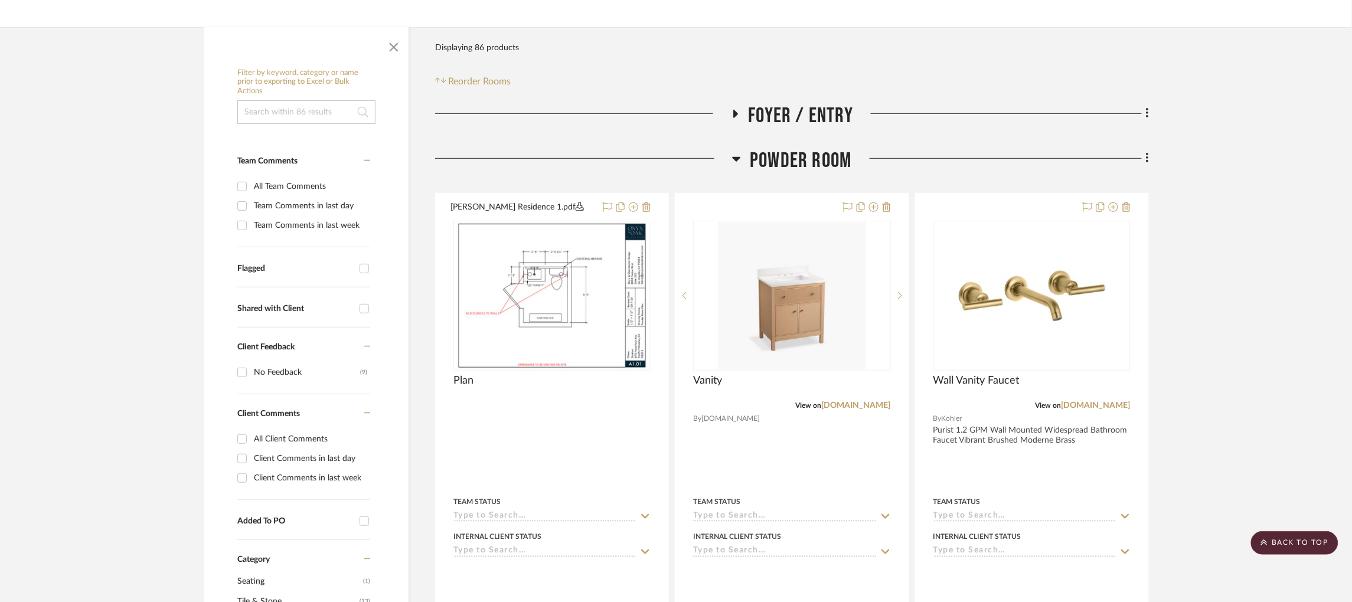
scroll to position [174, 0]
click at [735, 113] on icon at bounding box center [735, 114] width 5 height 8
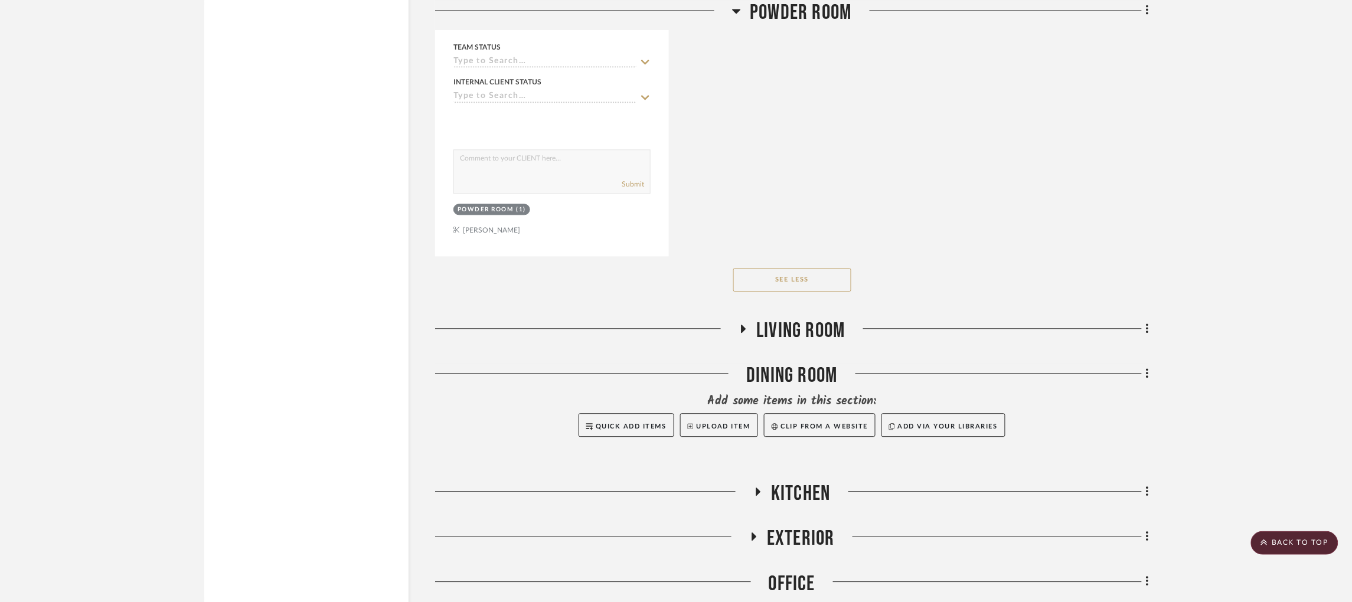
scroll to position [4420, 0]
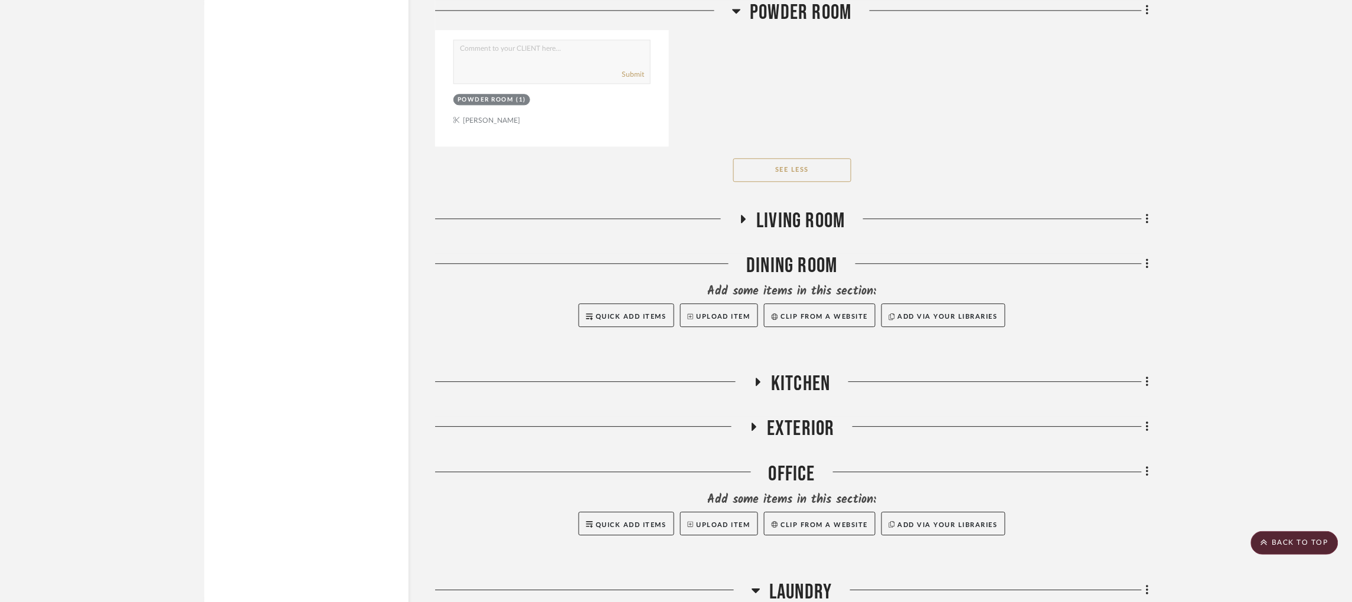
click at [743, 223] on icon at bounding box center [744, 219] width 5 height 8
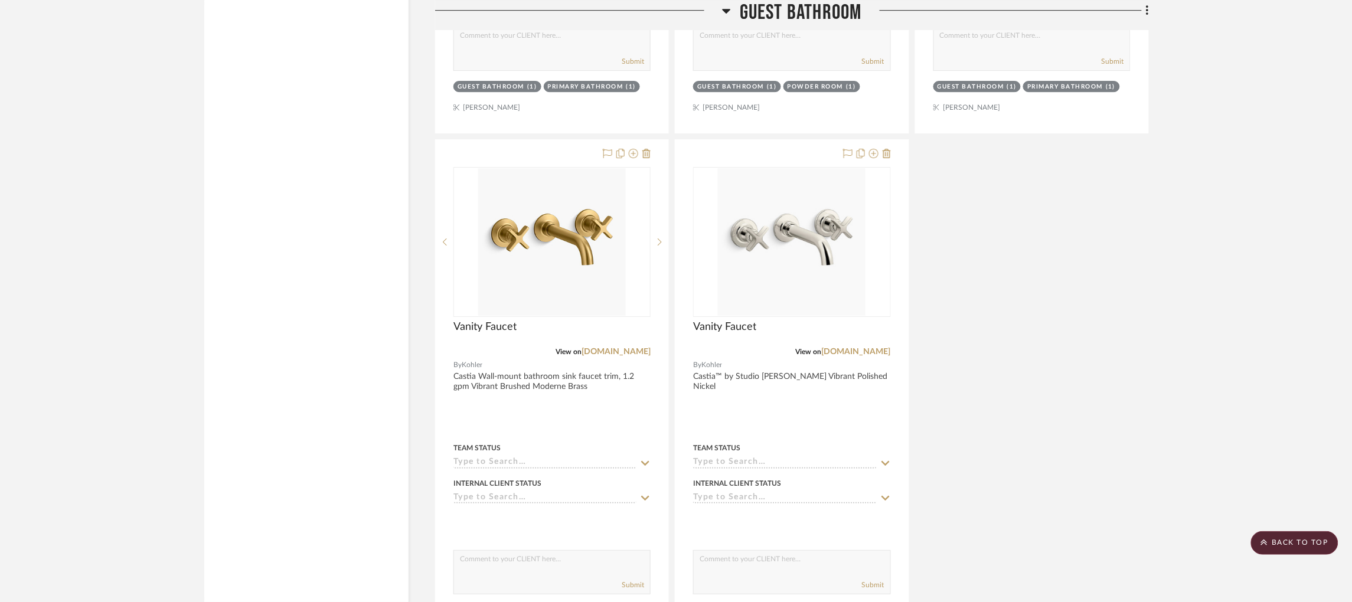
scroll to position [8589, 0]
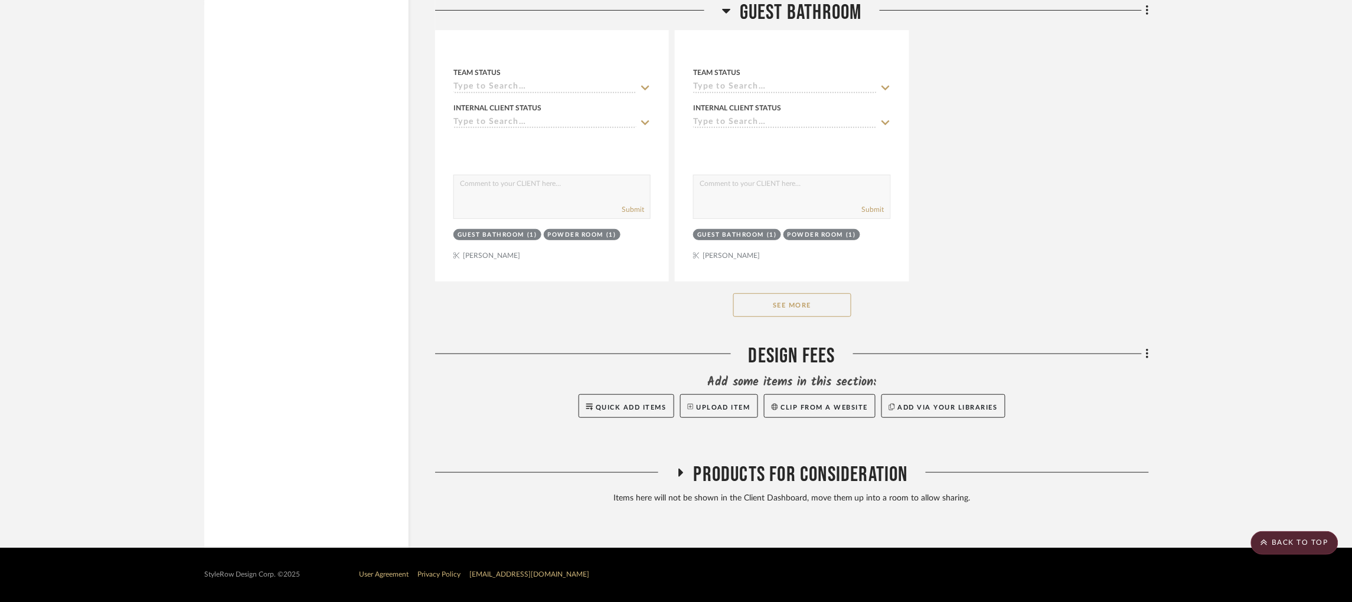
click at [799, 324] on div "See More" at bounding box center [792, 305] width 714 height 47
click at [801, 313] on button "See More" at bounding box center [792, 305] width 118 height 24
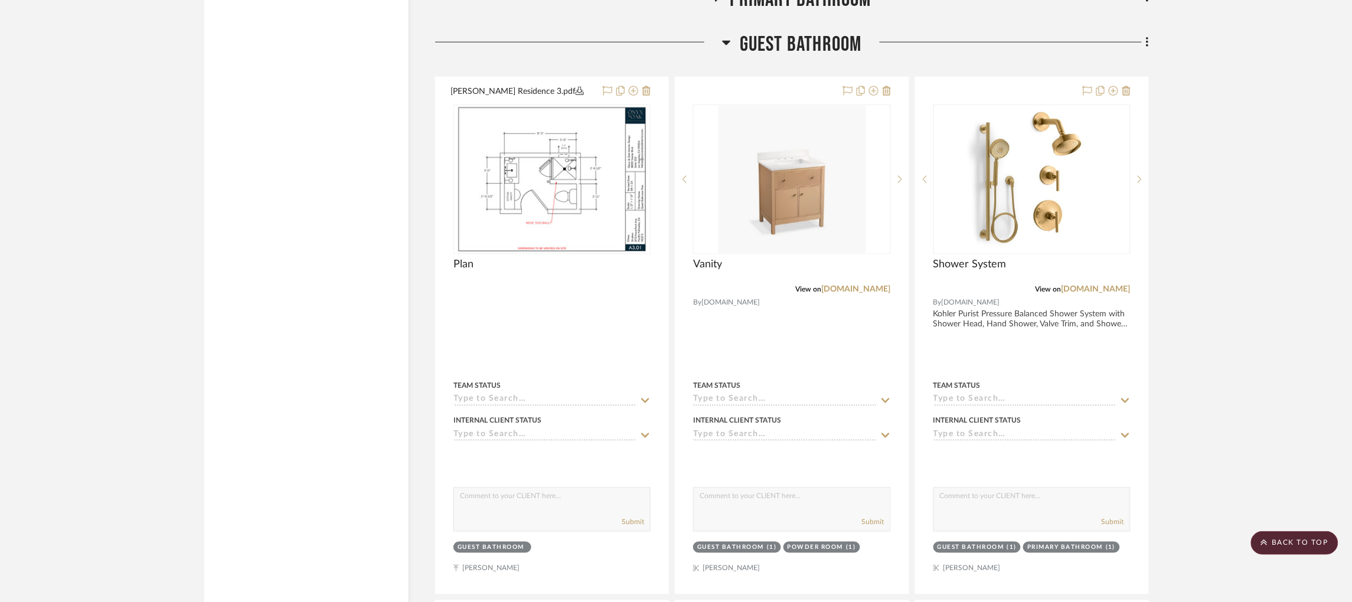
scroll to position [7147, 0]
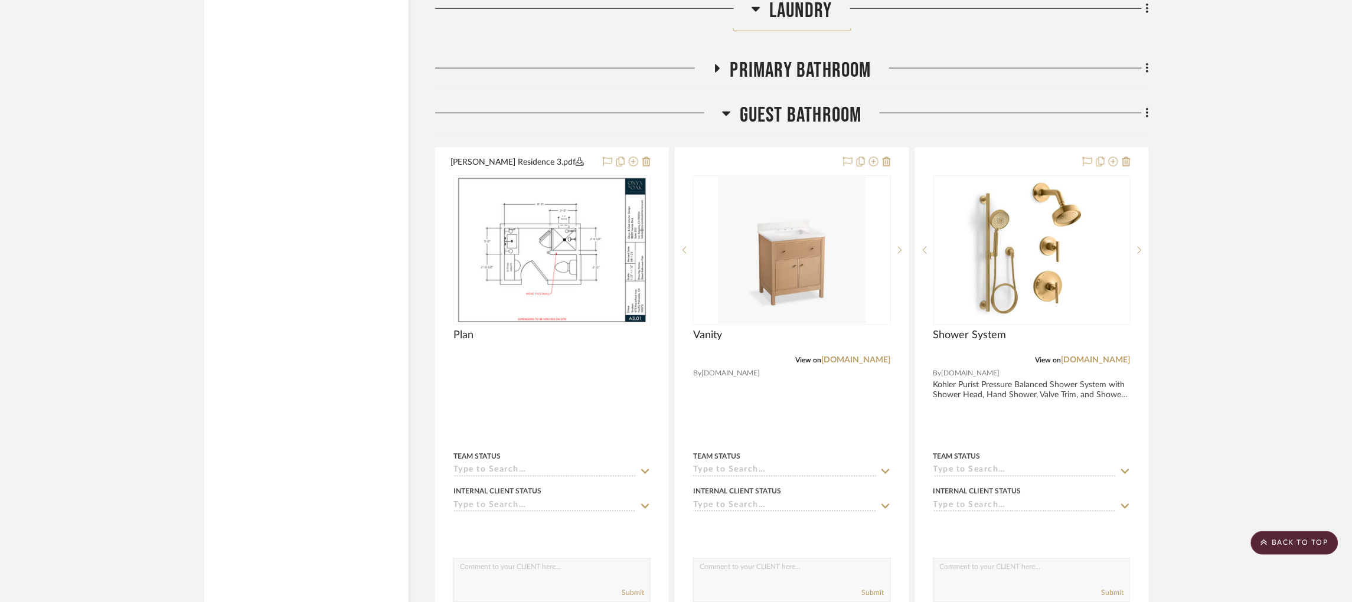
click at [720, 73] on icon at bounding box center [717, 68] width 14 height 9
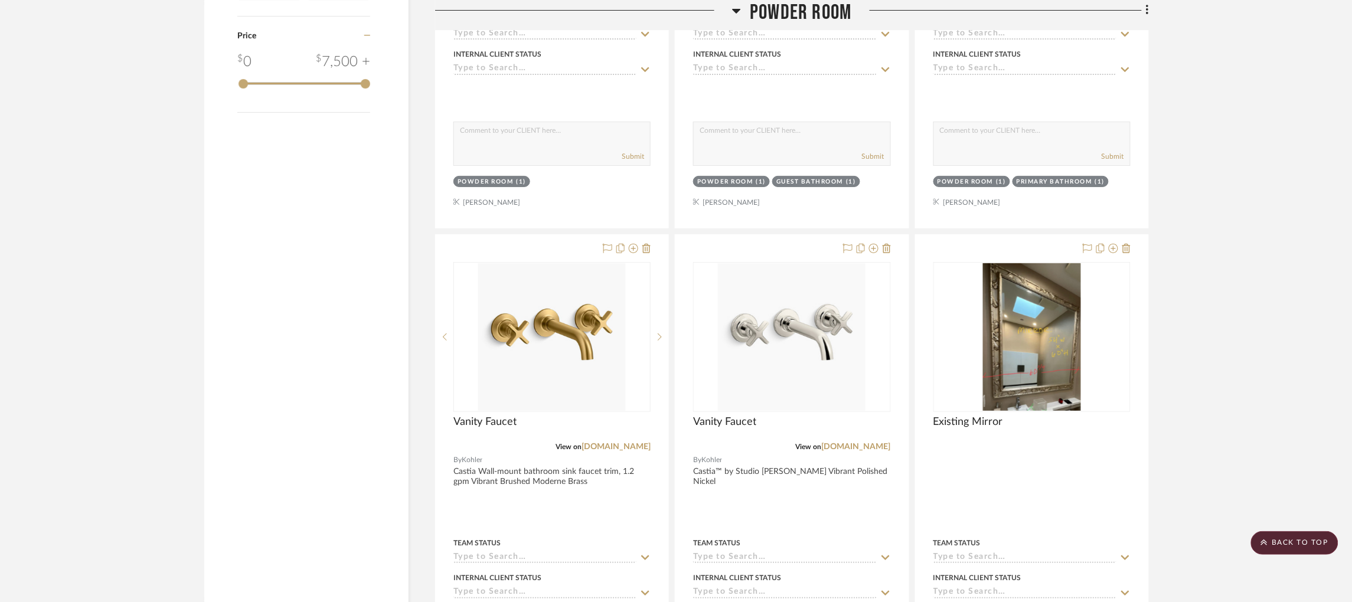
scroll to position [1716, 3]
drag, startPoint x: 779, startPoint y: 263, endPoint x: 1167, endPoint y: 292, distance: 389.6
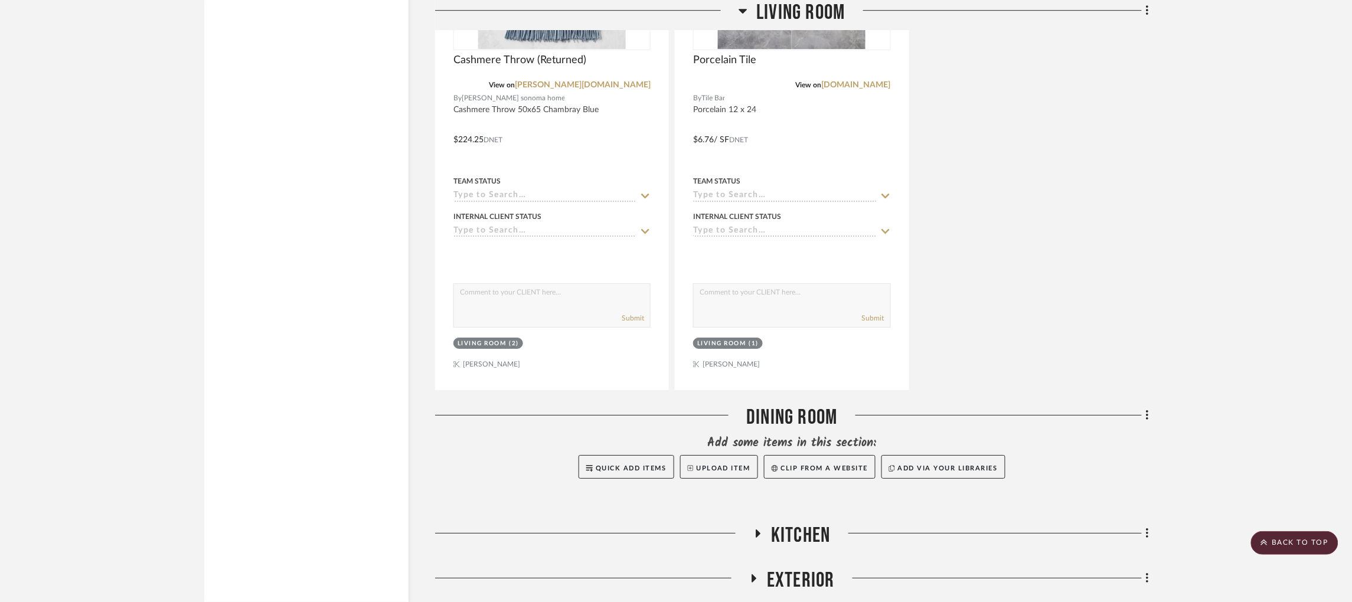
scroll to position [4802, 0]
